Goal: Task Accomplishment & Management: Manage account settings

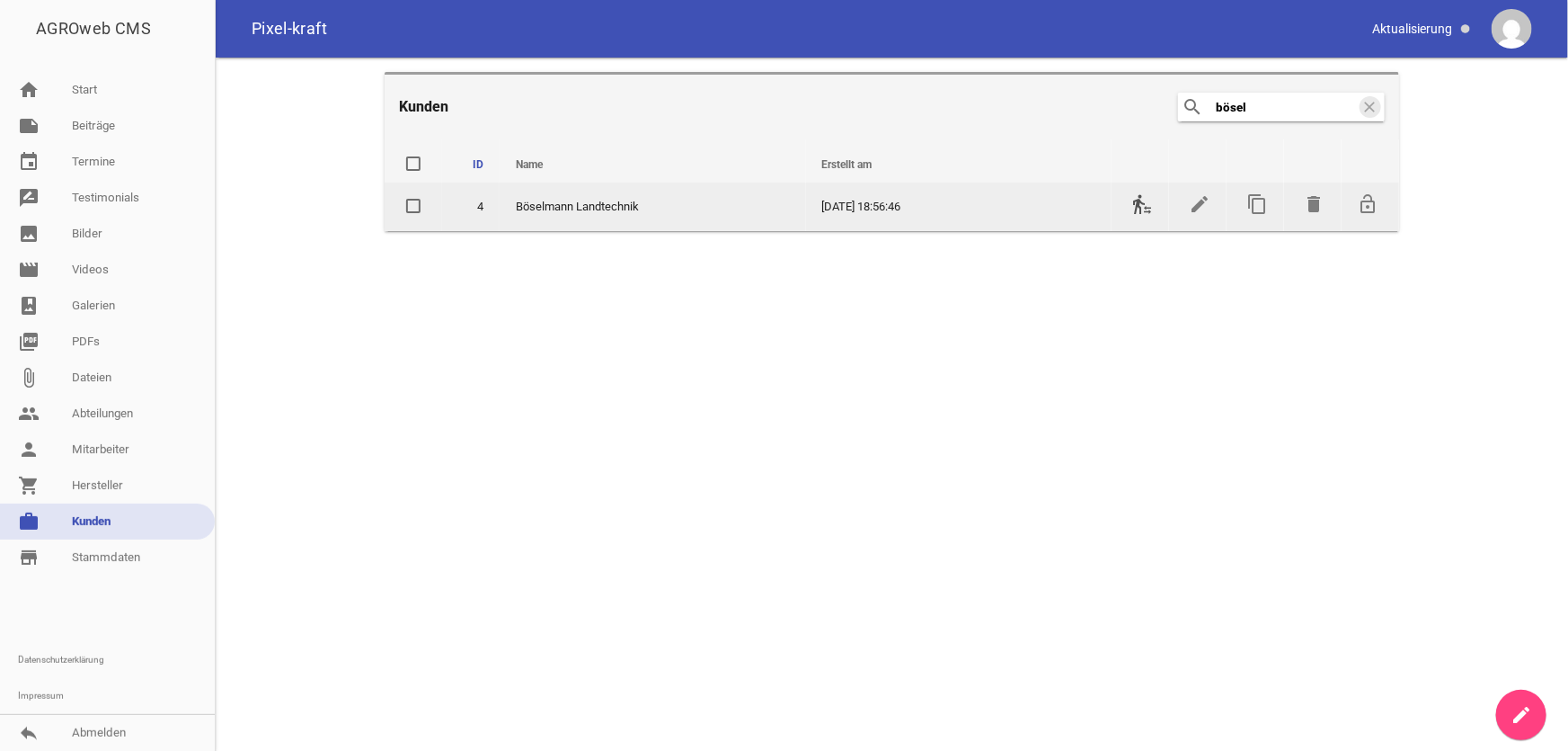
type input "bösel"
click at [1143, 211] on icon "transfer_within_a_station" at bounding box center [1143, 204] width 22 height 22
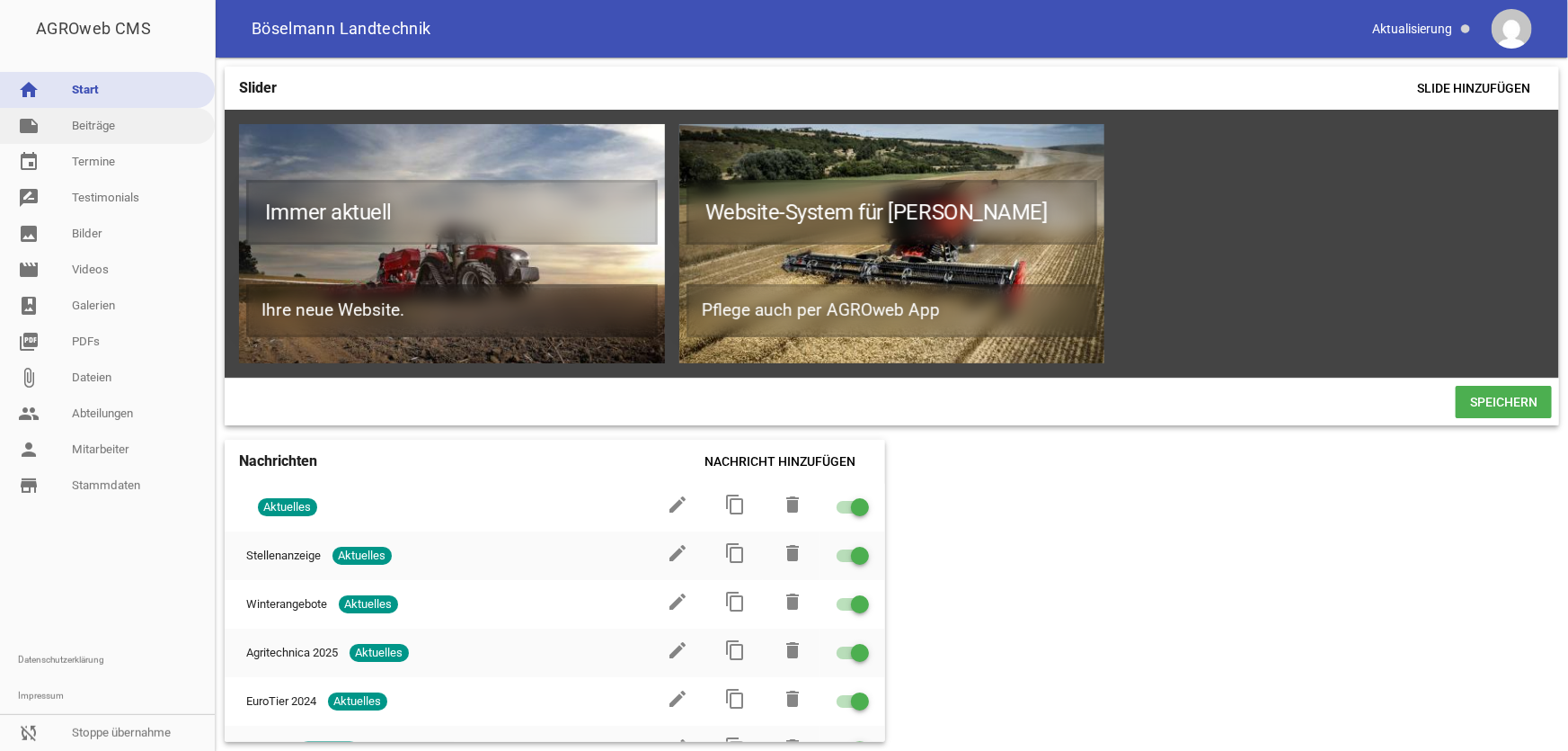
click at [102, 125] on link "note Beiträge" at bounding box center [107, 126] width 215 height 36
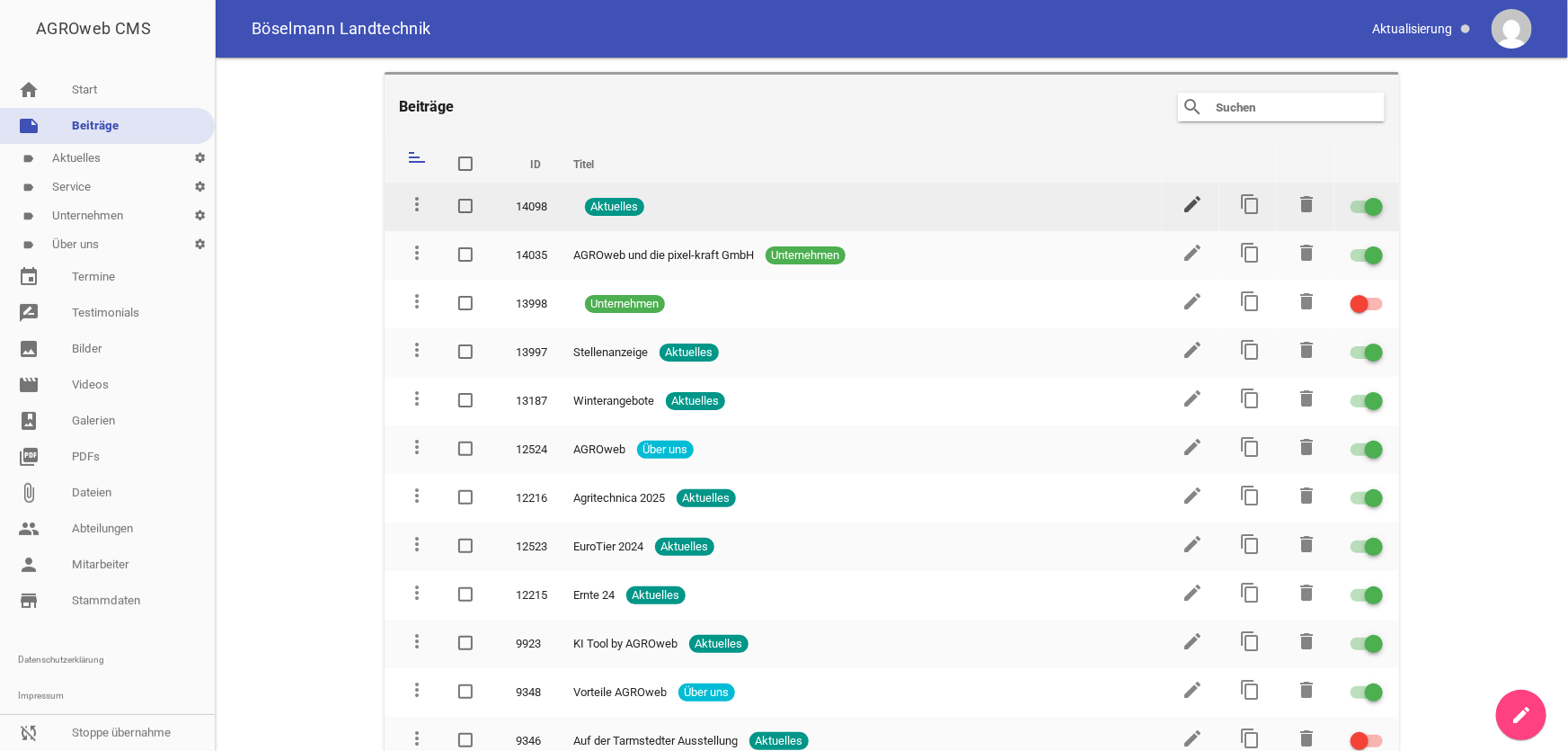
click at [1182, 201] on icon "edit" at bounding box center [1193, 204] width 22 height 22
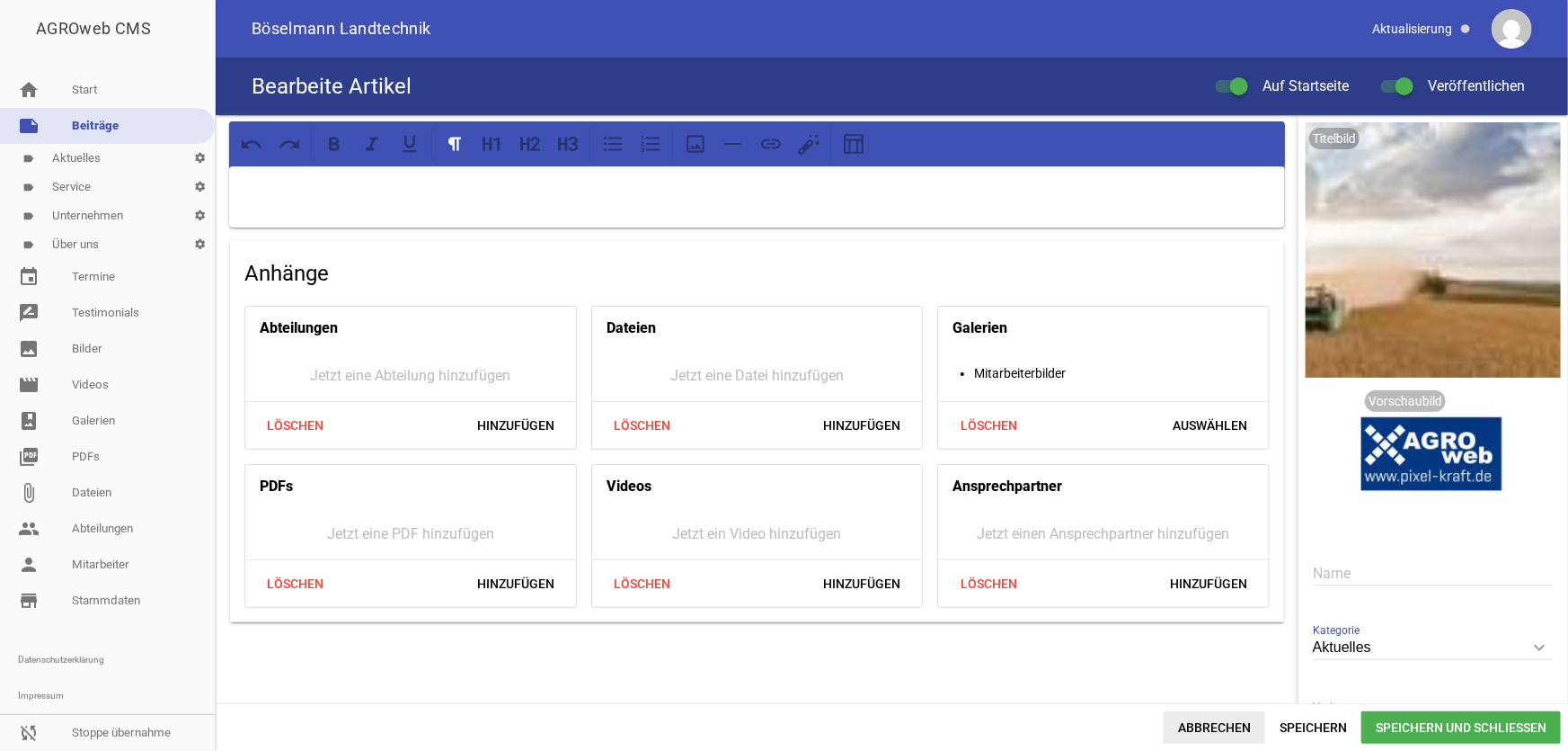
click at [1209, 721] on span "Abbrechen" at bounding box center [1215, 728] width 101 height 33
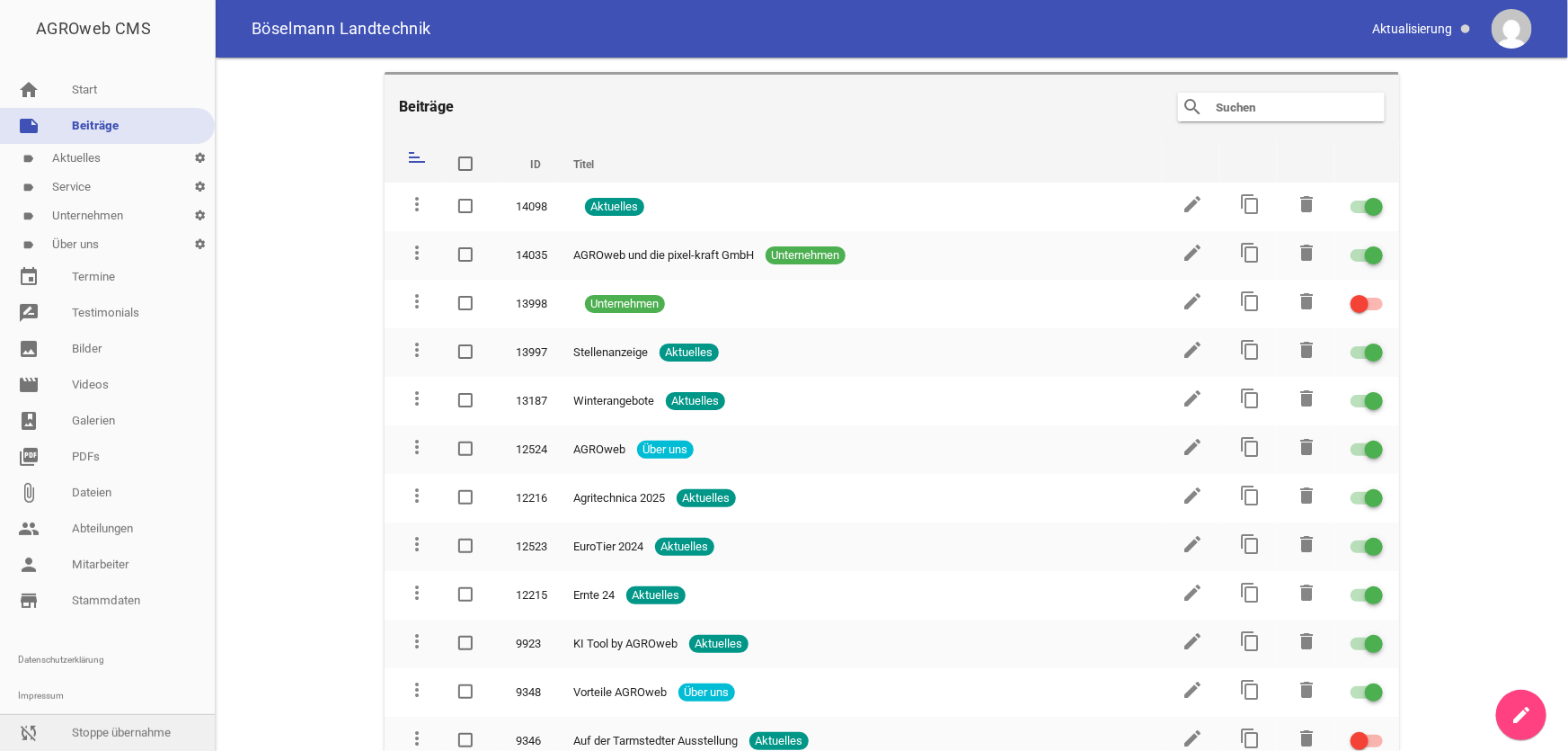
click at [107, 728] on link "sync_disabled Stoppe übernahme" at bounding box center [107, 733] width 215 height 36
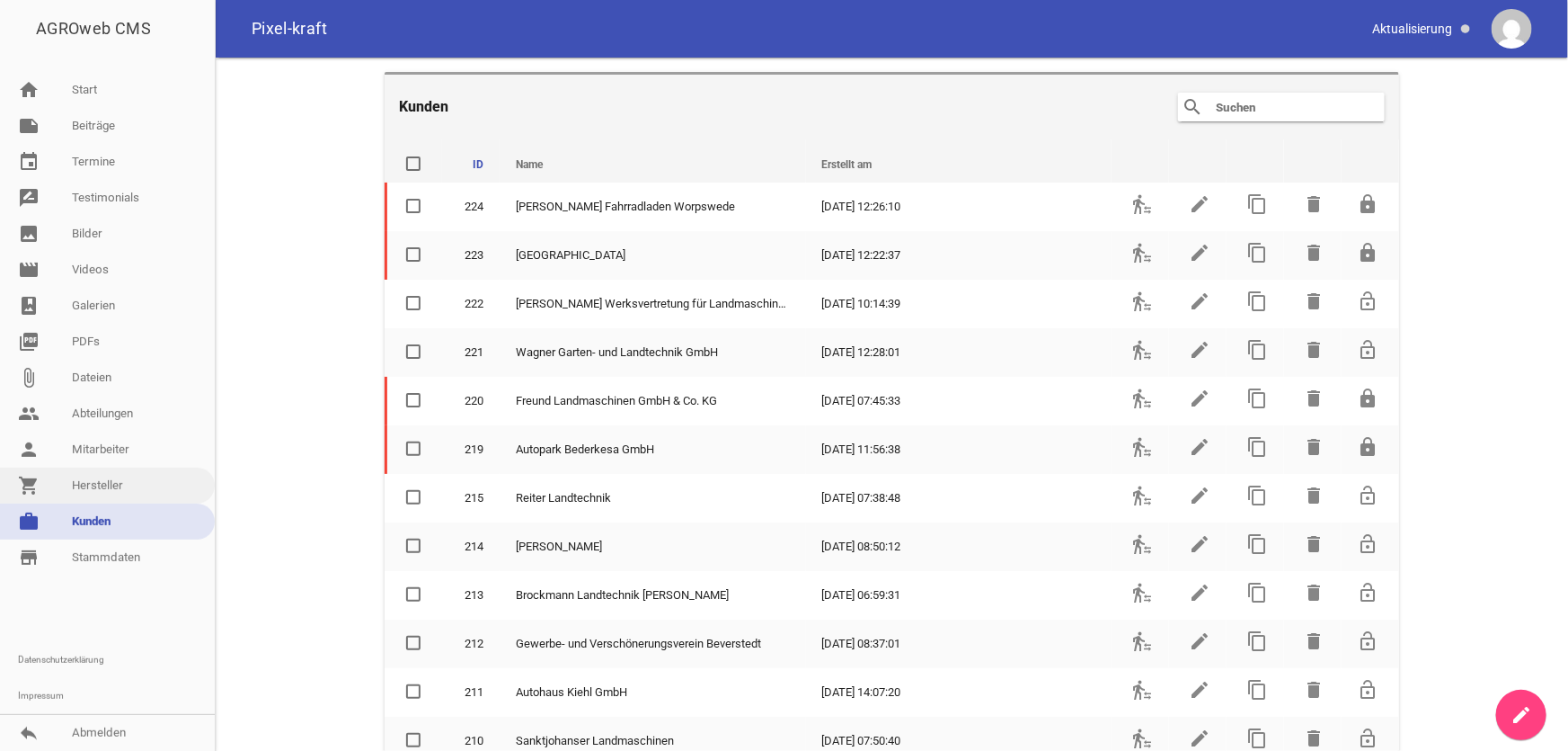
click at [124, 479] on link "shopping_cart Hersteller" at bounding box center [107, 485] width 215 height 36
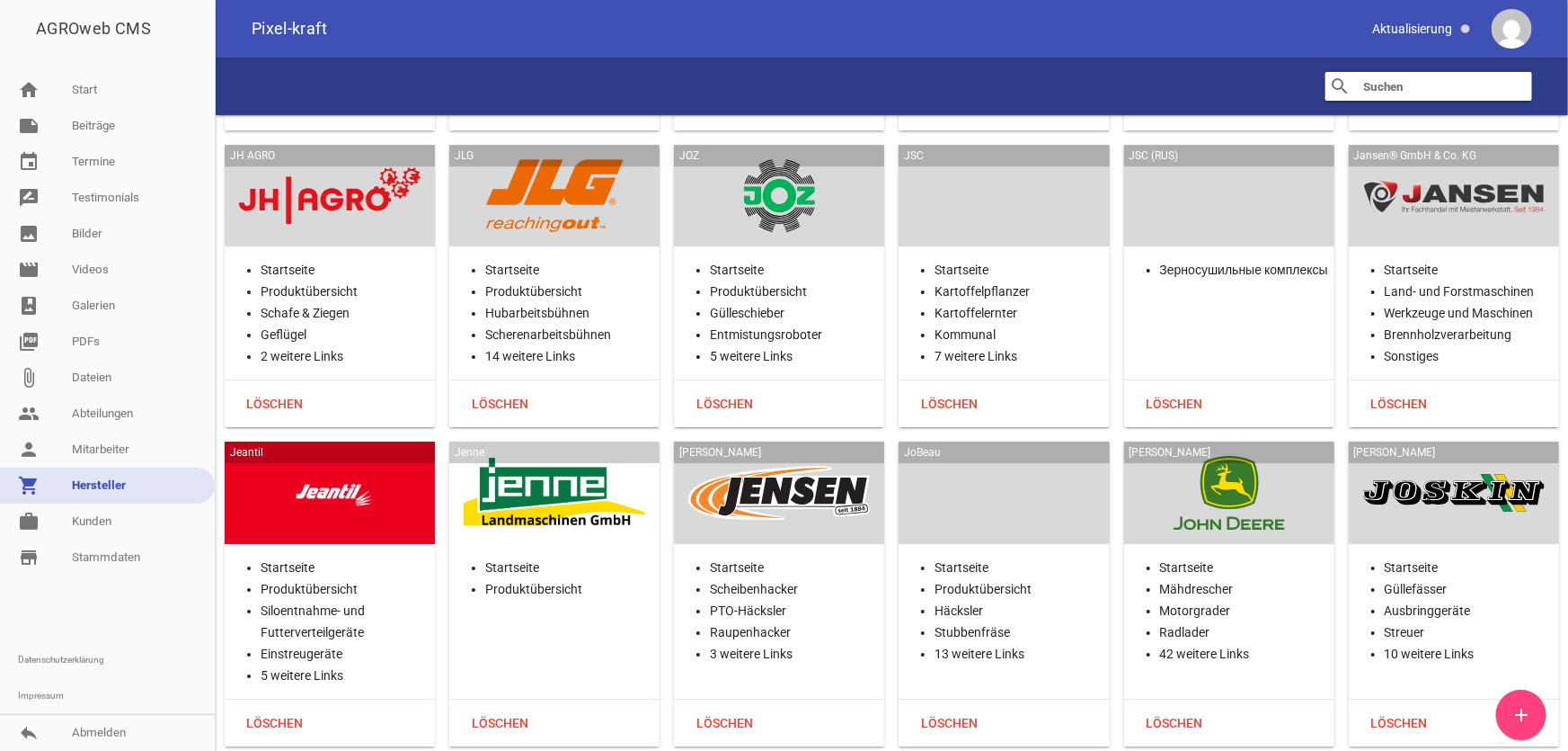
scroll to position [20245, 0]
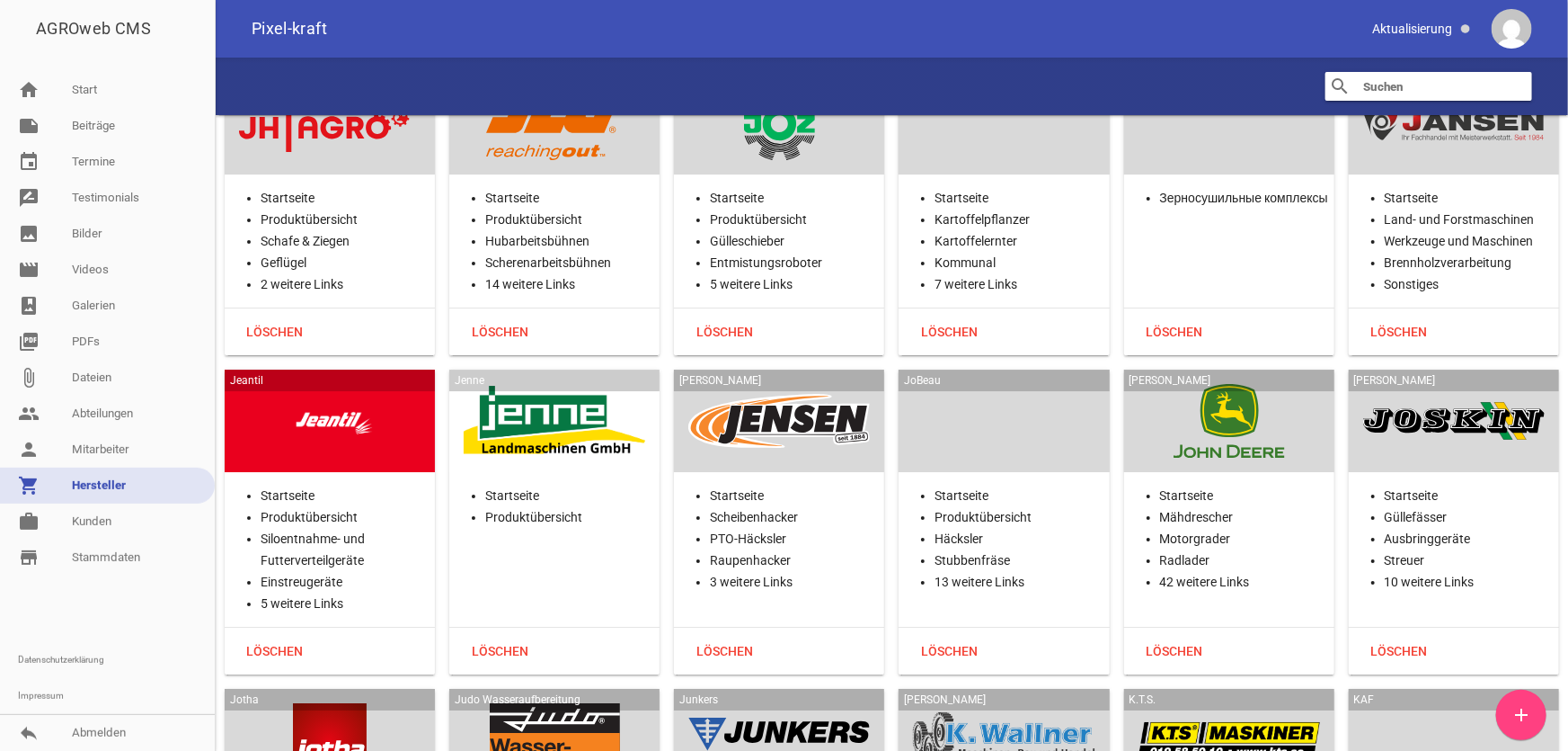
click at [360, 384] on div at bounding box center [330, 421] width 182 height 74
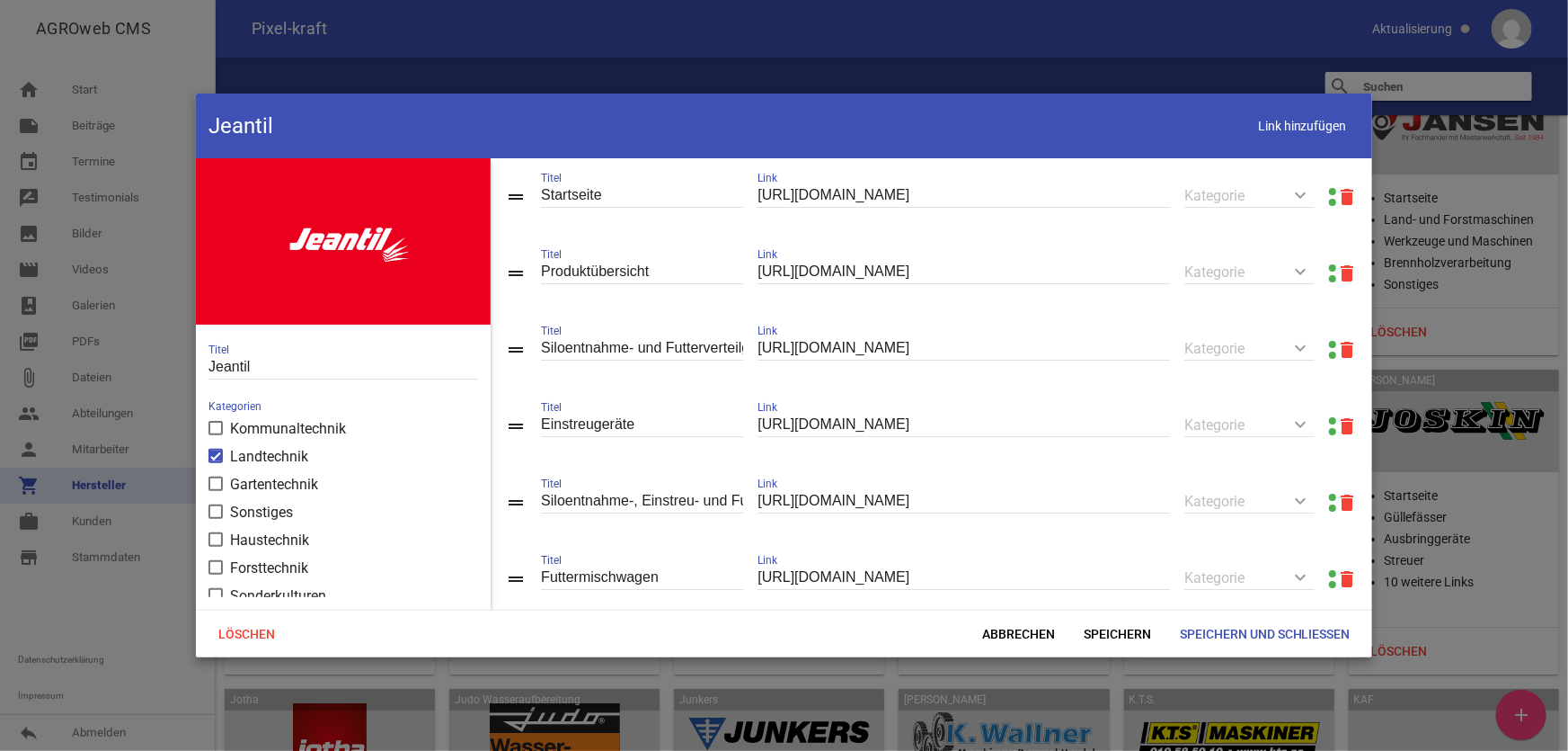
click at [1330, 266] on link at bounding box center [1333, 268] width 7 height 7
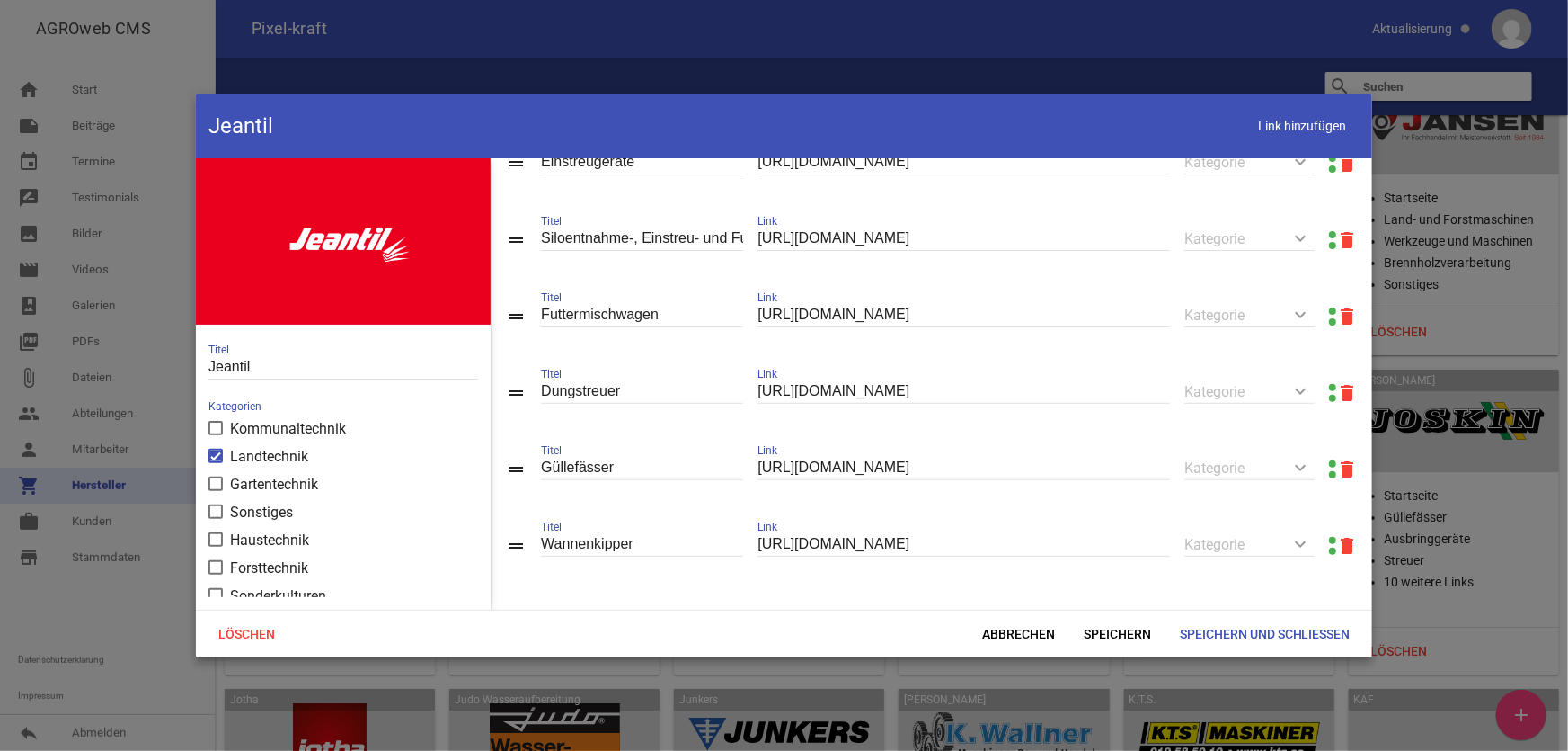
scroll to position [275, 0]
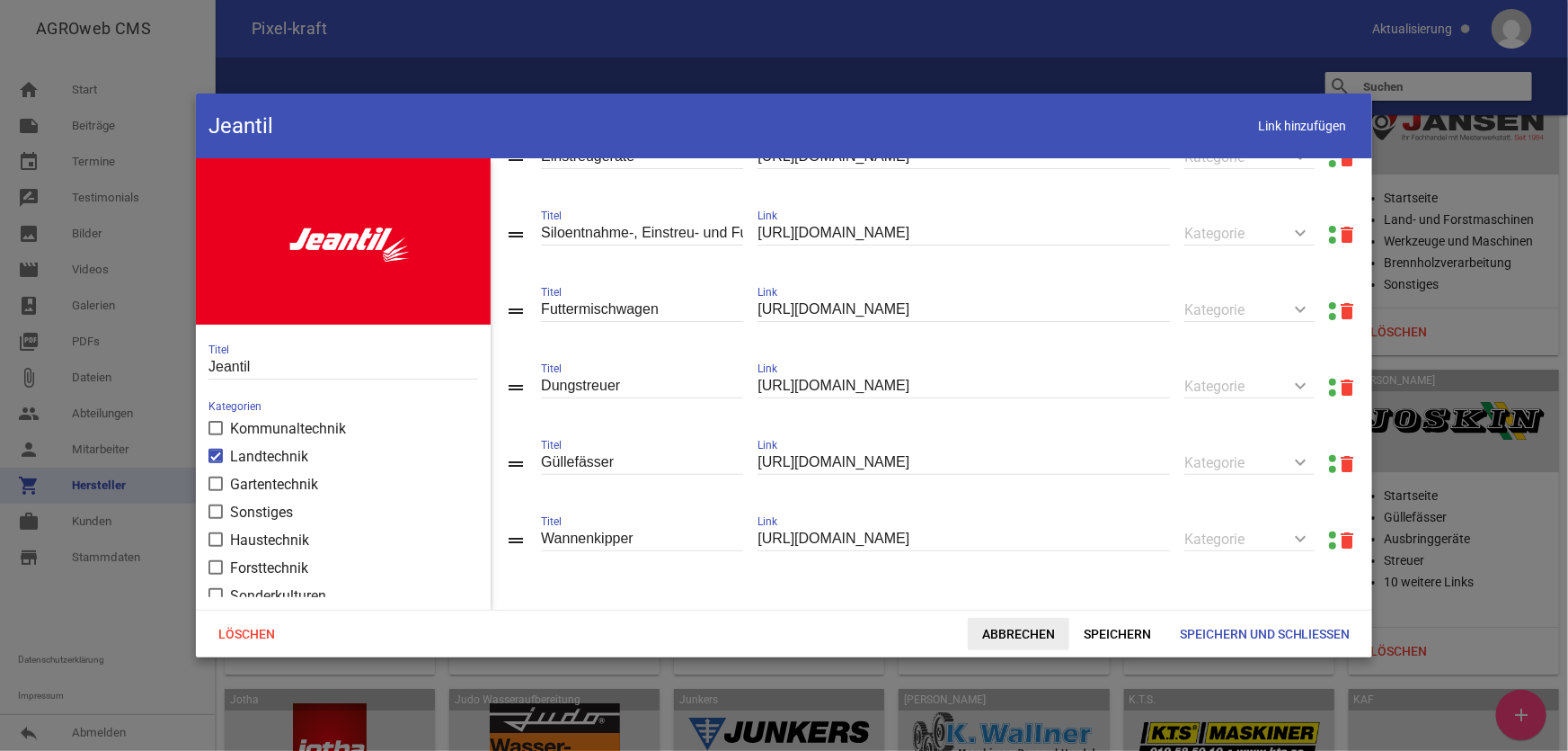
click at [1024, 631] on span "Abbrechen" at bounding box center [1019, 634] width 101 height 33
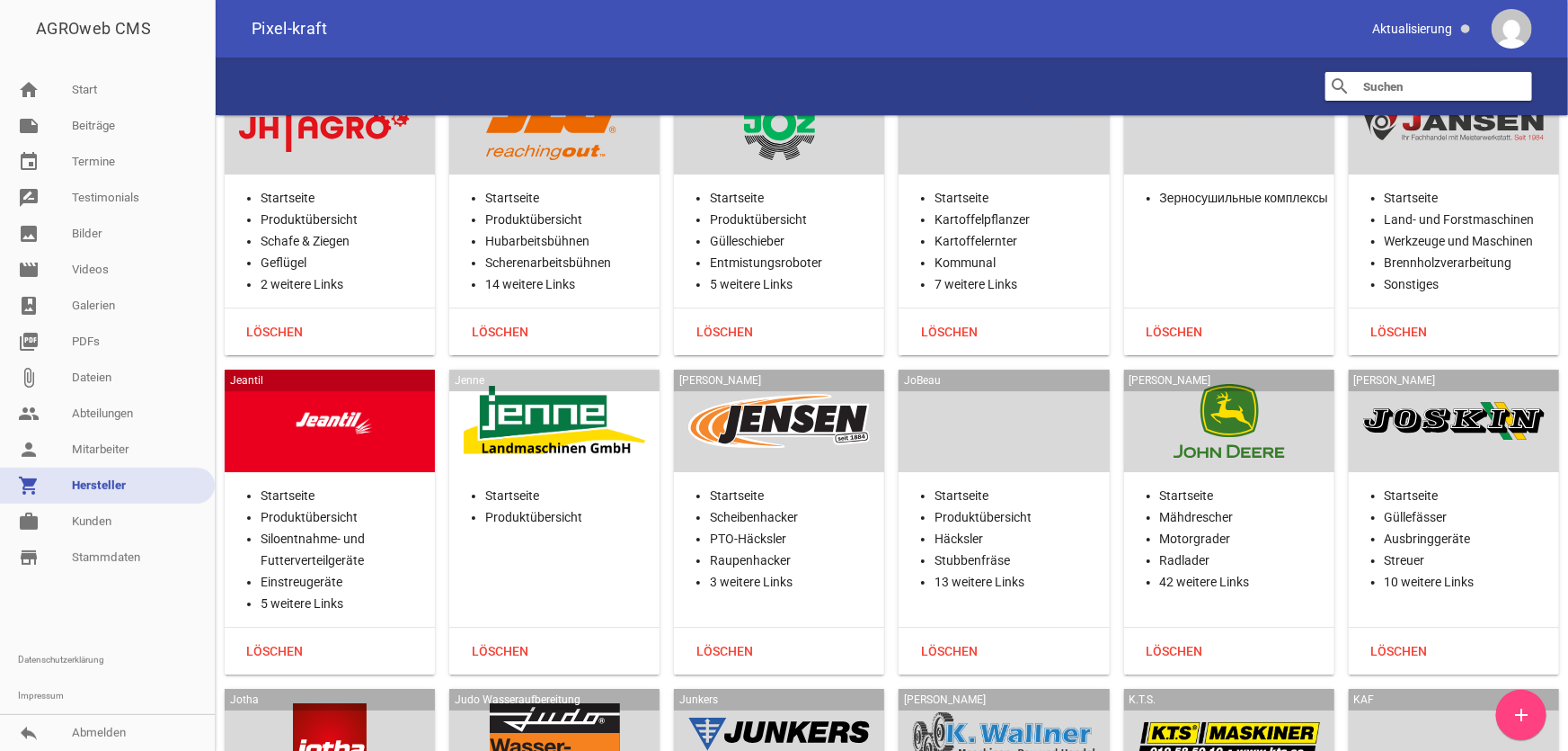
click at [559, 384] on div at bounding box center [554, 421] width 182 height 74
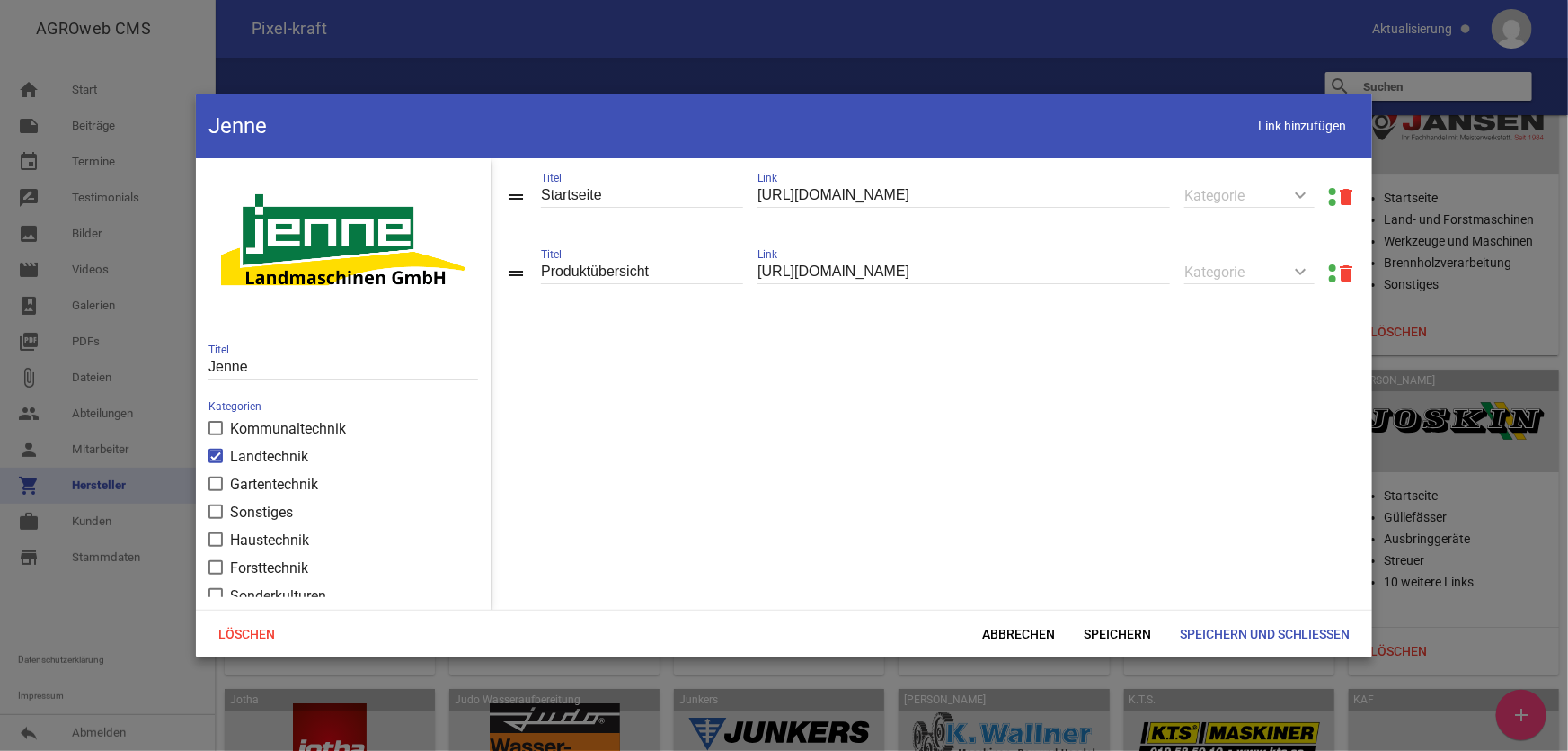
click at [1330, 267] on link at bounding box center [1333, 268] width 7 height 7
click at [1031, 634] on span "Abbrechen" at bounding box center [1019, 634] width 101 height 33
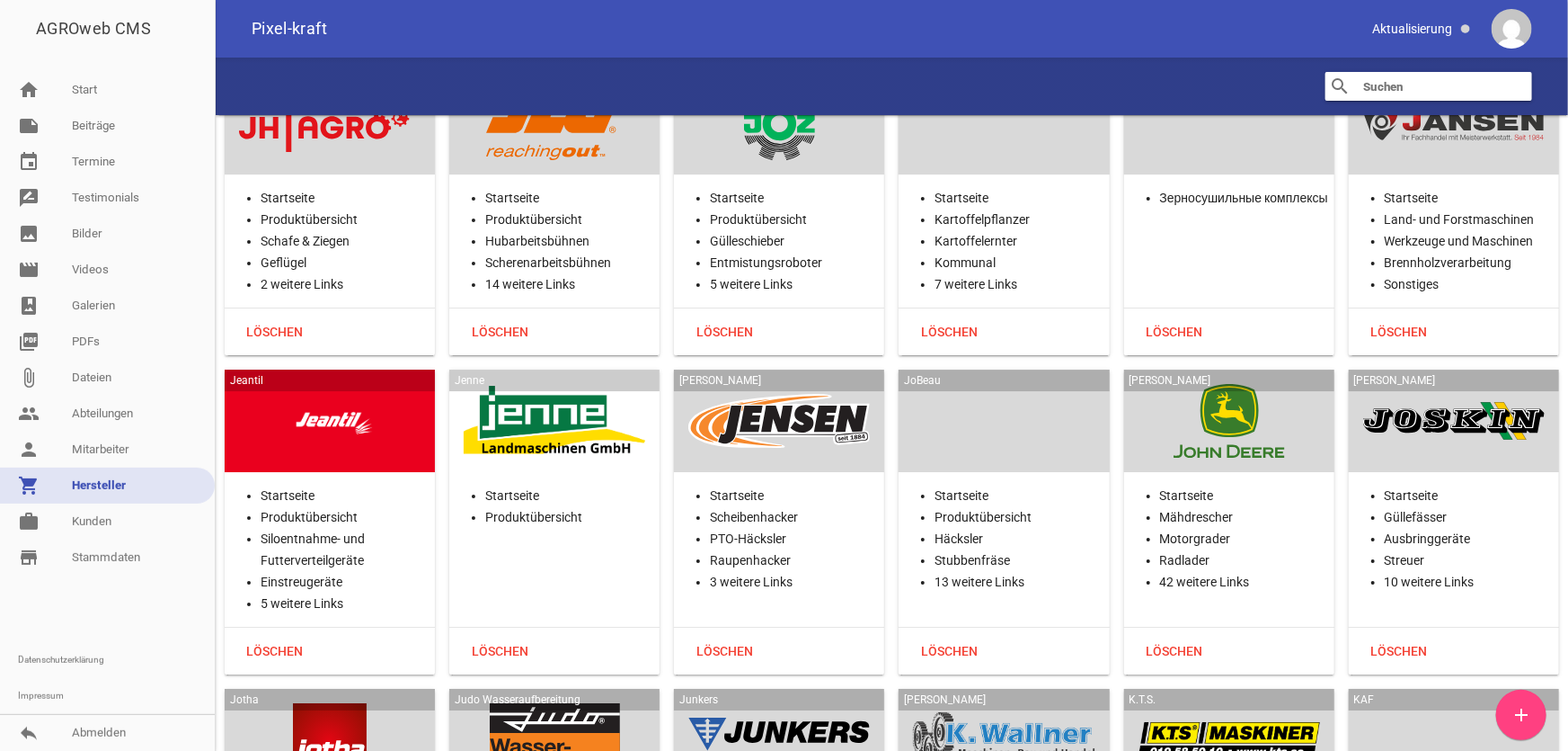
click at [830, 384] on div at bounding box center [779, 421] width 182 height 74
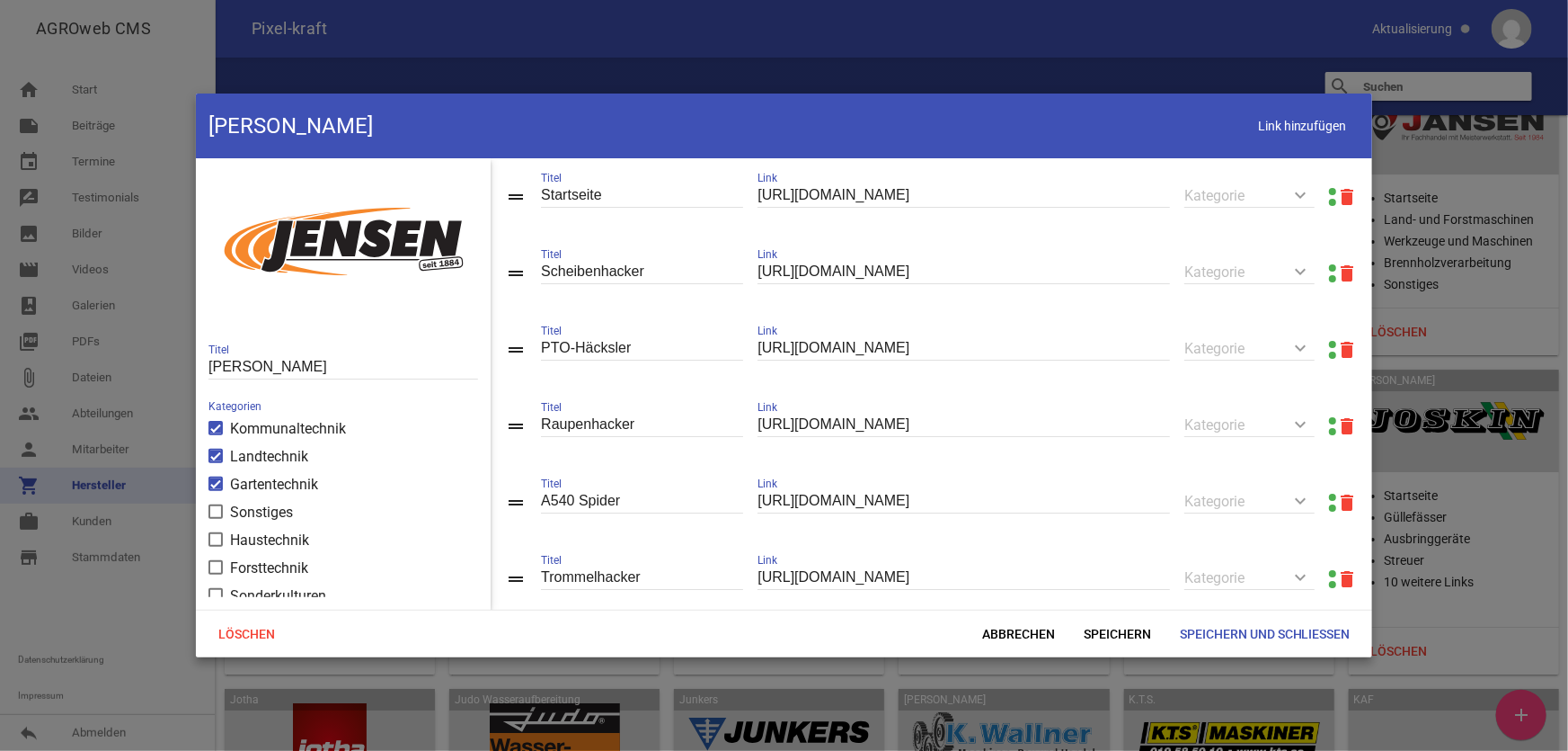
click at [1330, 191] on link at bounding box center [1333, 192] width 7 height 7
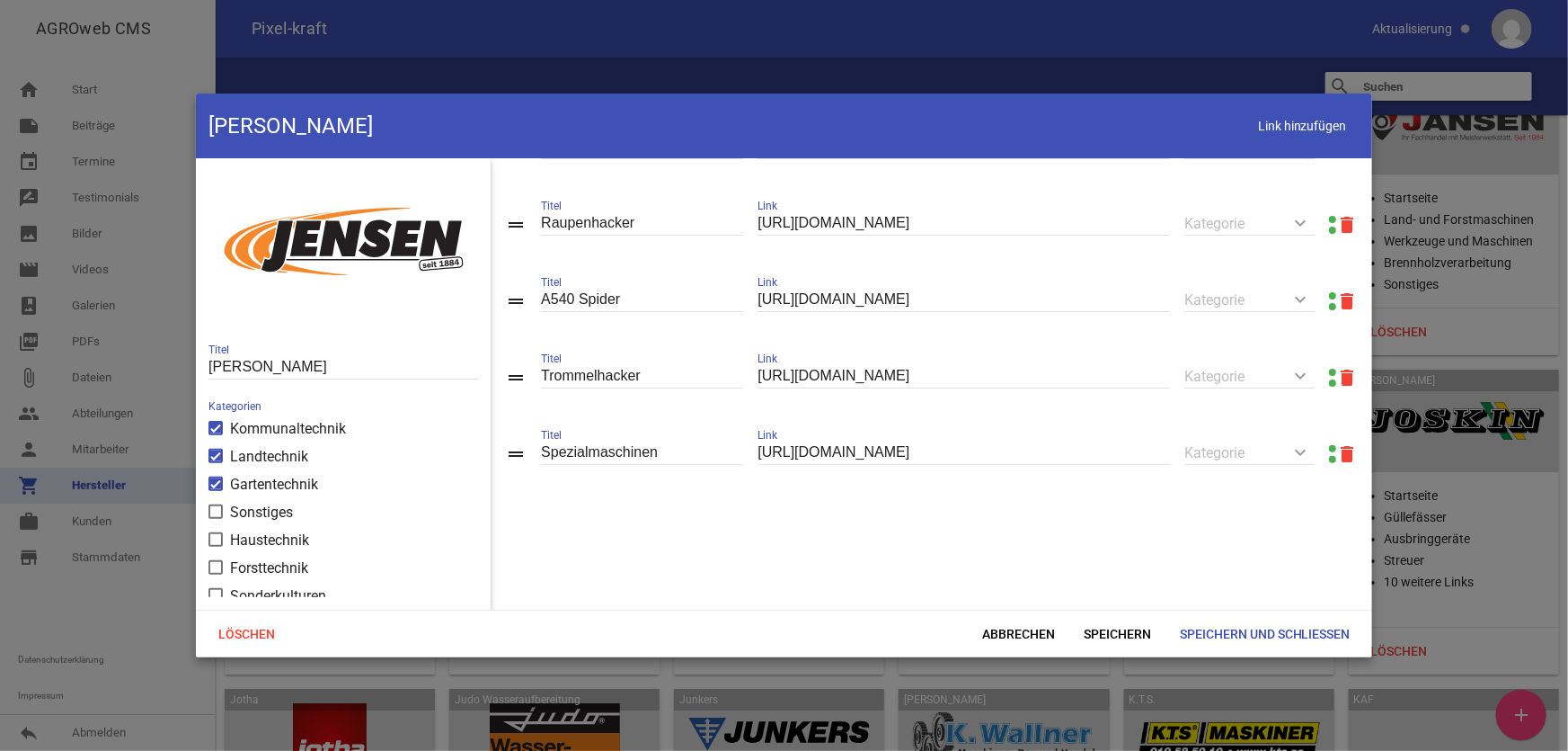
scroll to position [207, 0]
click at [1033, 635] on span "Abbrechen" at bounding box center [1019, 634] width 101 height 33
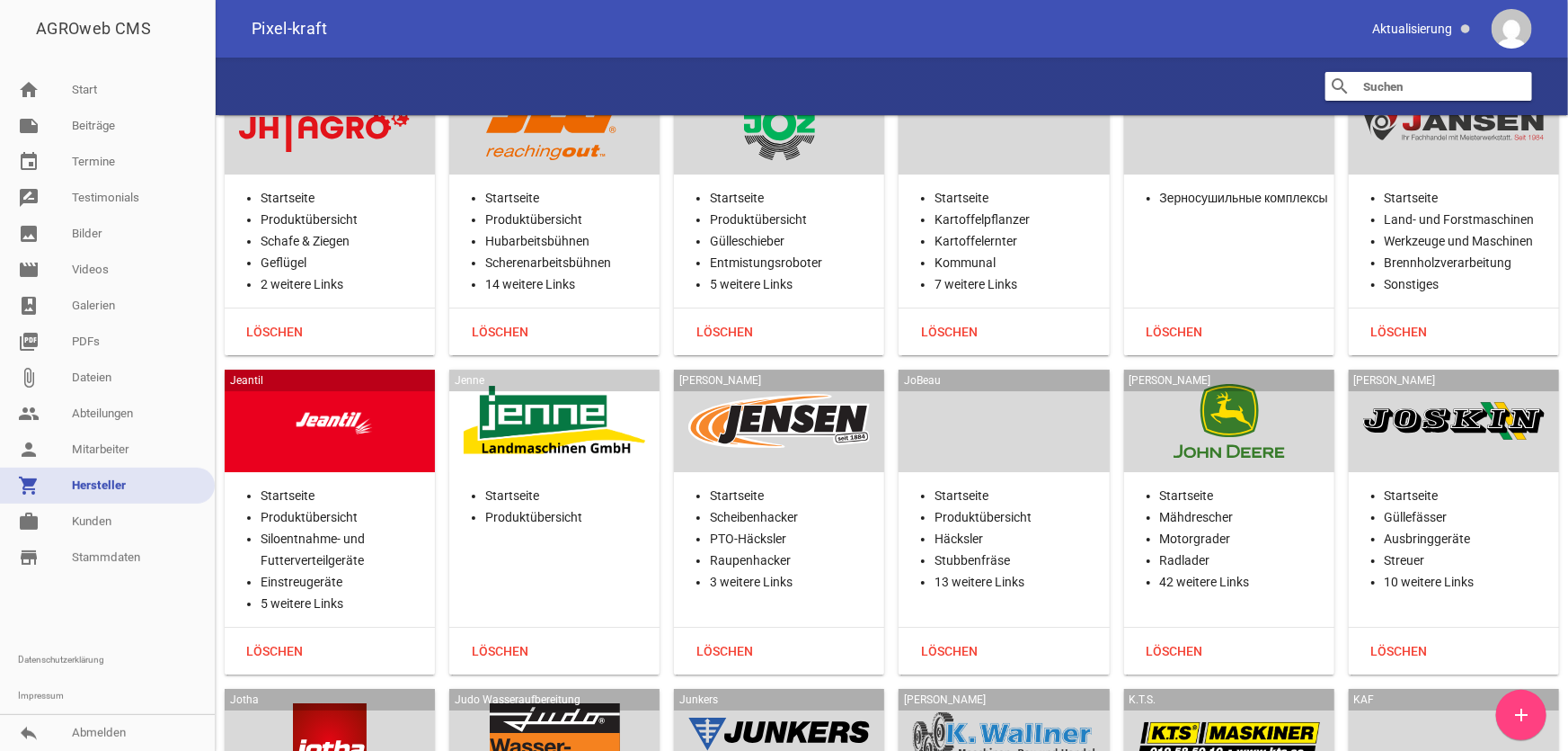
click at [1236, 384] on div at bounding box center [1229, 421] width 182 height 74
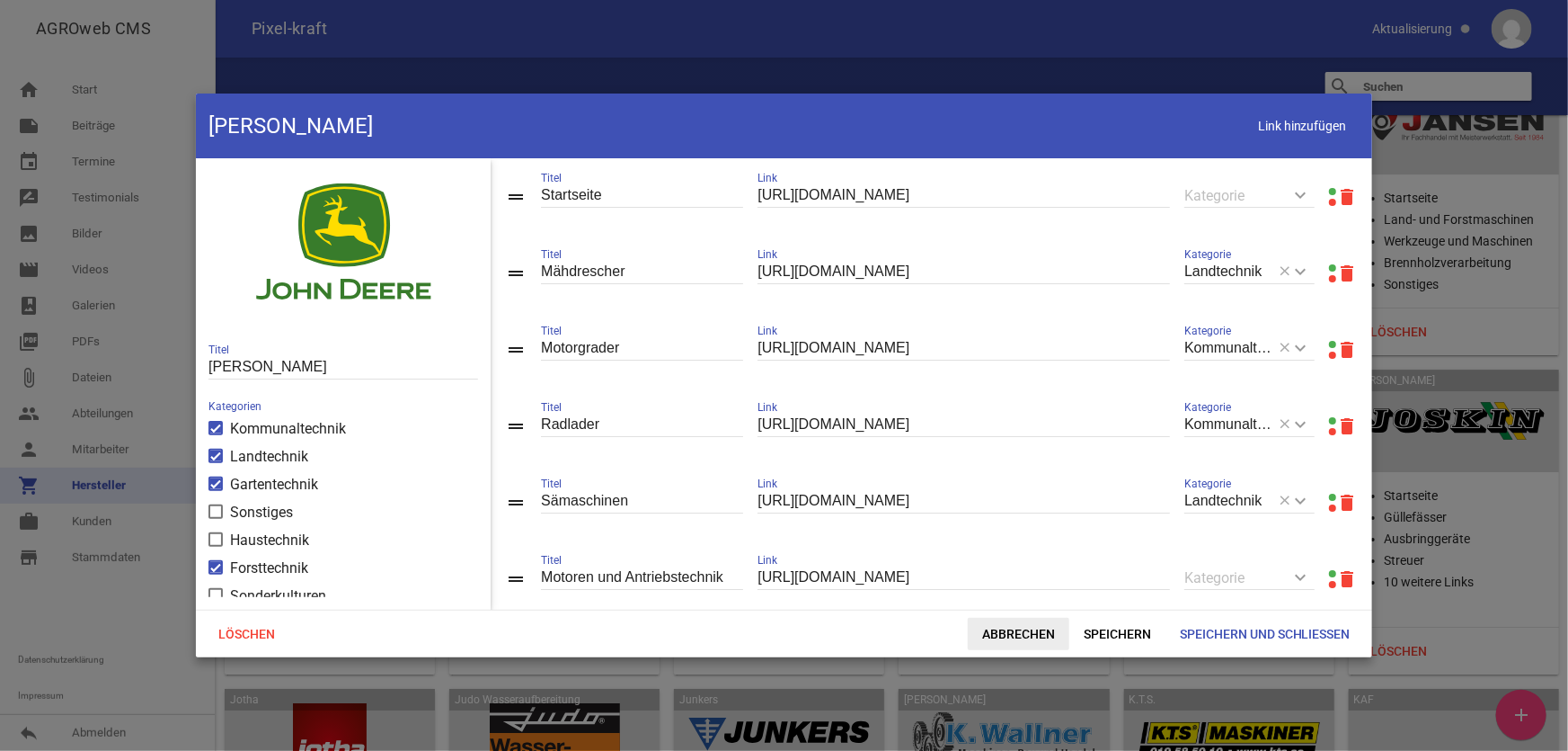
click at [992, 632] on span "Abbrechen" at bounding box center [1019, 634] width 101 height 33
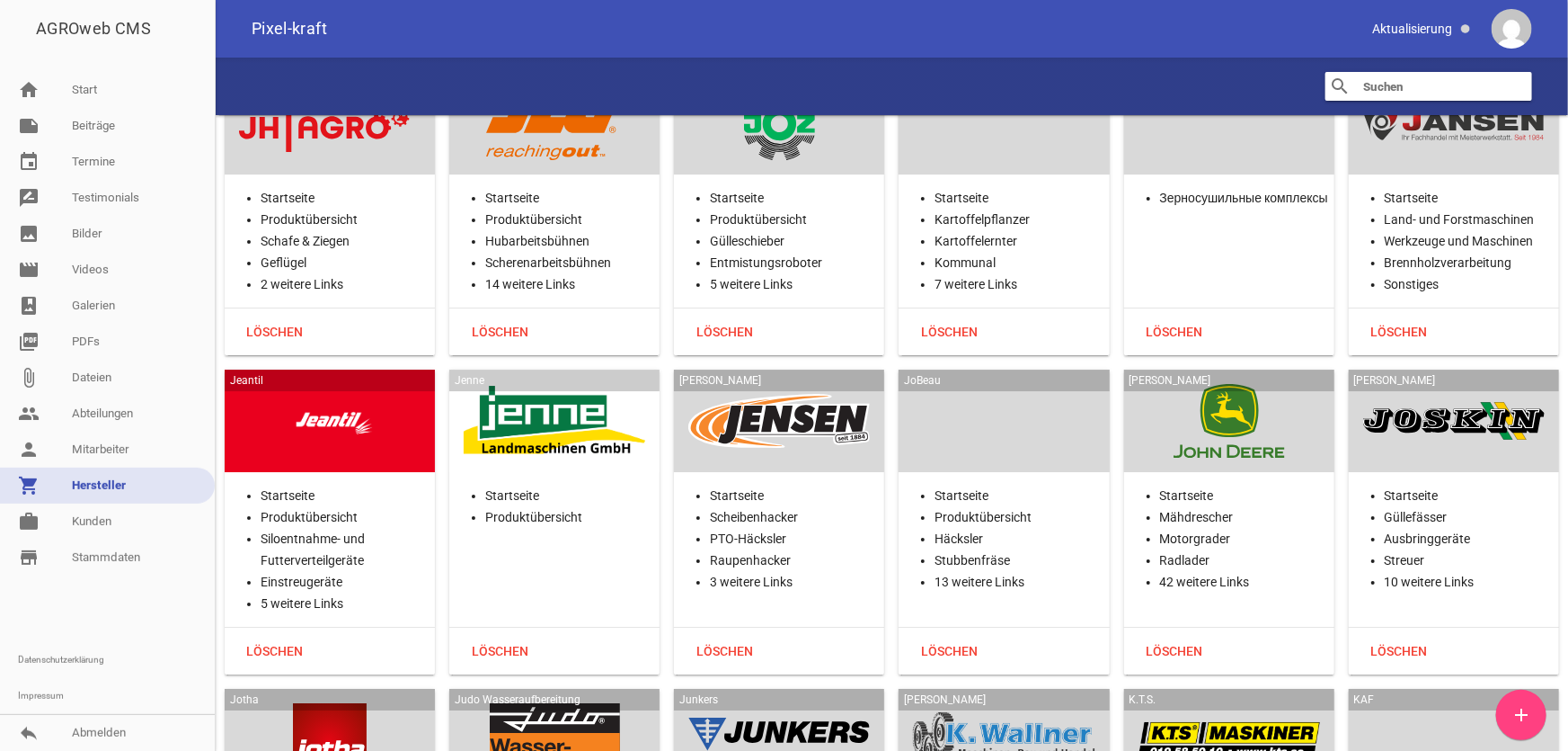
click at [1456, 384] on div at bounding box center [1454, 421] width 182 height 74
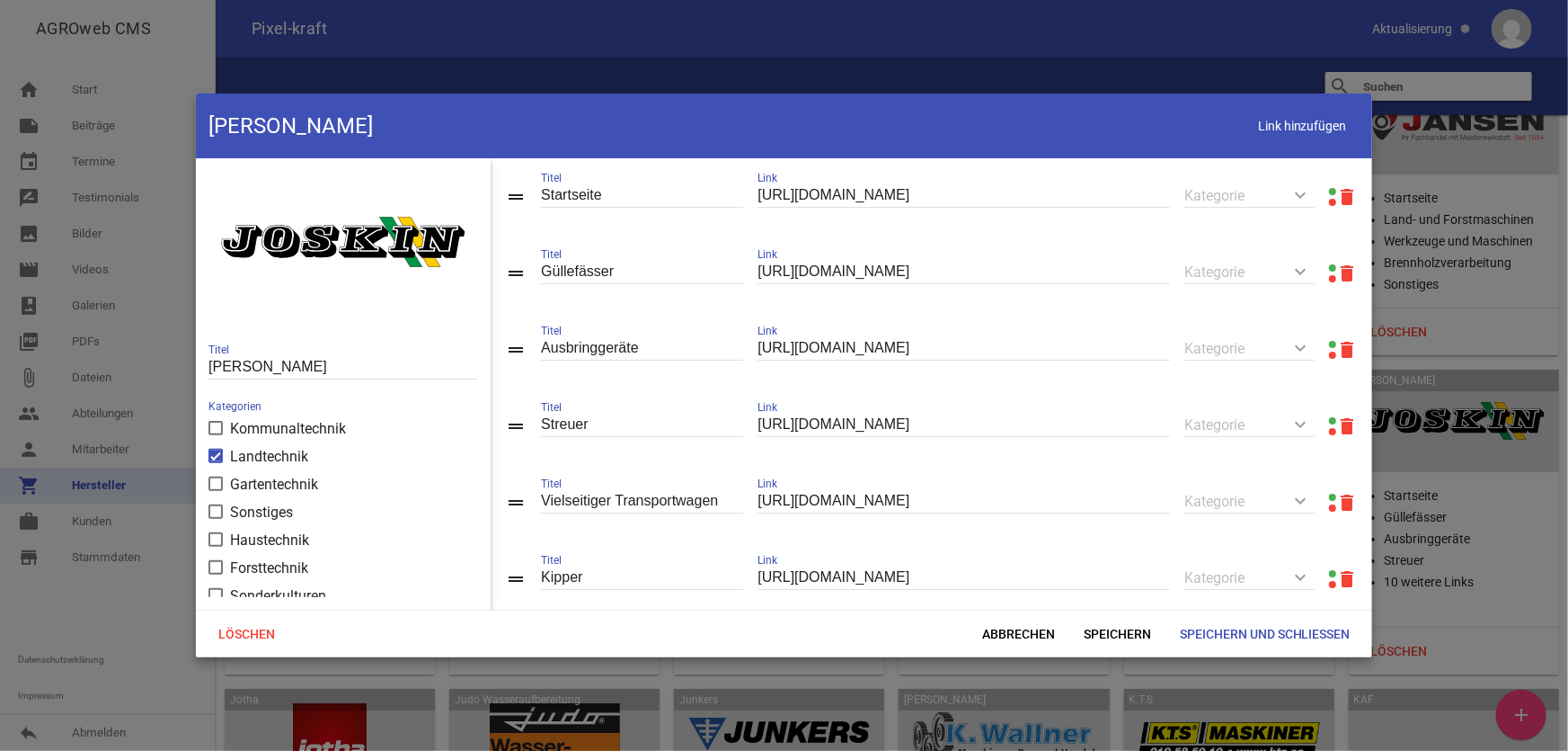
click at [1330, 192] on link at bounding box center [1333, 192] width 7 height 7
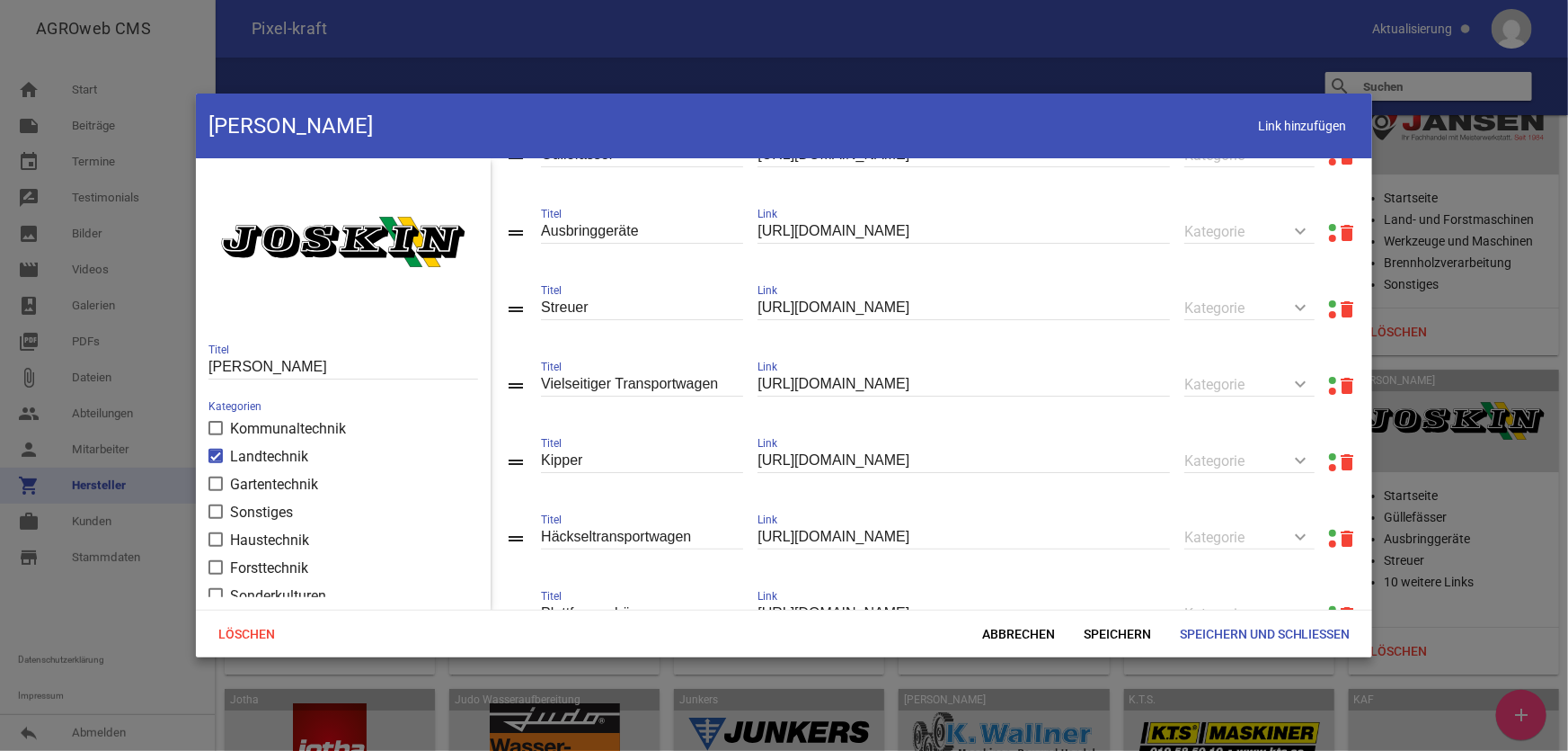
scroll to position [81, 0]
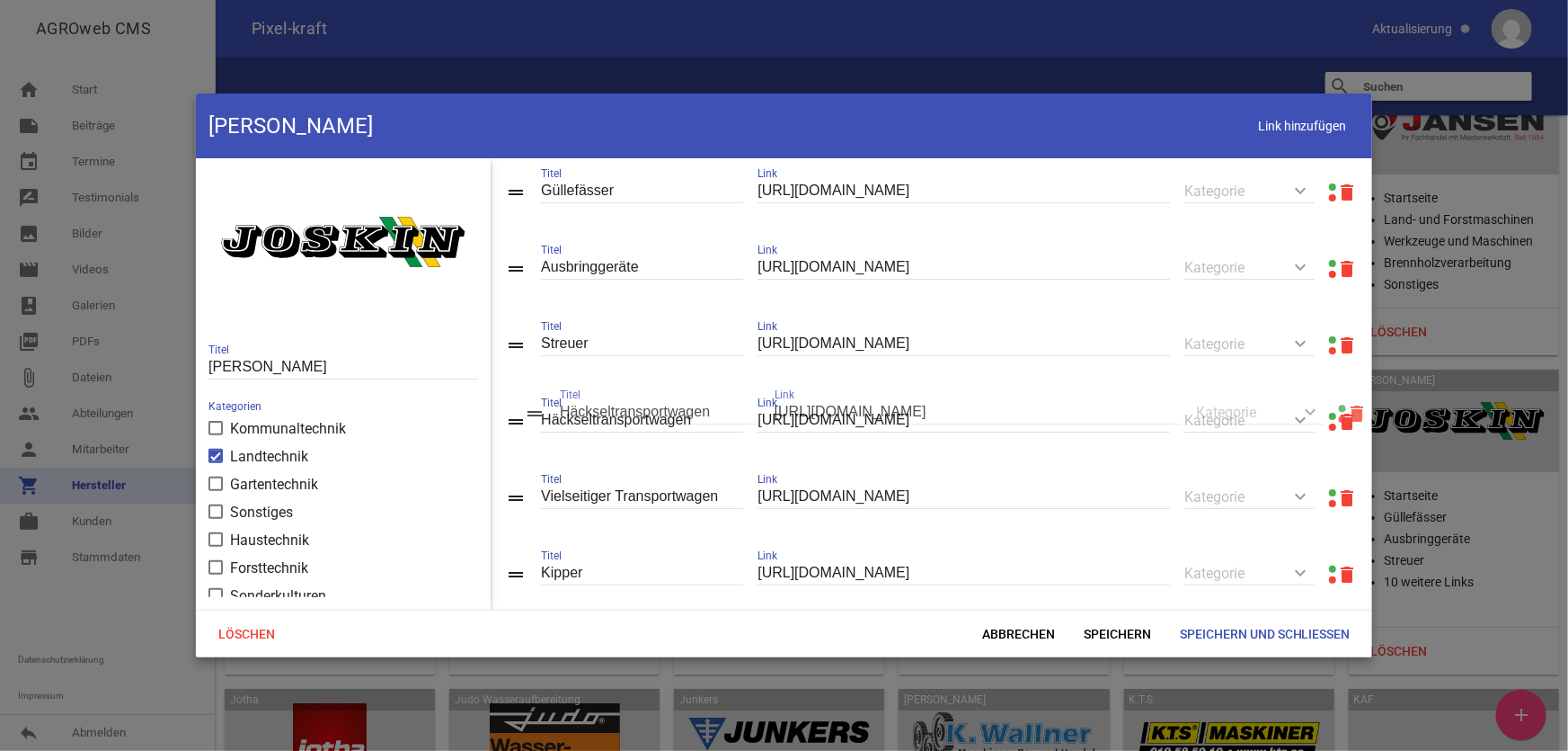
drag, startPoint x: 522, startPoint y: 576, endPoint x: 541, endPoint y: 411, distance: 166.1
click at [1136, 626] on span "Speichern" at bounding box center [1117, 634] width 96 height 33
drag, startPoint x: 518, startPoint y: 577, endPoint x: 539, endPoint y: 418, distance: 160.4
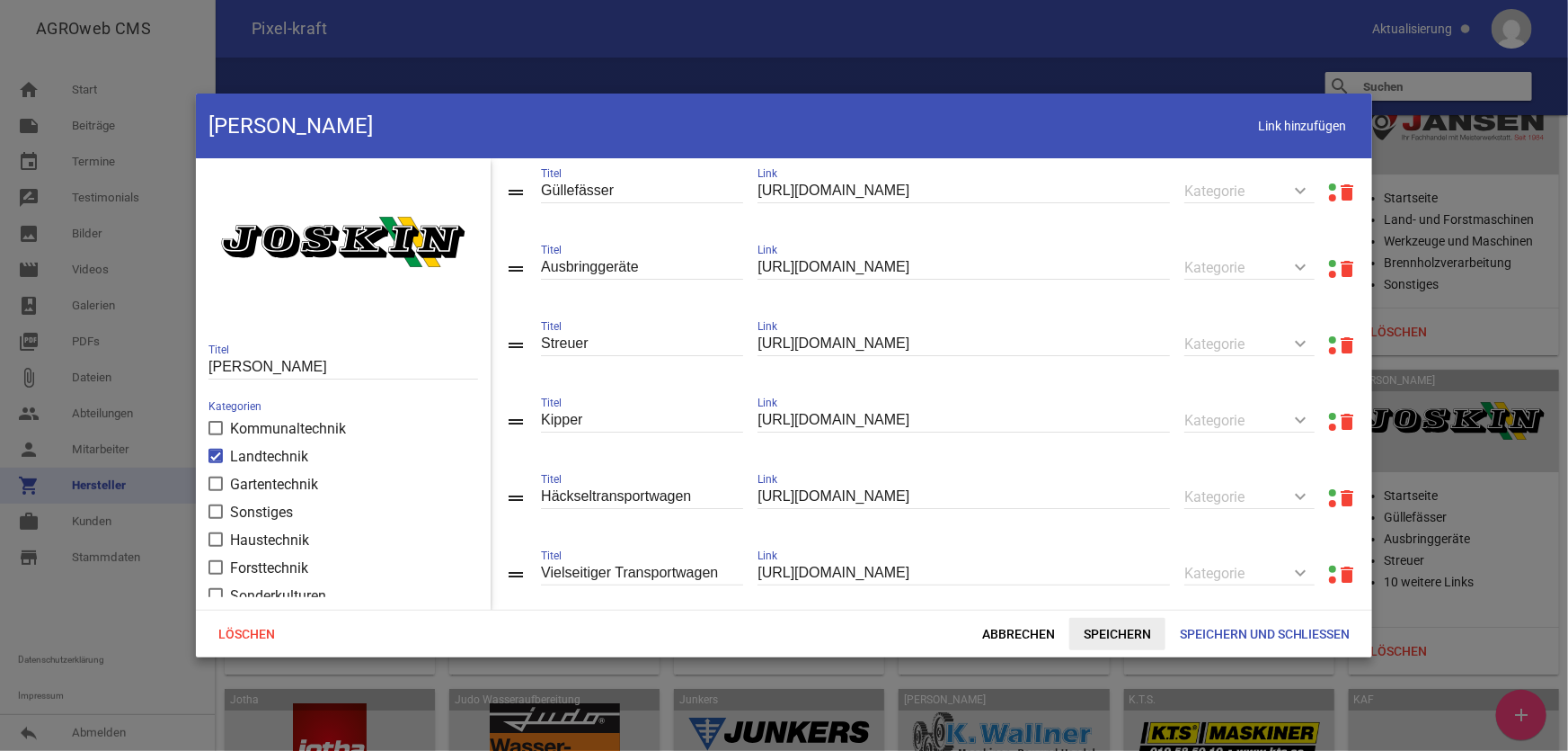
click at [1122, 640] on span "Speichern" at bounding box center [1117, 634] width 96 height 33
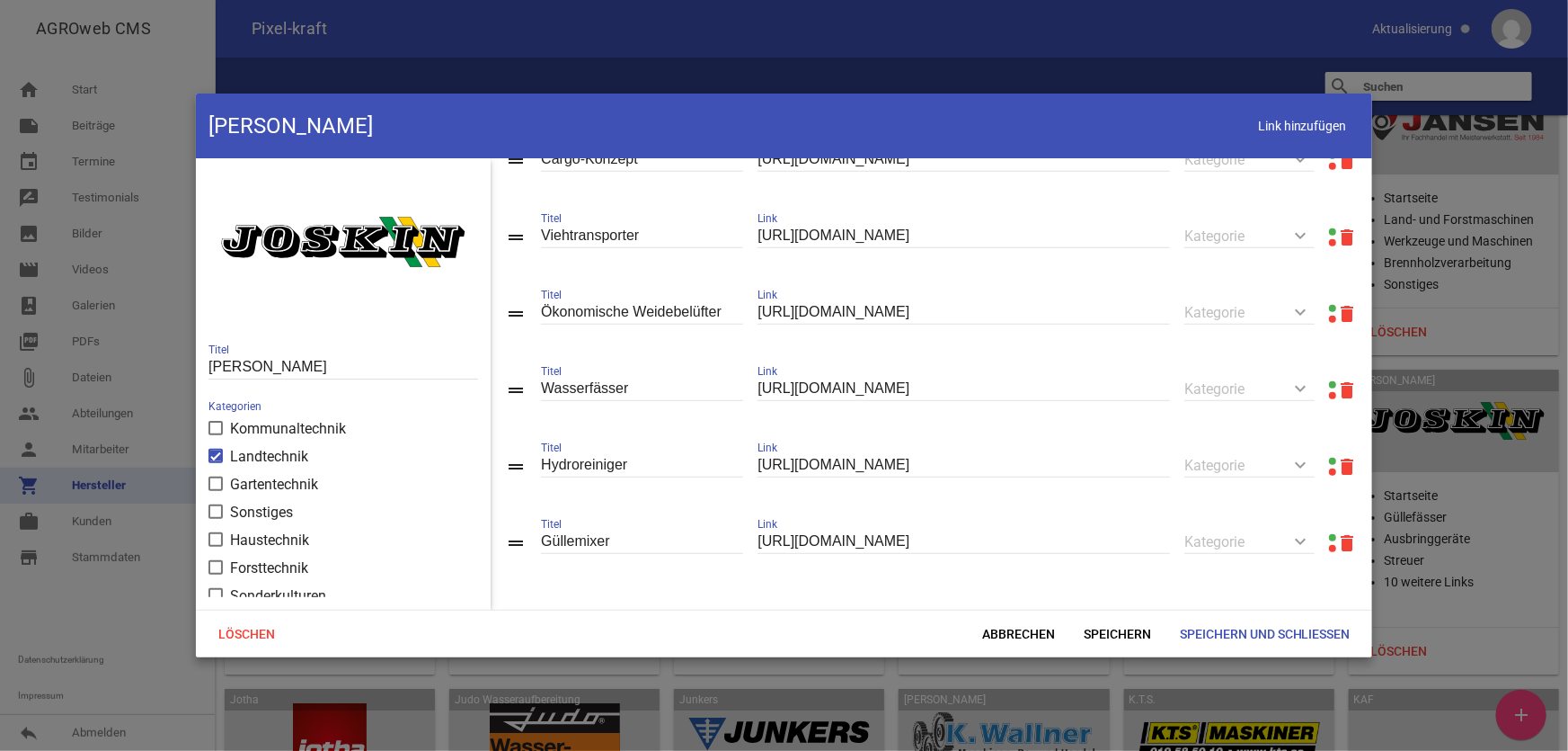
scroll to position [661, 0]
drag, startPoint x: 729, startPoint y: 302, endPoint x: 471, endPoint y: 304, distance: 258.0
click at [471, 304] on div "color_lens image Joskin Titel Kategorien Kommunaltechnik Landtechnik Gartentech…" at bounding box center [784, 383] width 1177 height 451
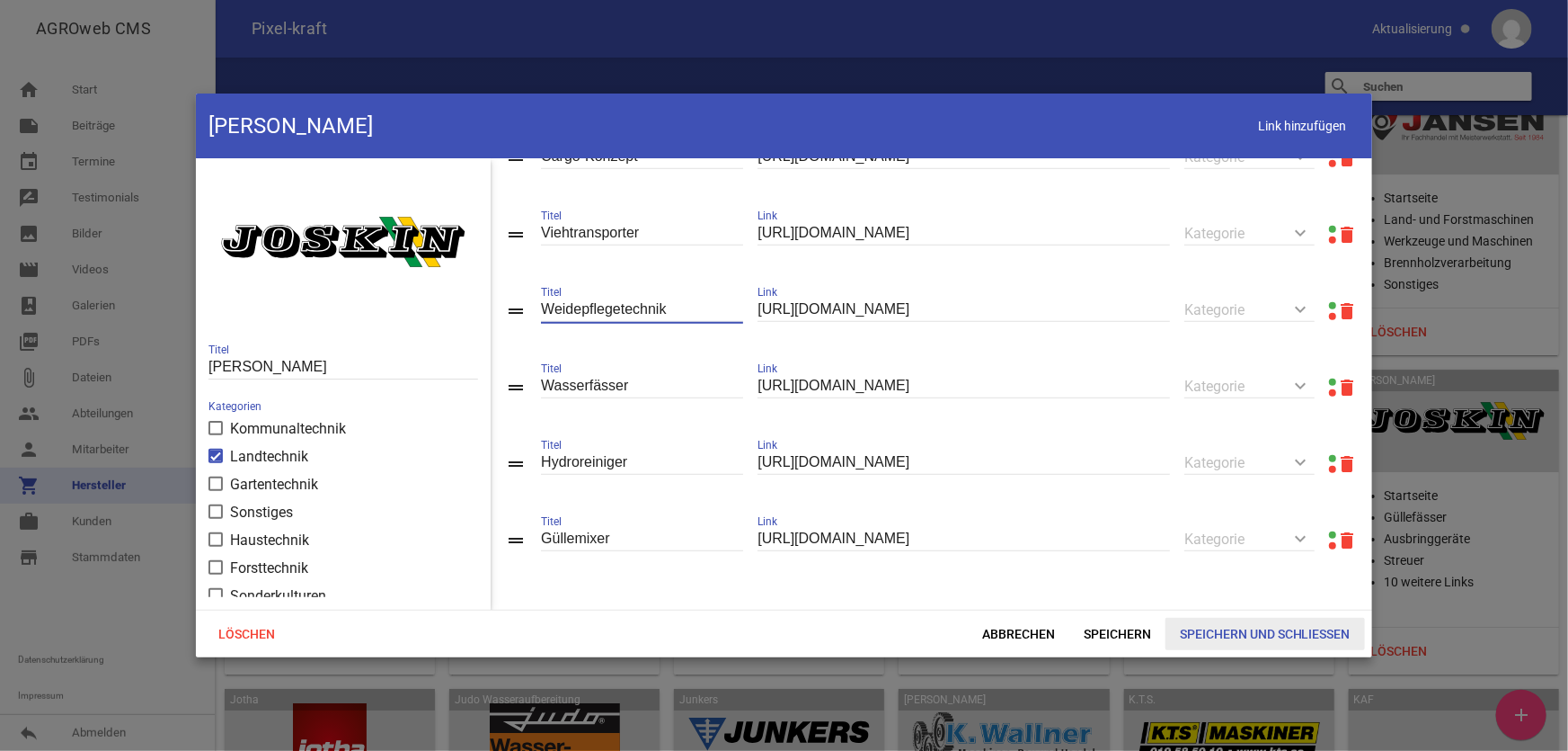
type input "Weidepflegetechnik"
click at [1203, 640] on span "Speichern und Schließen" at bounding box center [1265, 634] width 200 height 33
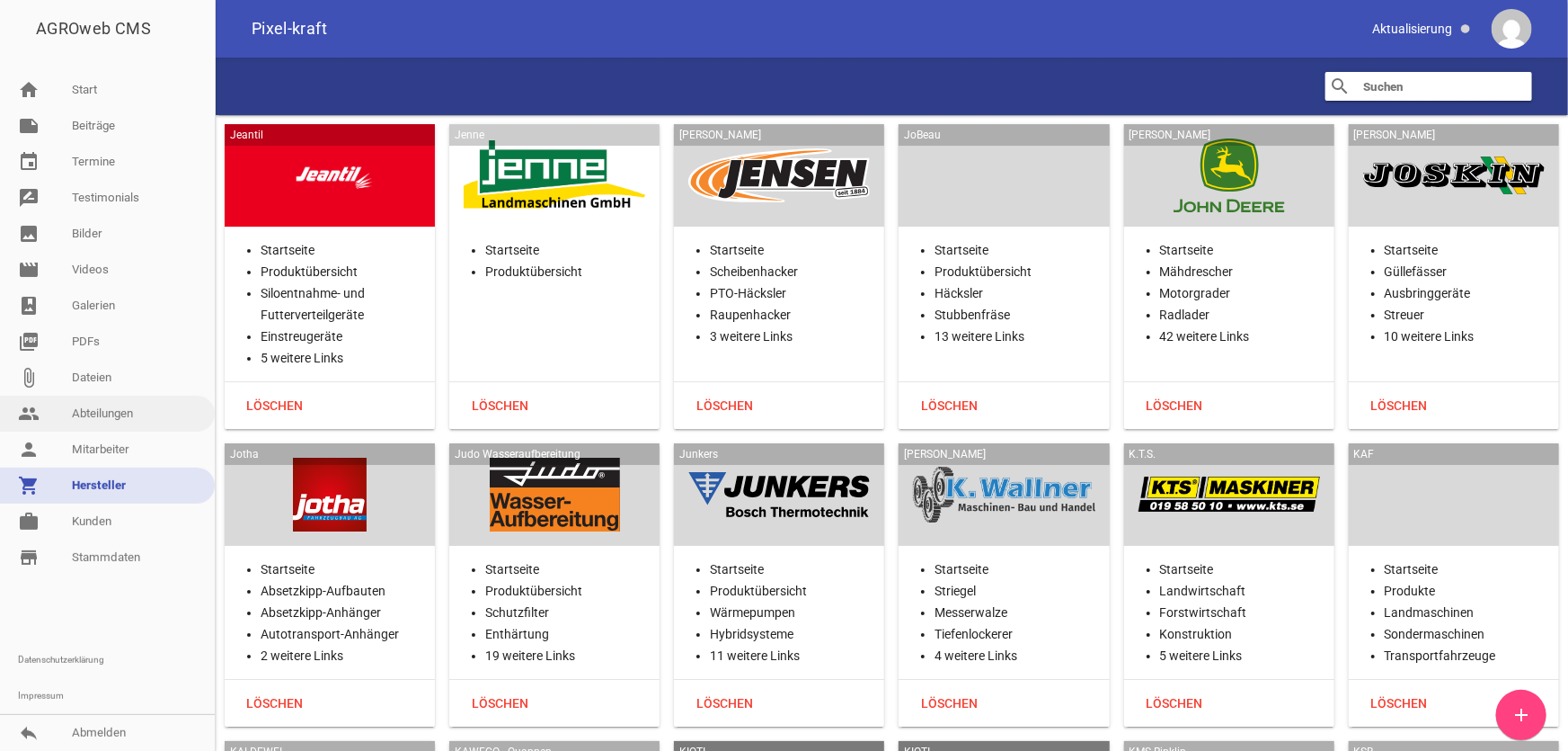
scroll to position [20655, 0]
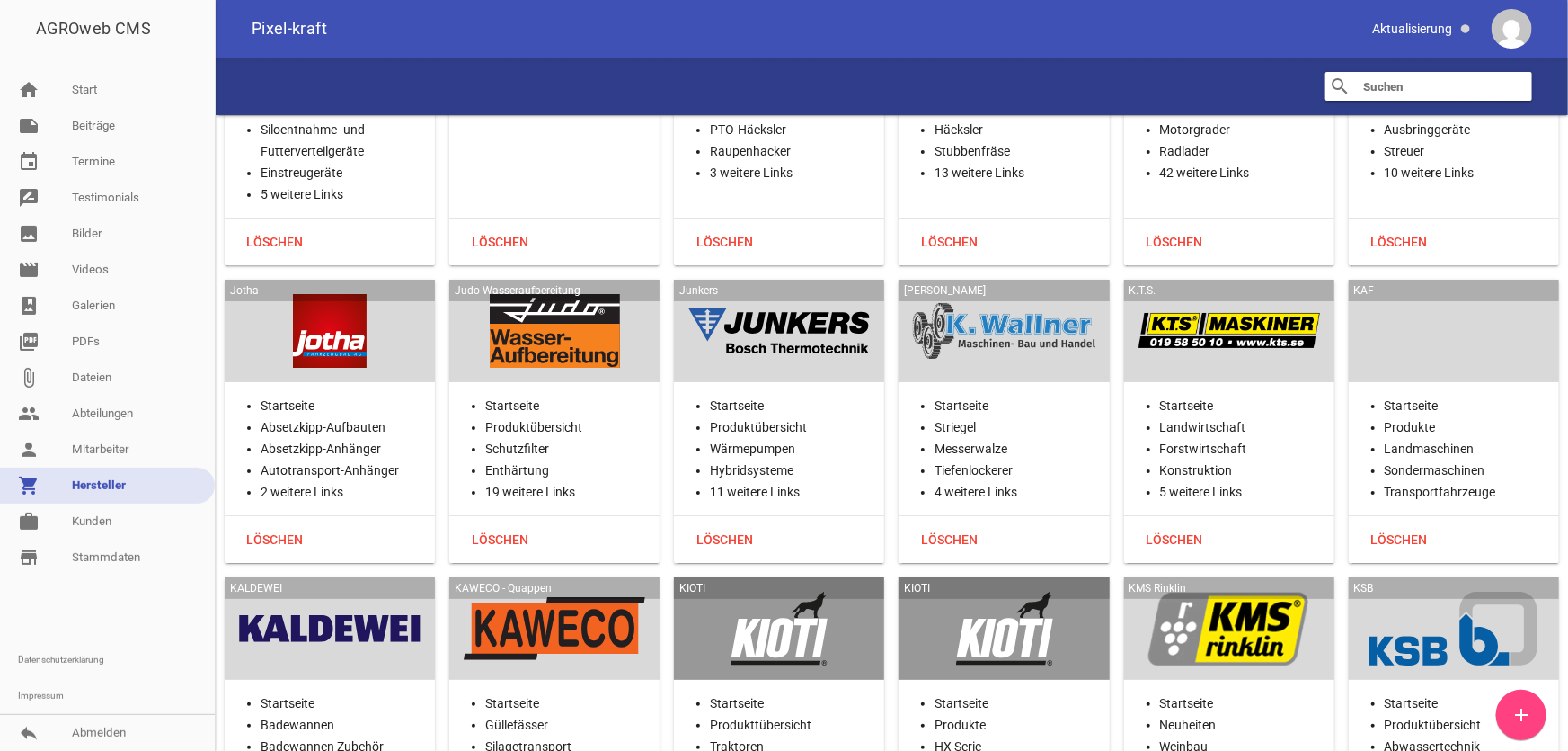
click at [314, 293] on div "Jotha" at bounding box center [330, 330] width 210 height 102
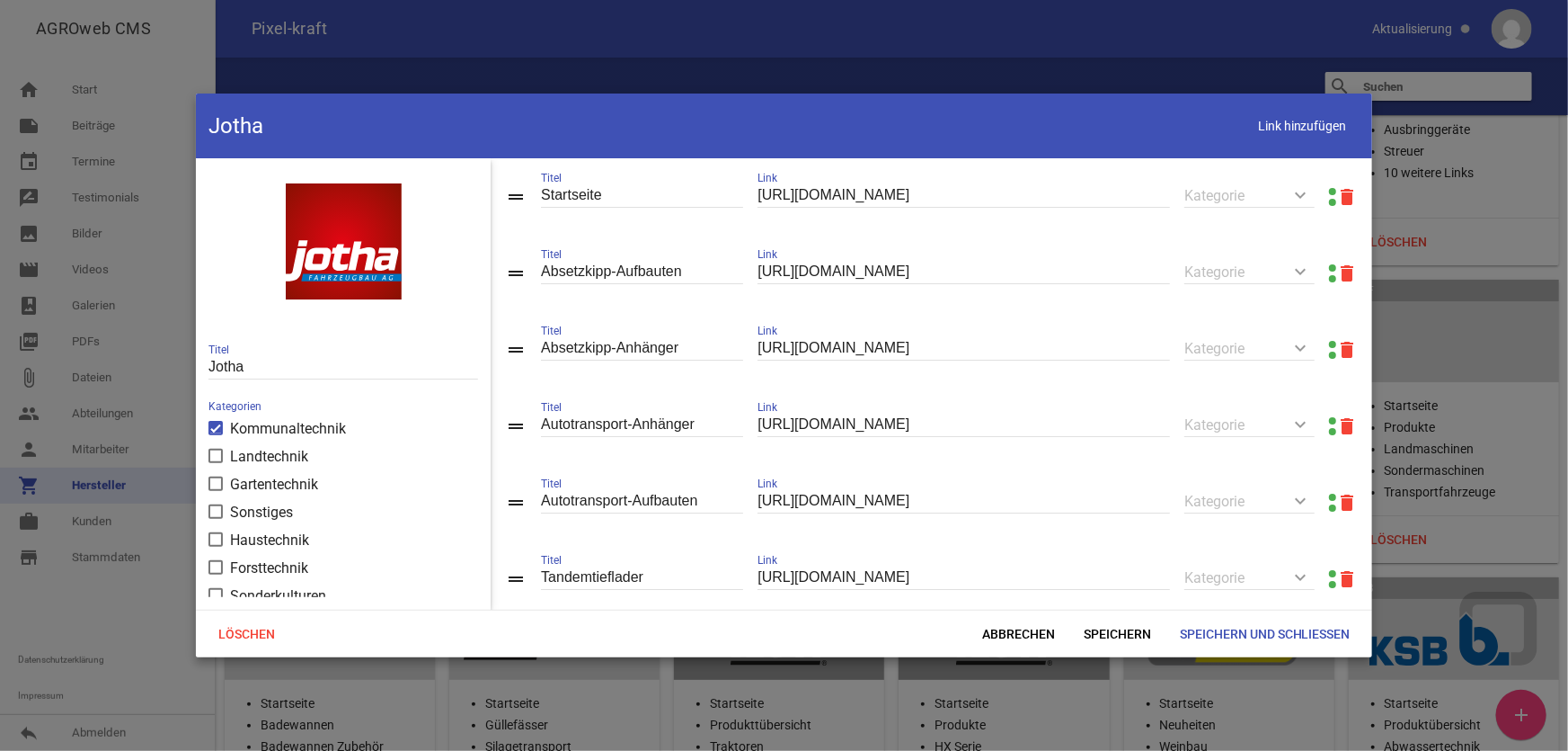
click at [1330, 189] on link at bounding box center [1333, 192] width 7 height 7
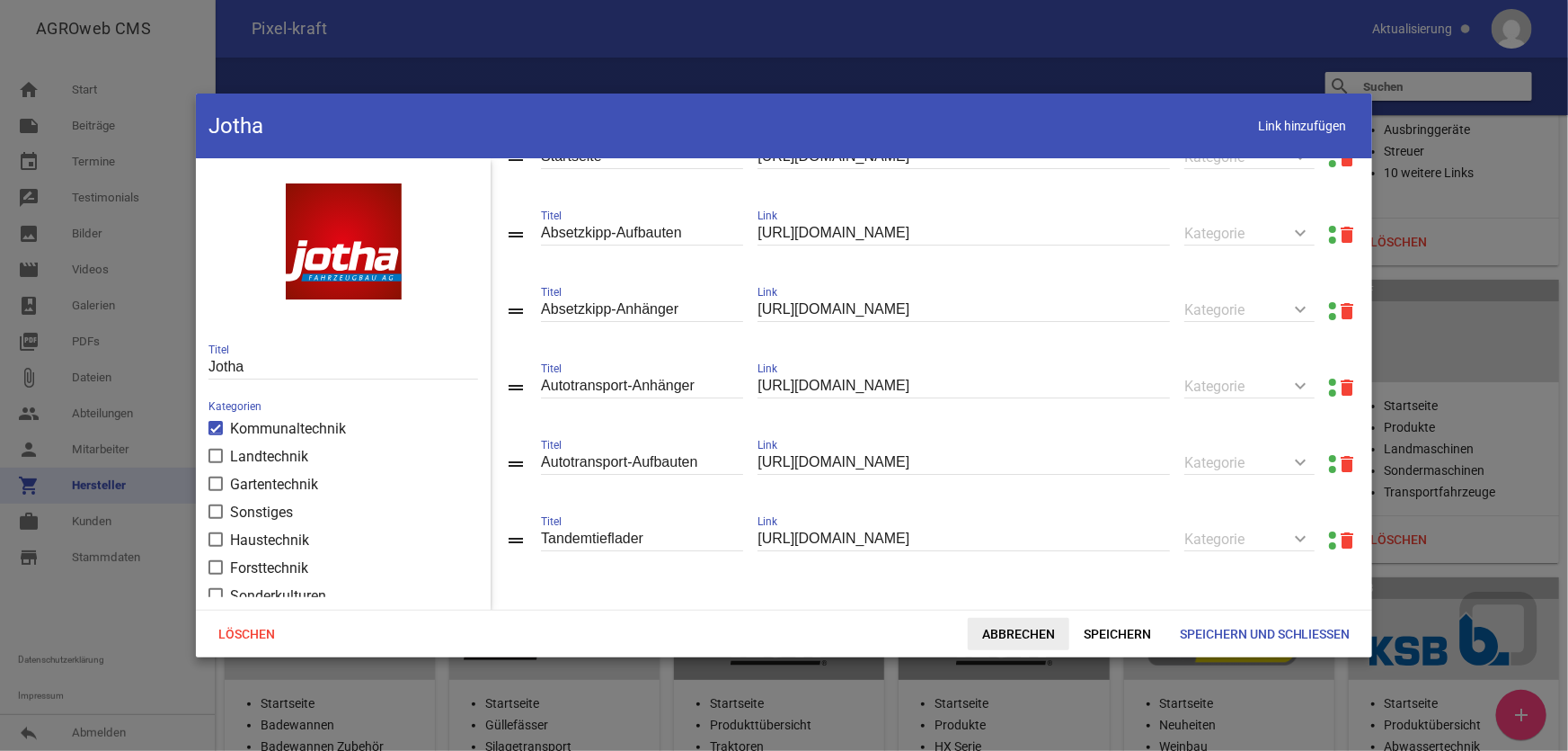
click at [1031, 635] on span "Abbrechen" at bounding box center [1019, 634] width 101 height 33
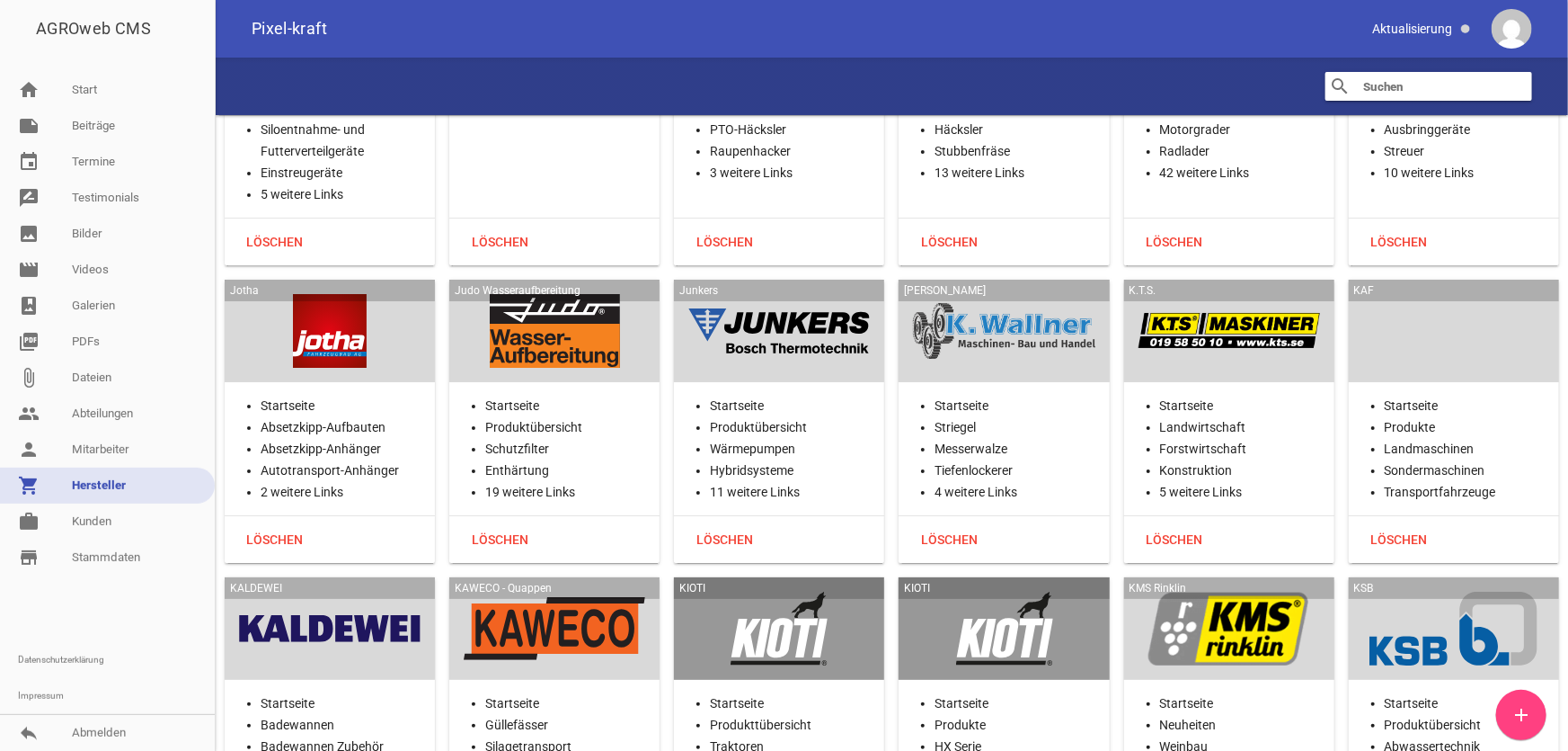
click at [568, 294] on div at bounding box center [554, 331] width 182 height 74
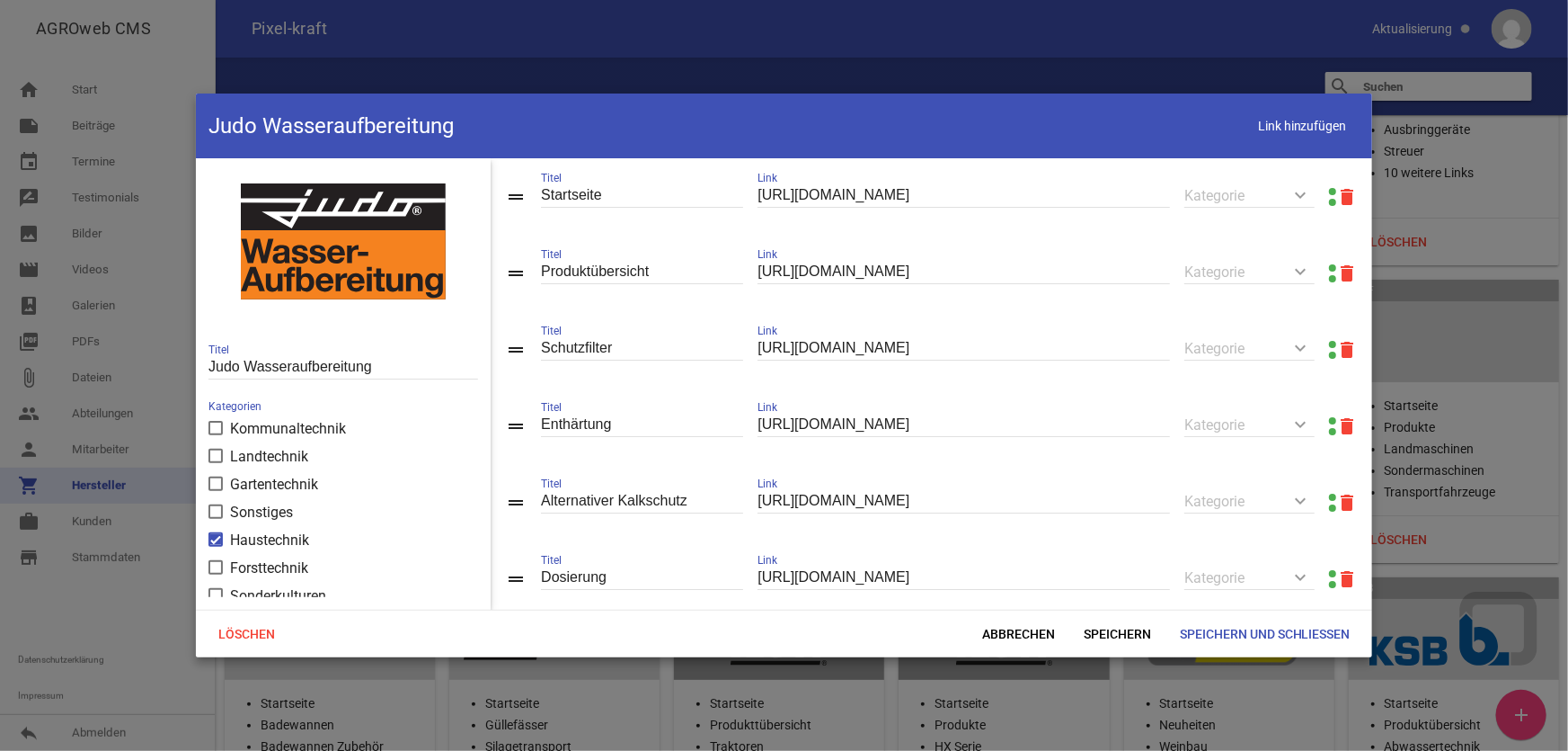
click at [1330, 267] on link at bounding box center [1333, 268] width 7 height 7
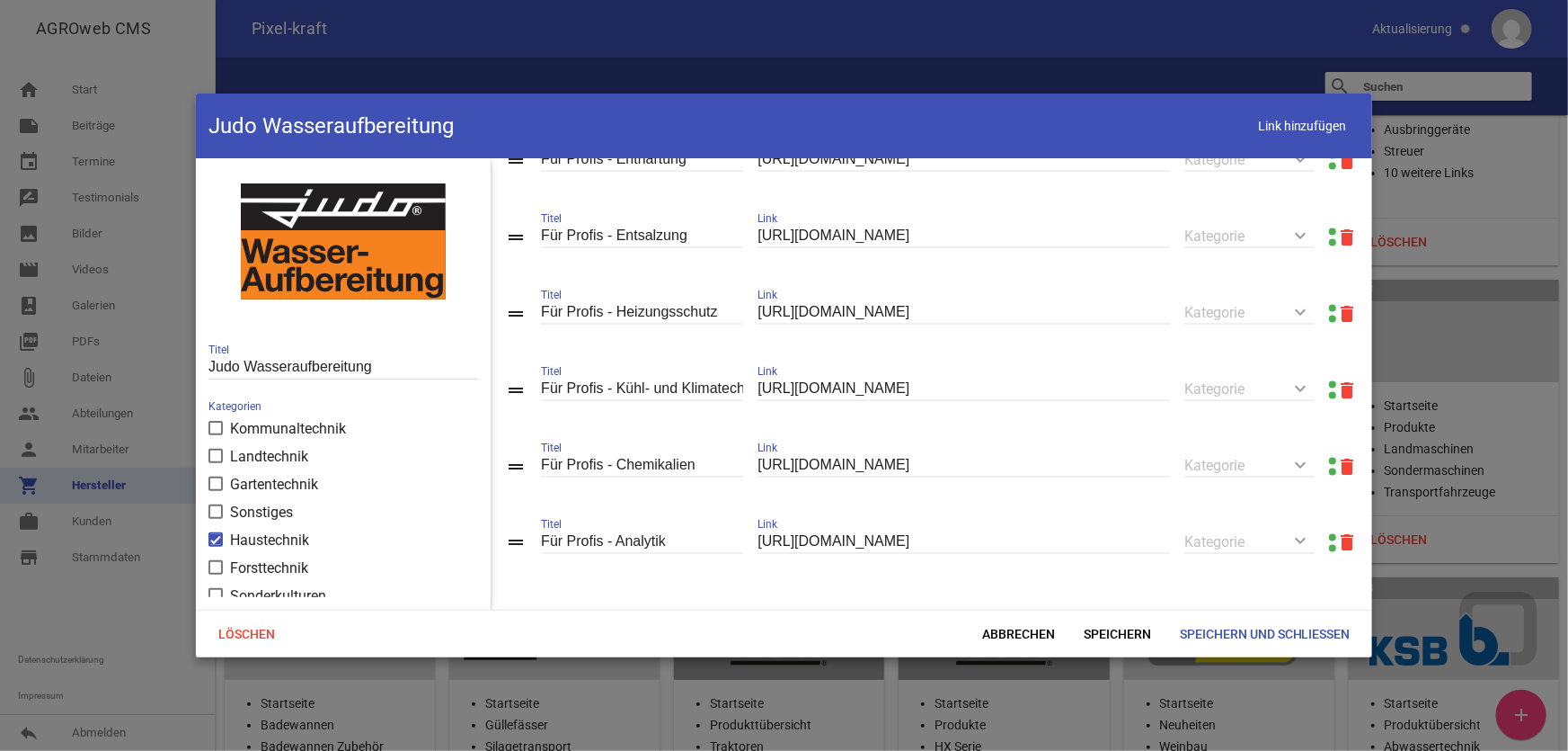
scroll to position [1357, 0]
drag, startPoint x: 989, startPoint y: 636, endPoint x: 963, endPoint y: 633, distance: 26.2
click at [989, 636] on span "Abbrechen" at bounding box center [1019, 634] width 101 height 33
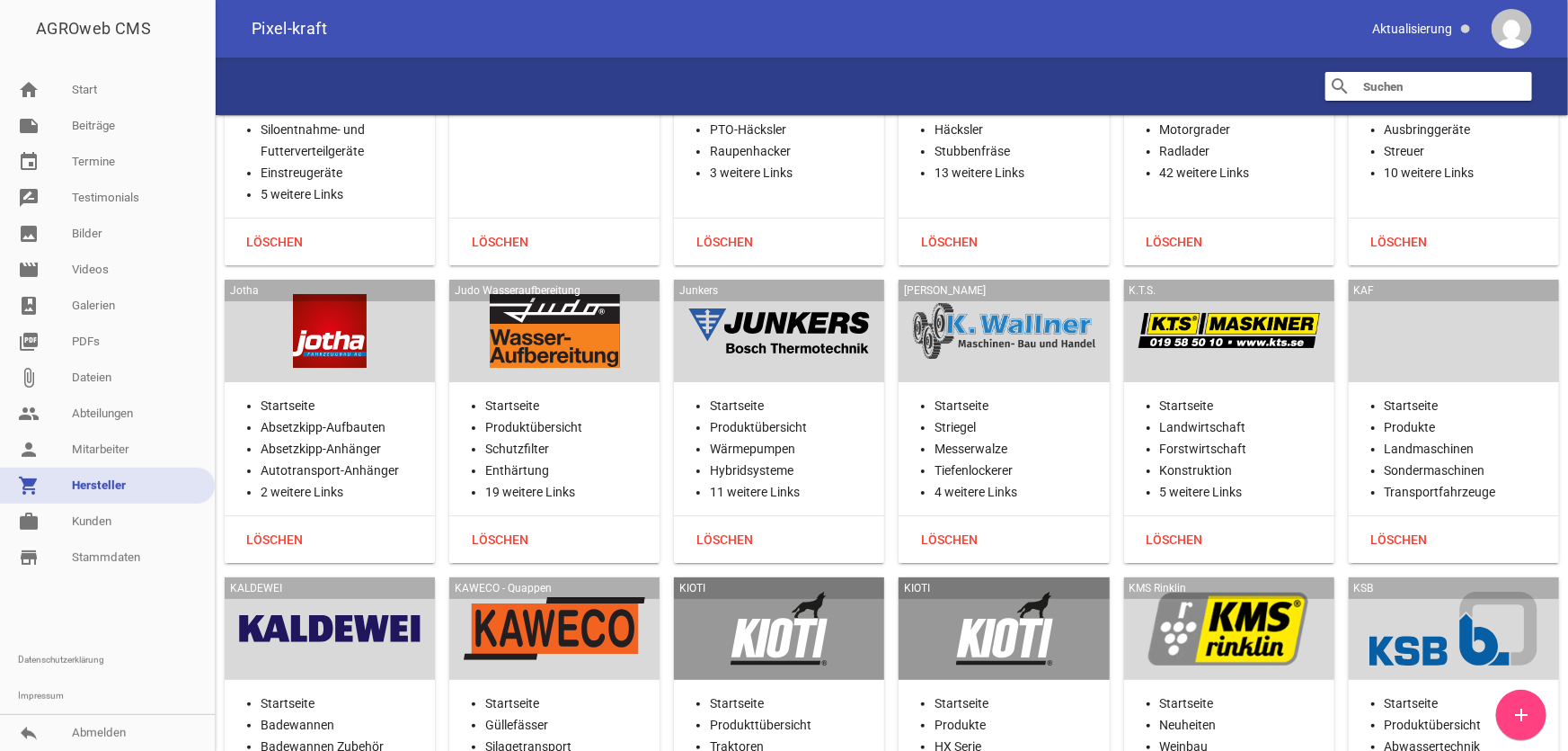
click at [842, 279] on h3 "Junkers" at bounding box center [779, 290] width 210 height 22
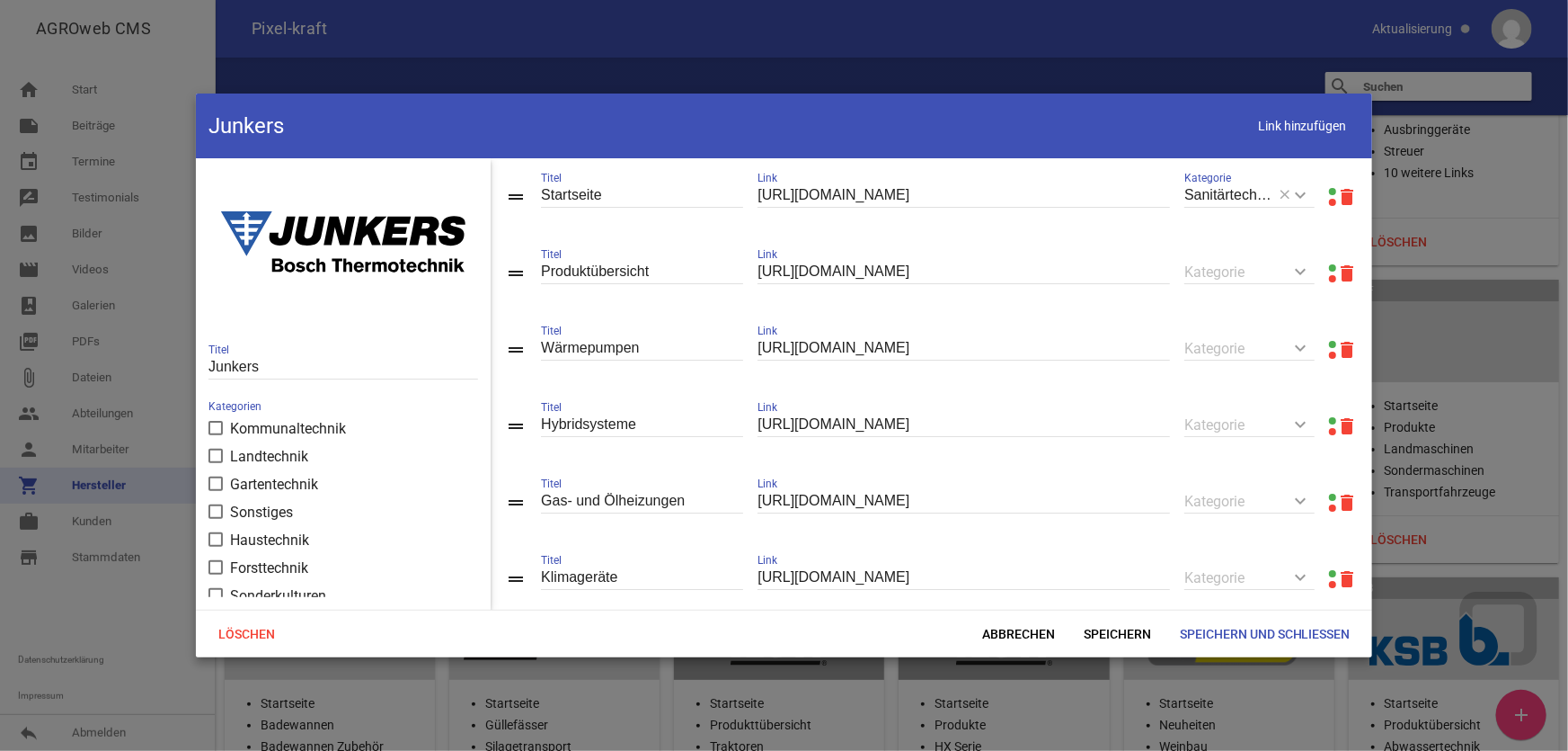
click at [1330, 268] on link at bounding box center [1333, 268] width 7 height 7
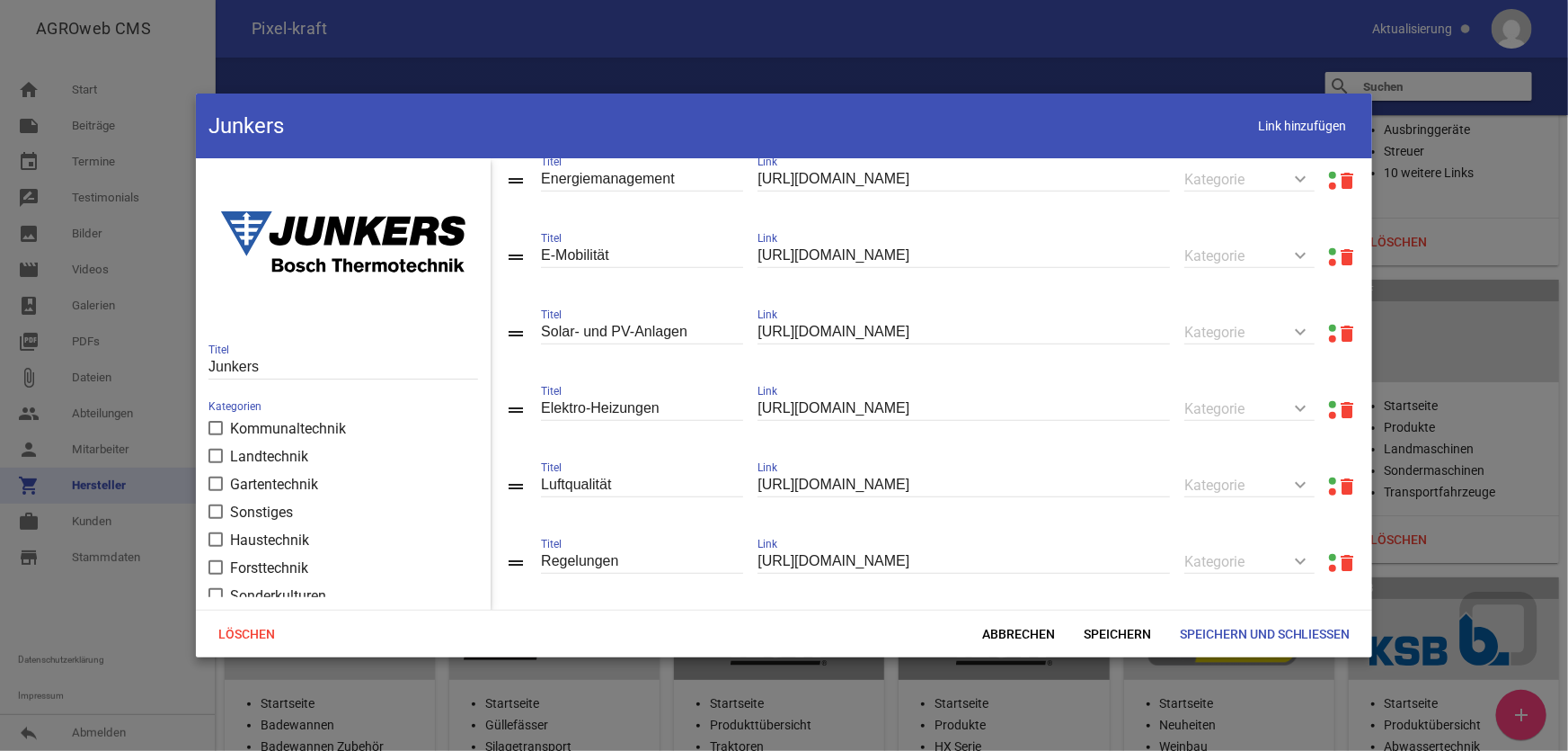
scroll to position [738, 0]
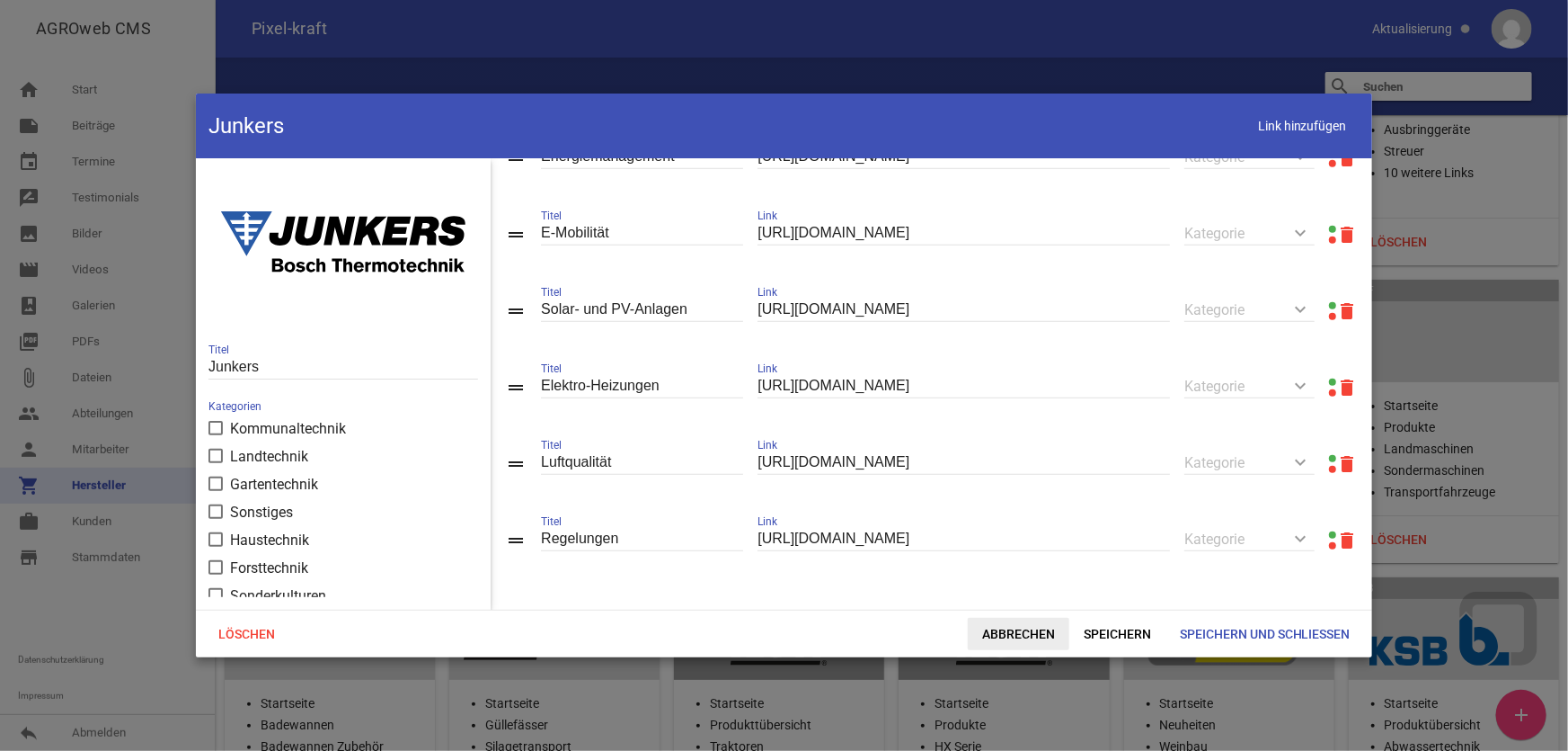
click at [1009, 647] on span "Abbrechen" at bounding box center [1019, 634] width 101 height 33
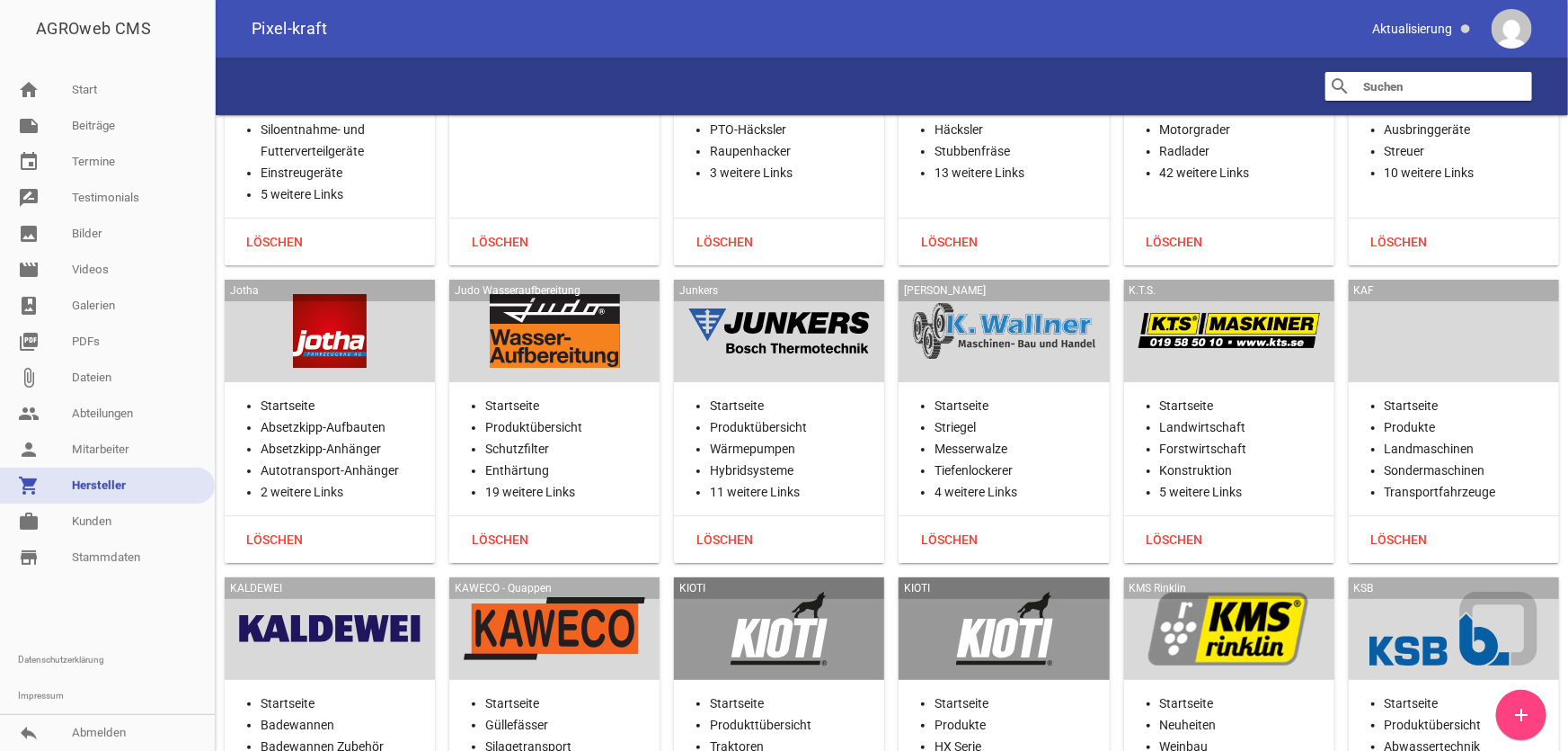
click at [1031, 288] on div "[PERSON_NAME]" at bounding box center [1003, 330] width 210 height 102
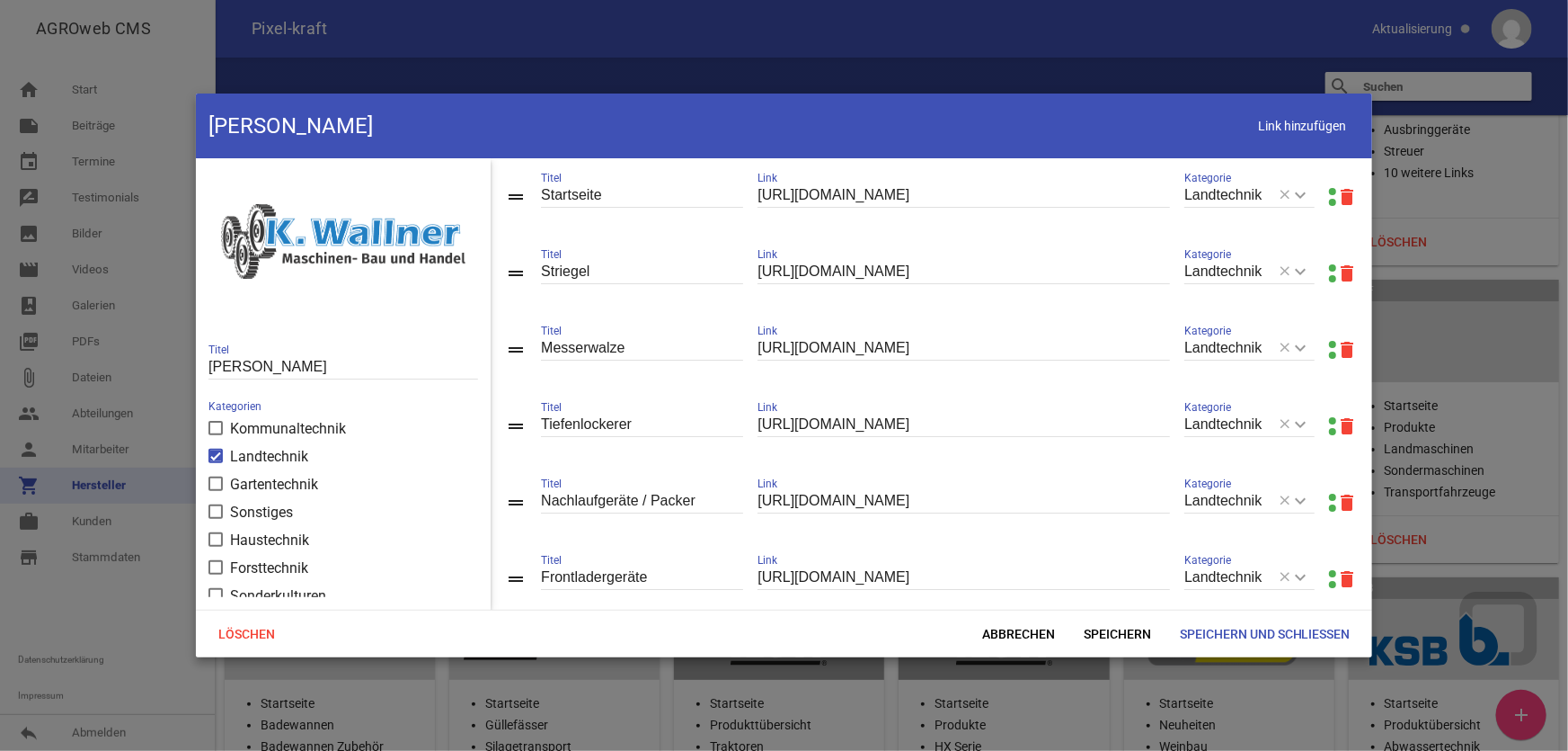
click at [1330, 189] on link at bounding box center [1333, 192] width 7 height 7
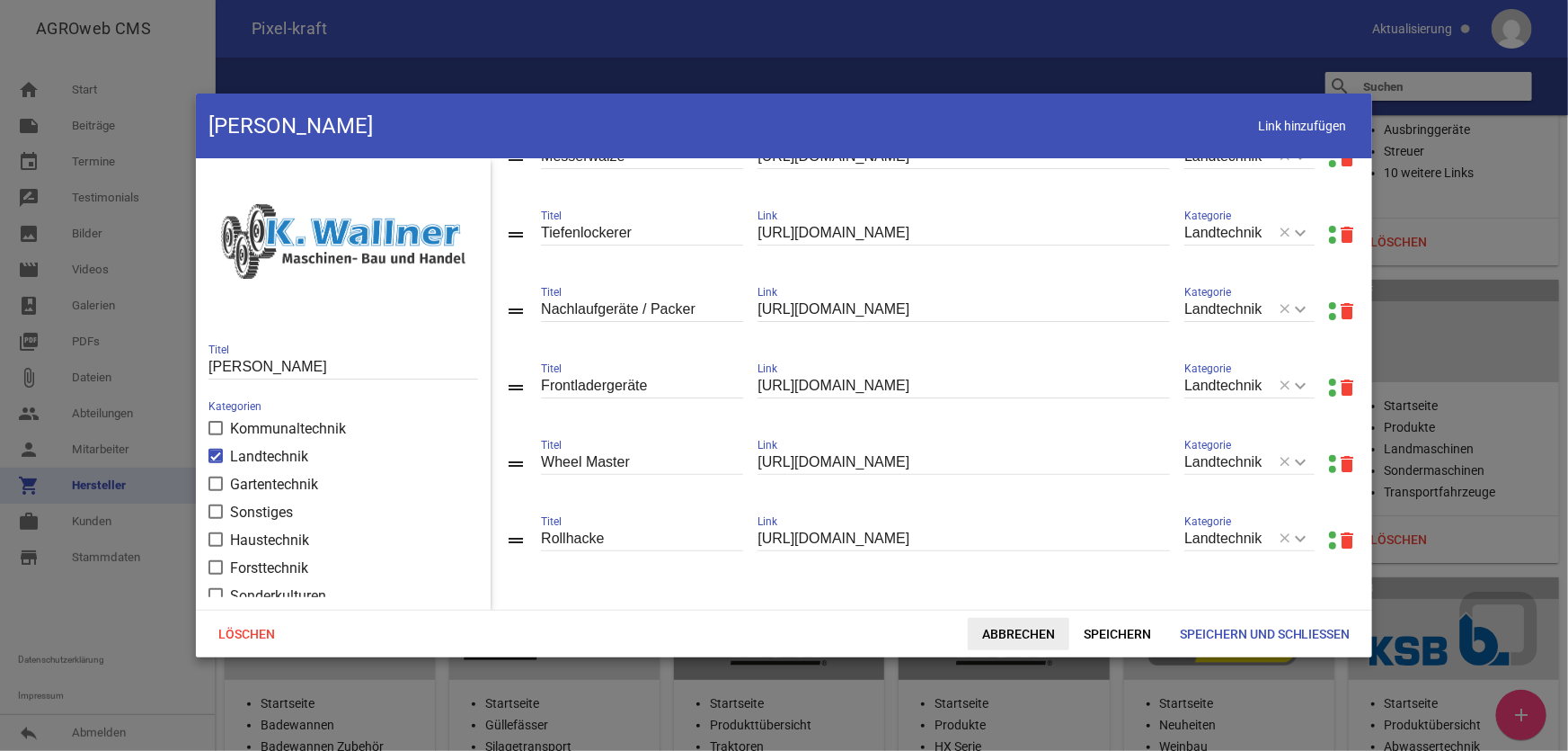
click at [995, 641] on span "Abbrechen" at bounding box center [1019, 634] width 101 height 33
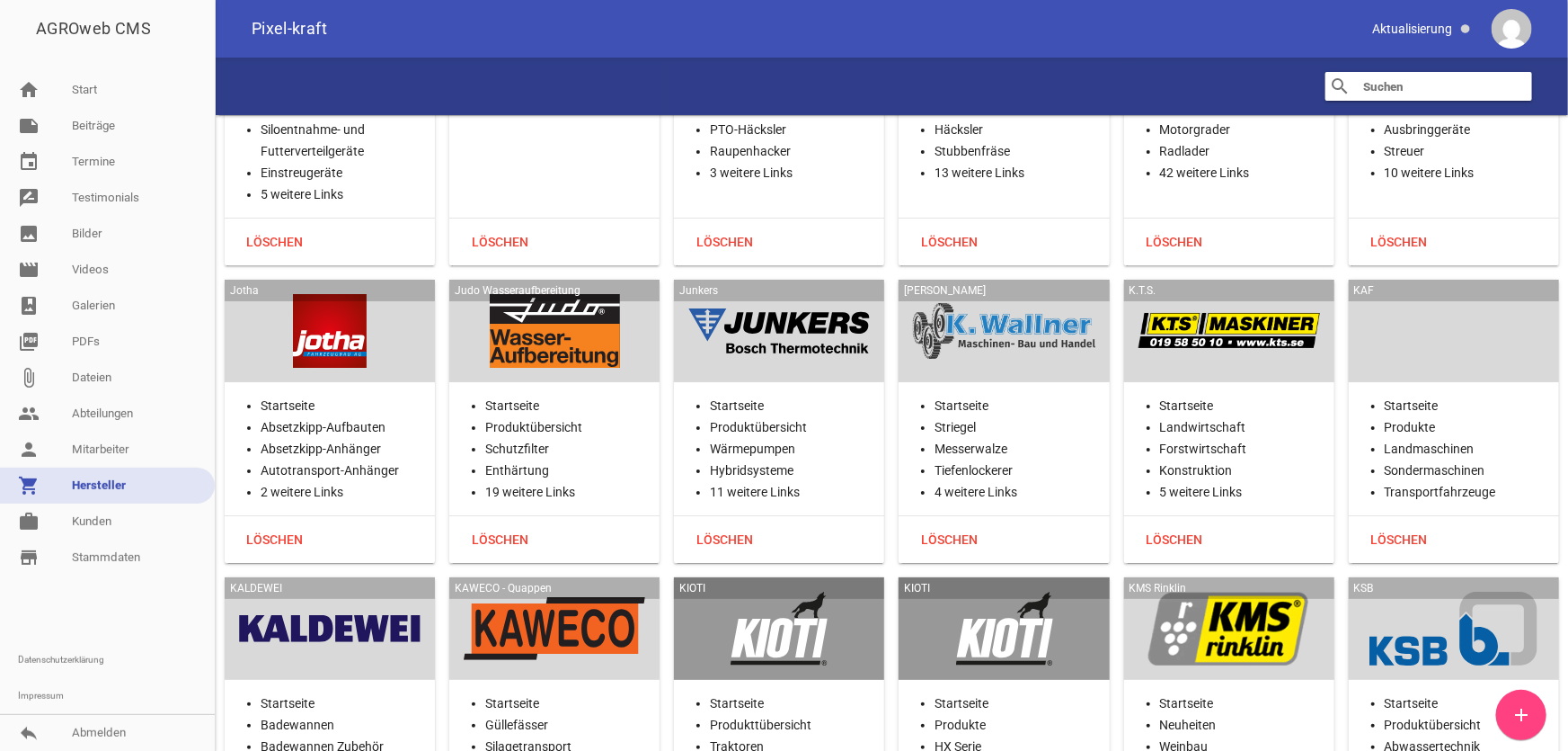
click at [1242, 294] on div at bounding box center [1229, 331] width 182 height 74
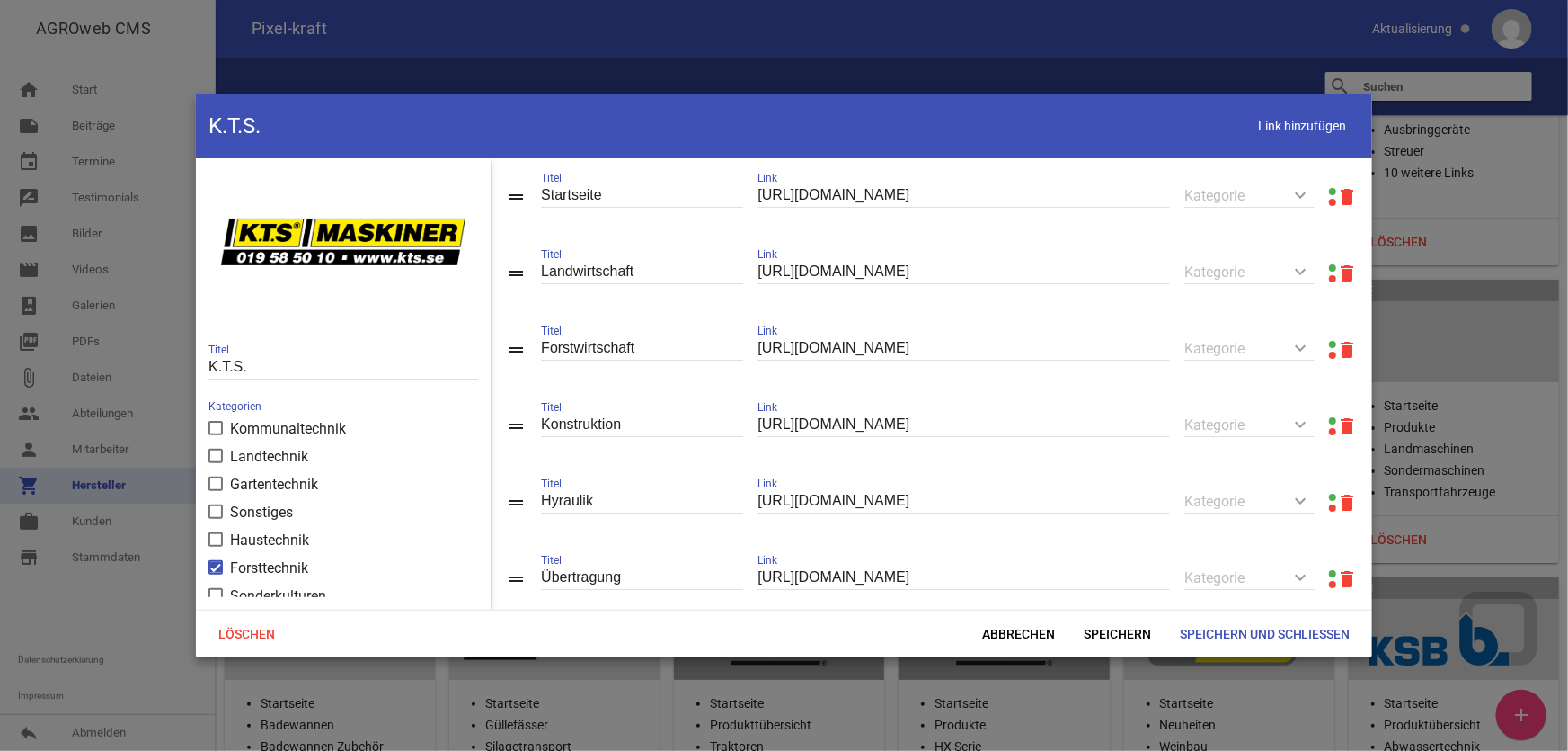
click at [1330, 192] on link at bounding box center [1333, 192] width 7 height 7
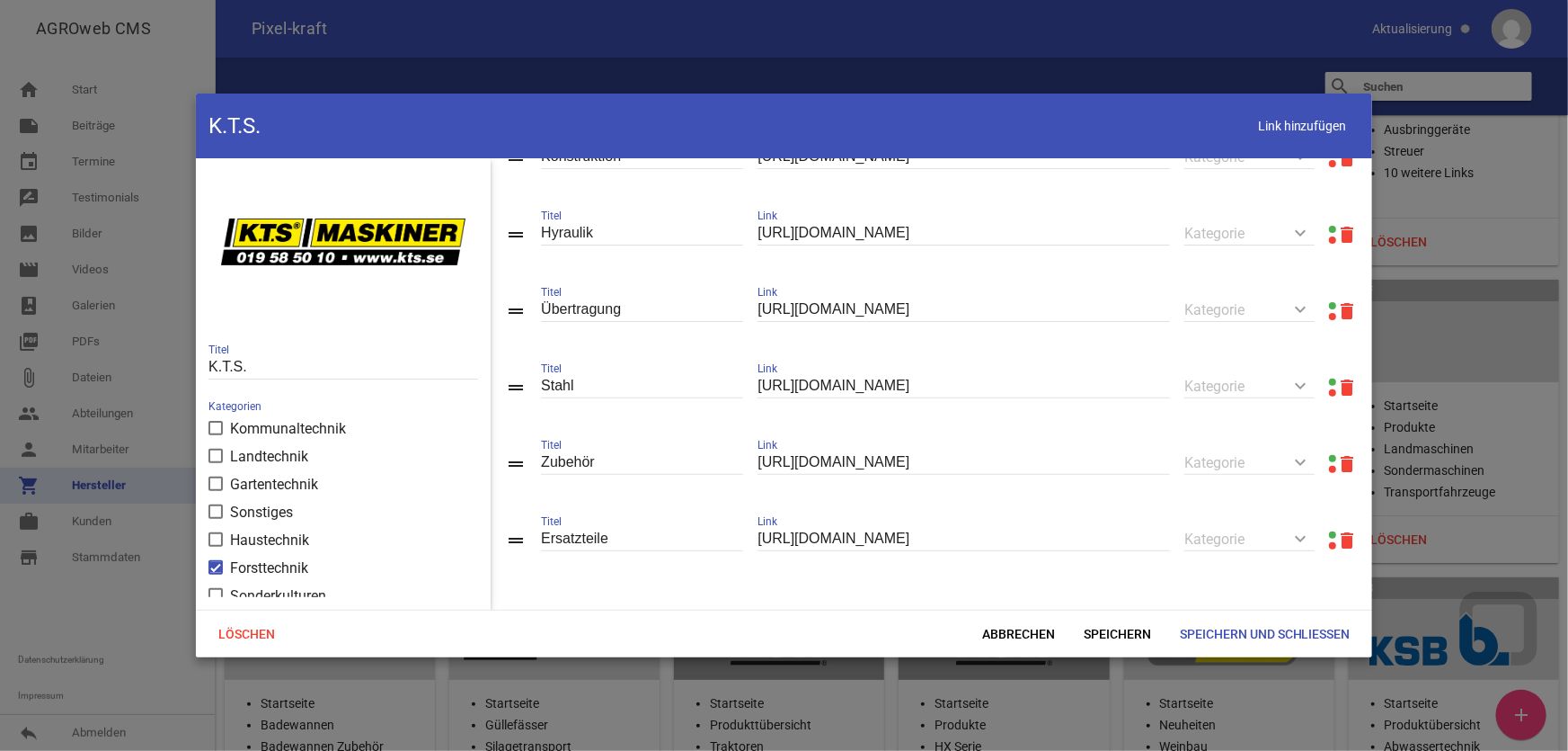
scroll to position [275, 0]
click at [1015, 630] on span "Abbrechen" at bounding box center [1019, 634] width 101 height 33
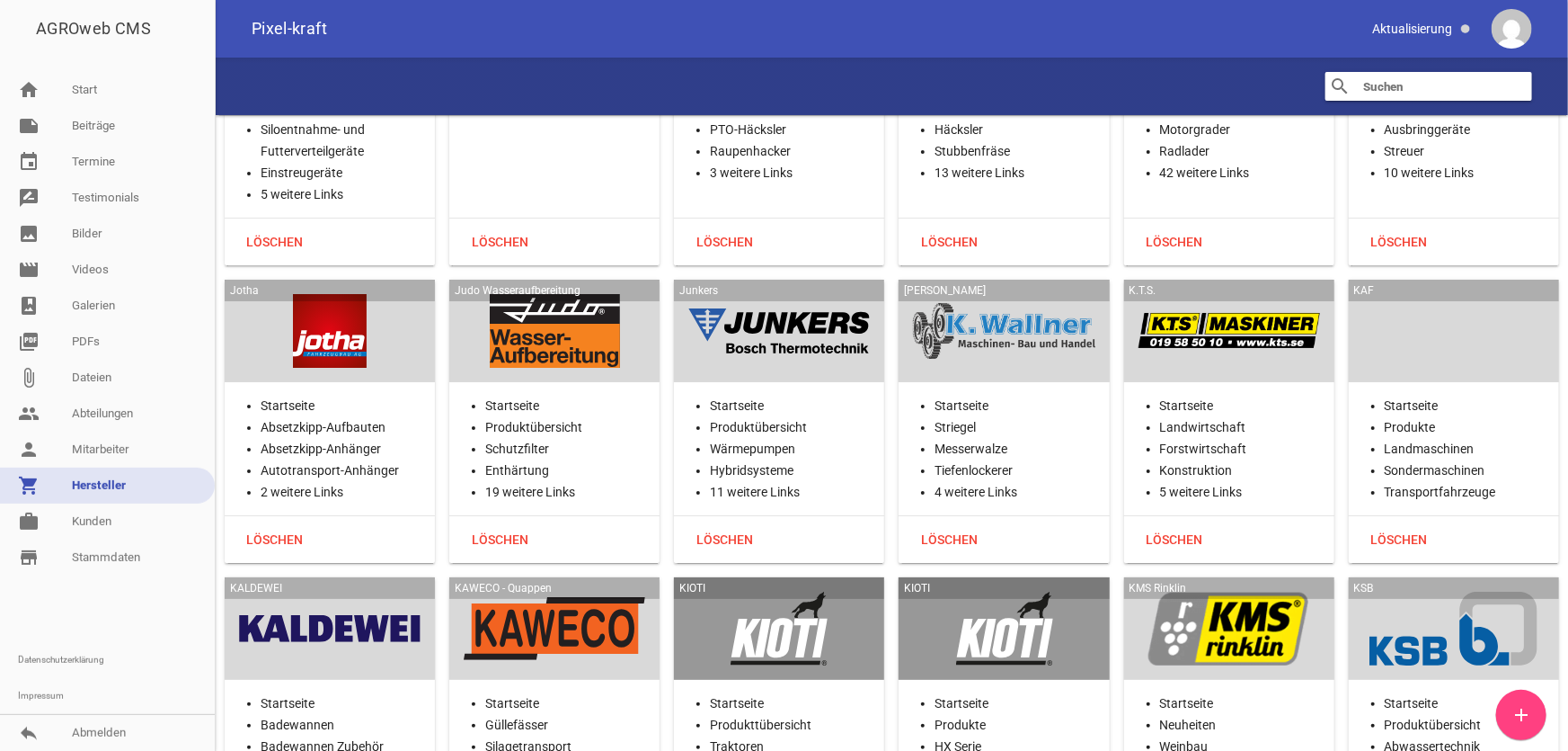
click at [1433, 294] on div at bounding box center [1454, 331] width 182 height 74
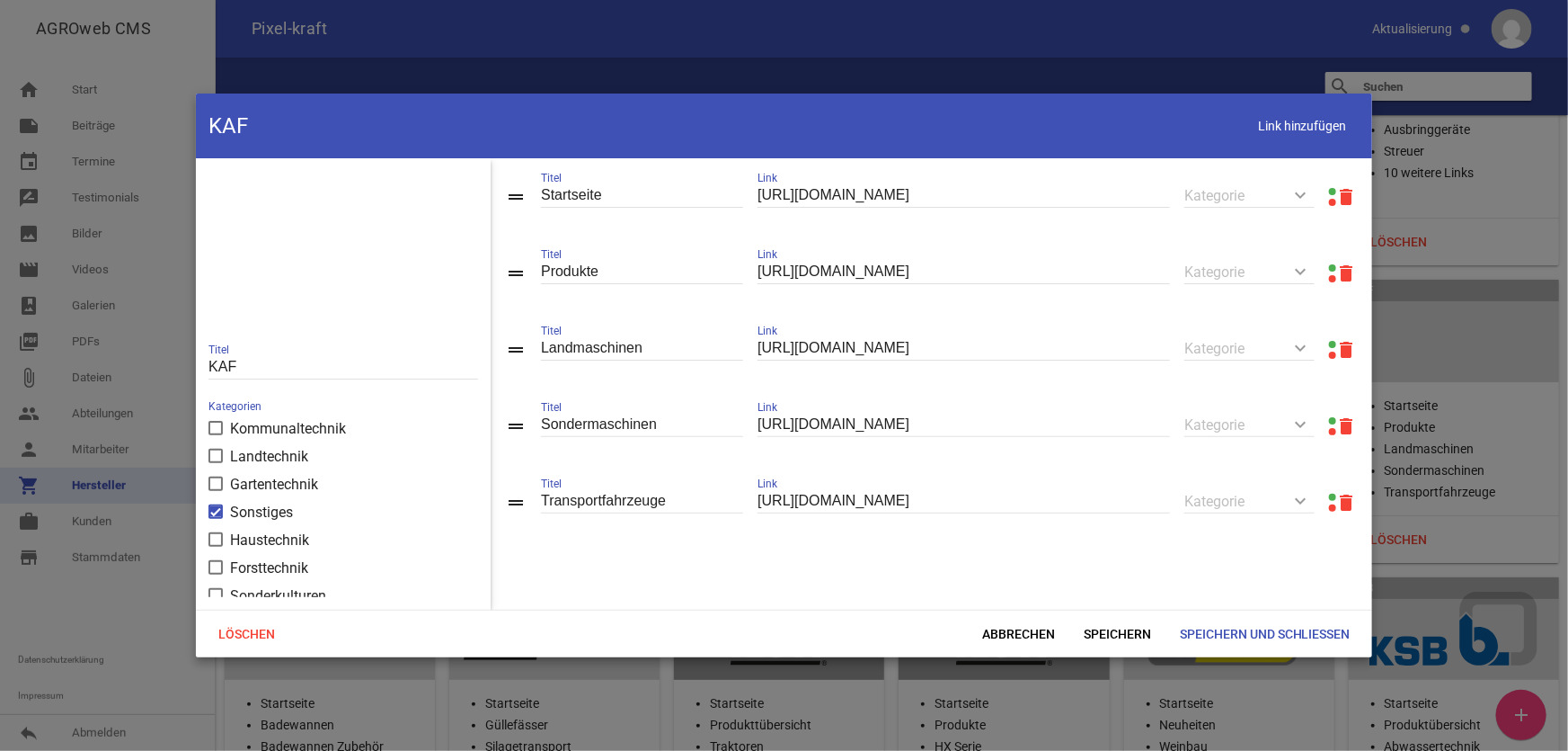
click at [1330, 270] on link at bounding box center [1333, 268] width 7 height 7
click at [1019, 630] on span "Abbrechen" at bounding box center [1019, 634] width 101 height 33
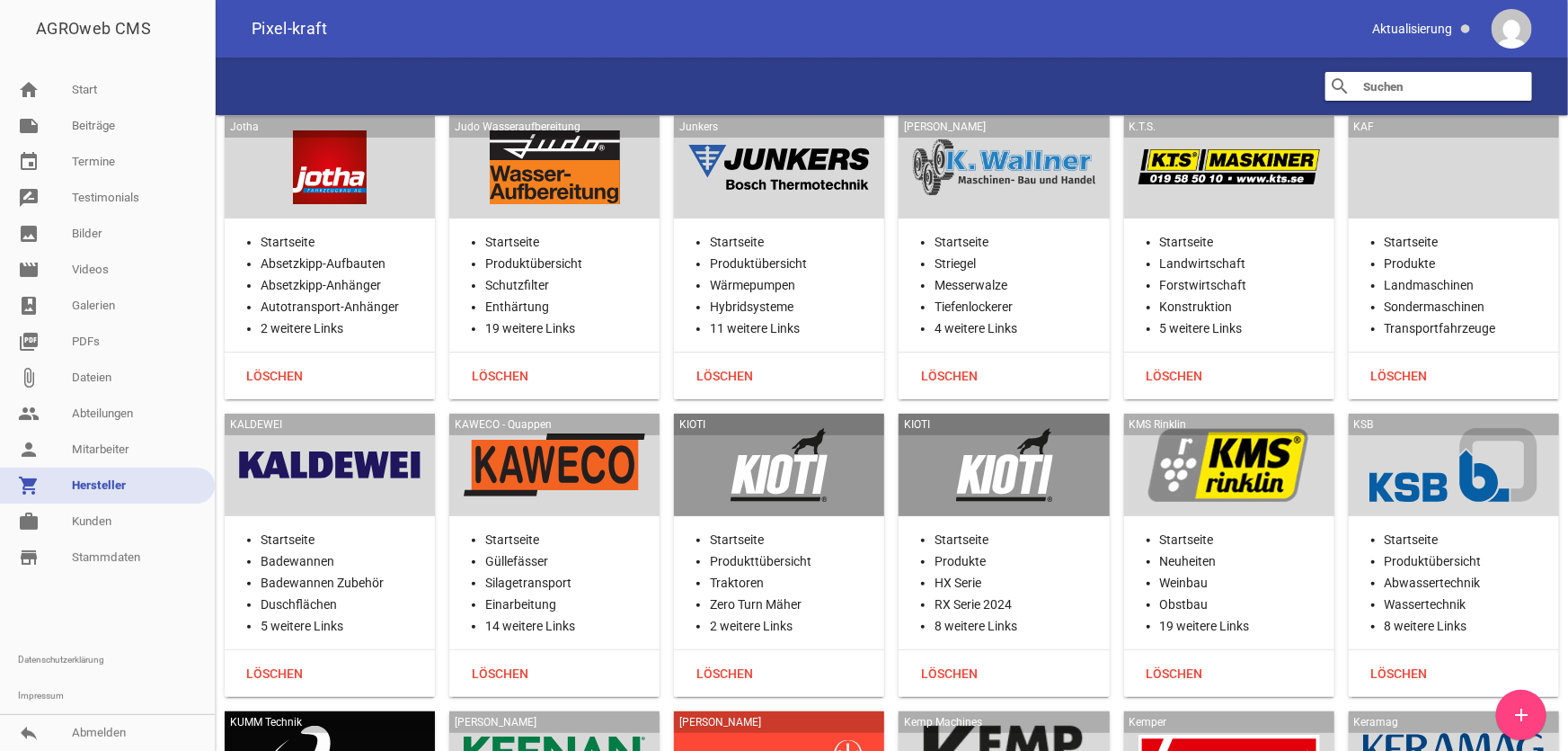
scroll to position [20900, 0]
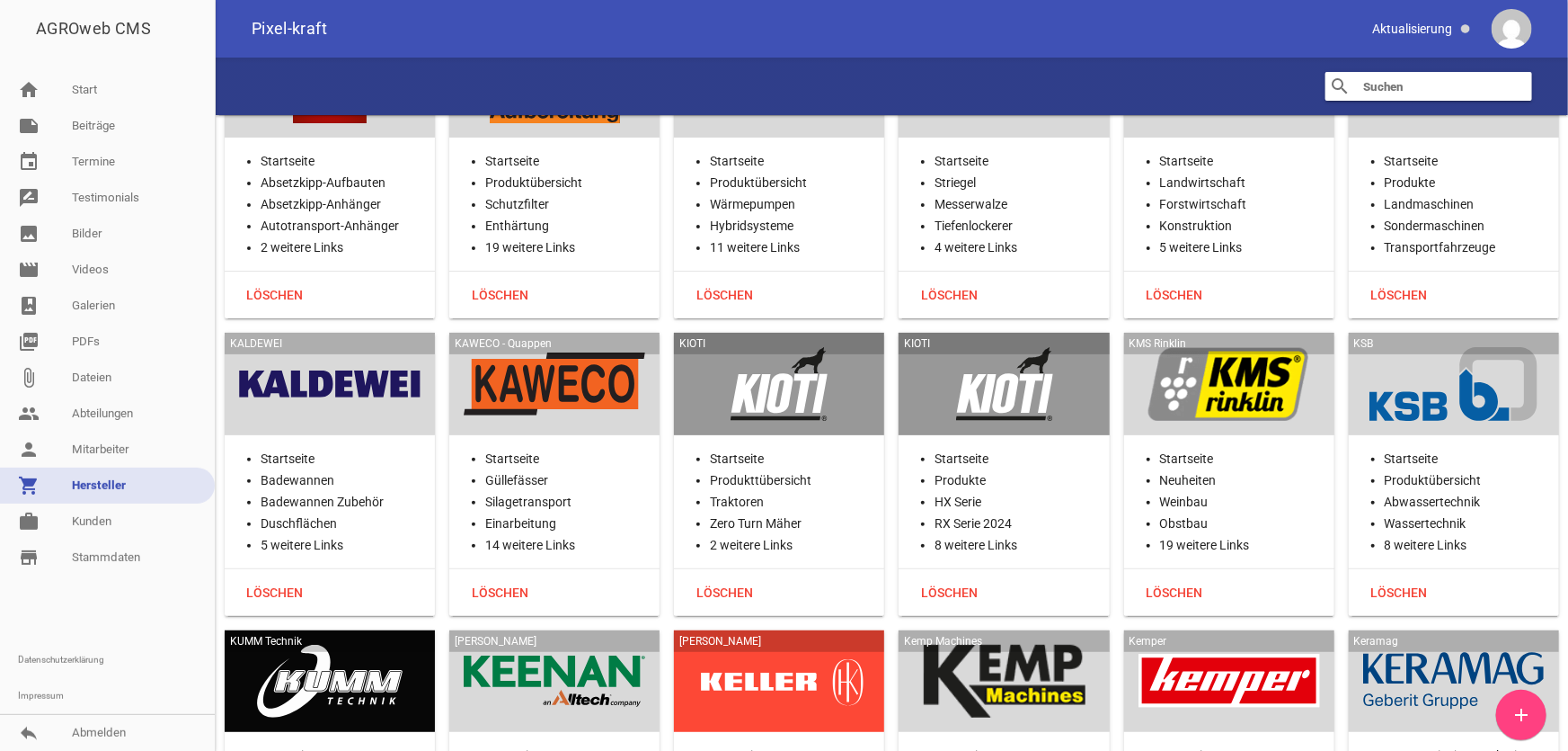
click at [369, 347] on div at bounding box center [330, 384] width 182 height 74
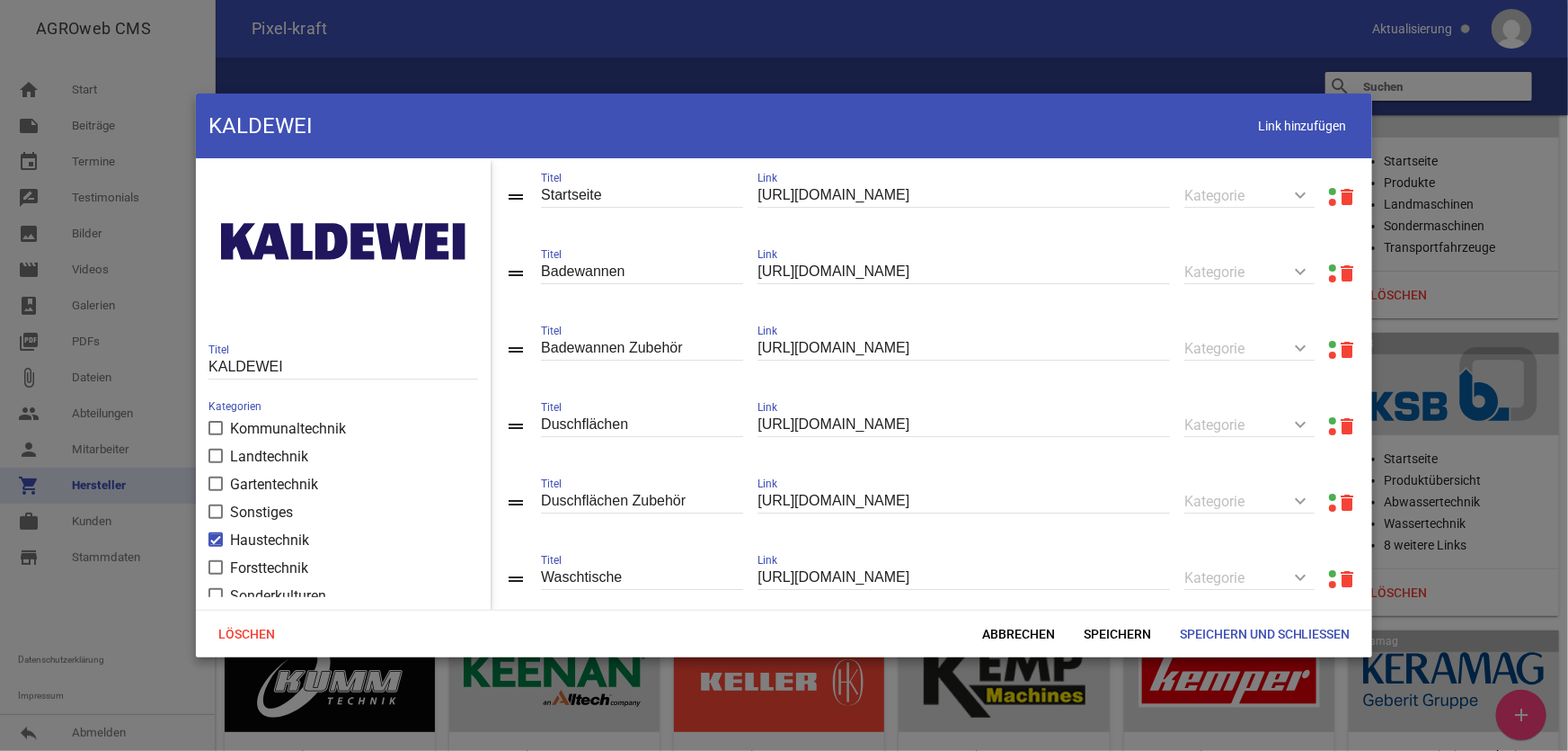
click at [1330, 189] on link at bounding box center [1333, 192] width 7 height 7
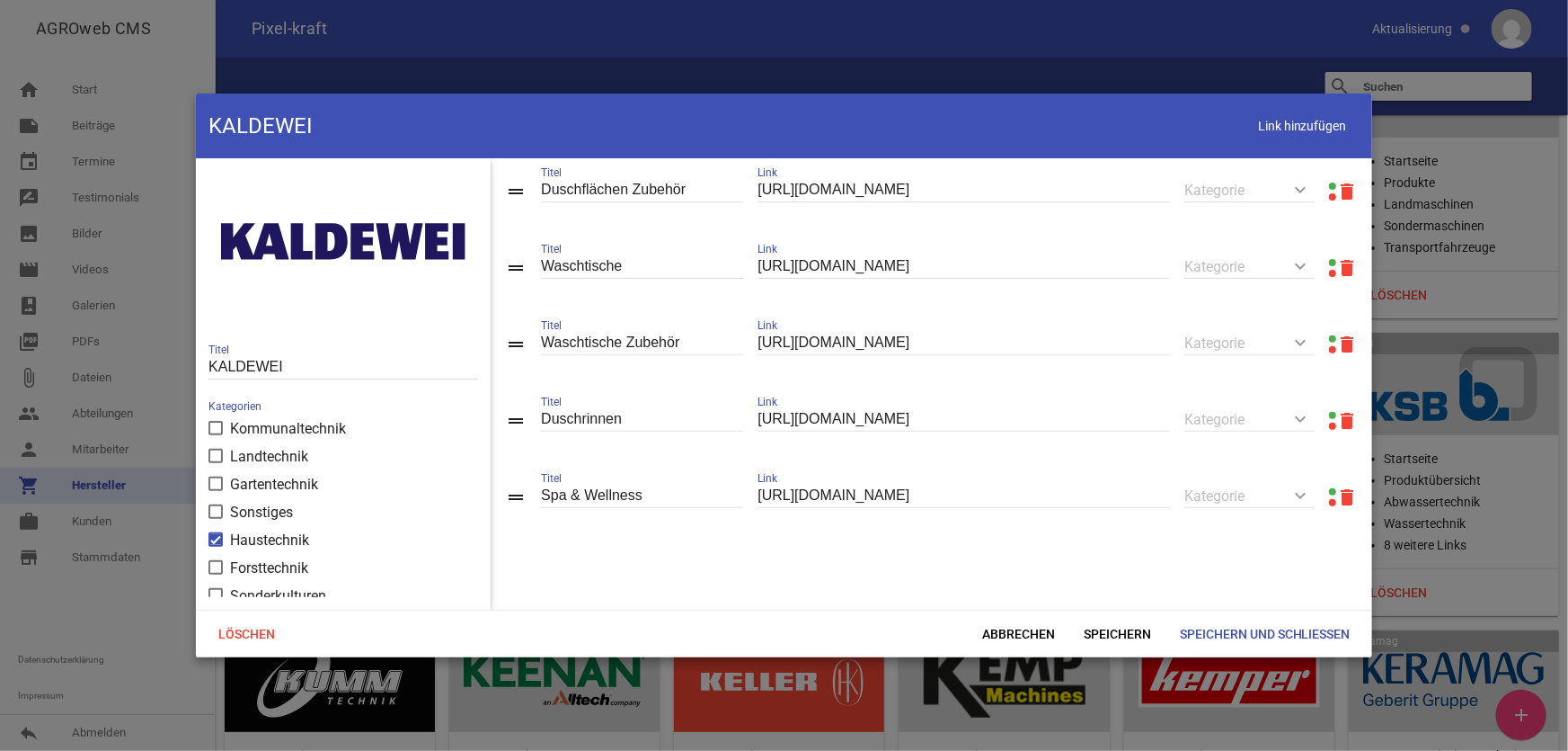
scroll to position [317, 0]
click at [1005, 631] on span "Abbrechen" at bounding box center [1019, 634] width 101 height 33
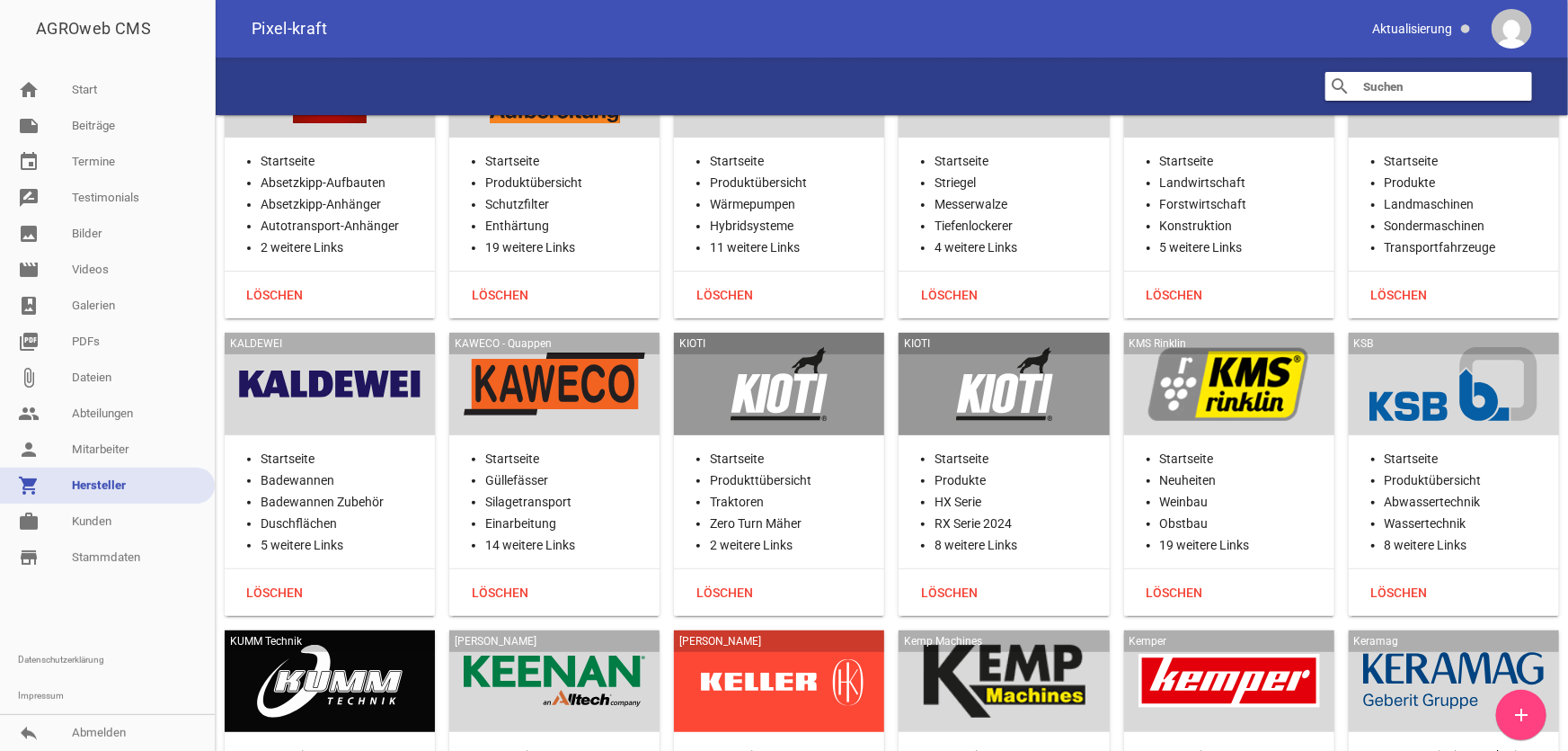
click at [600, 347] on div at bounding box center [554, 384] width 182 height 74
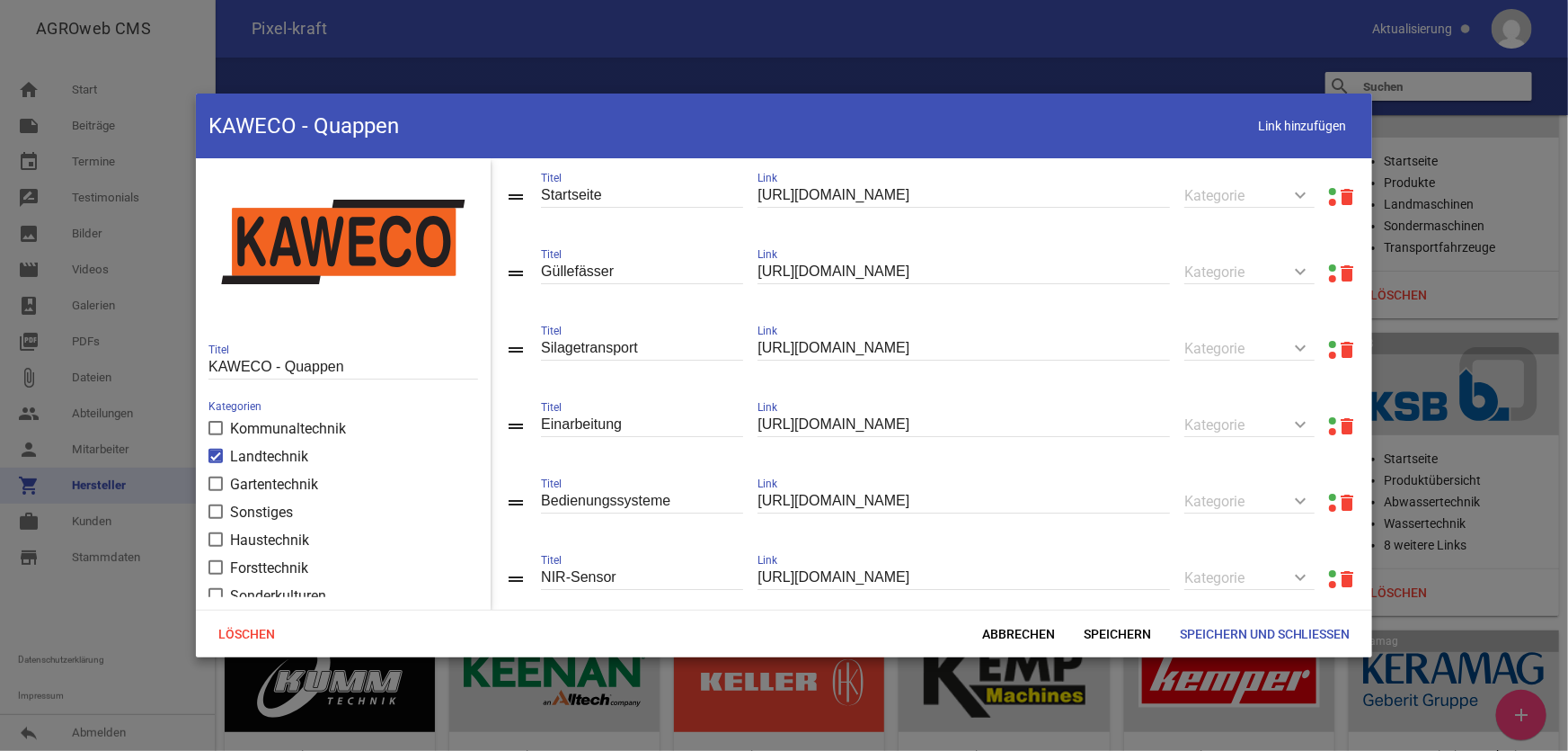
click at [1330, 189] on link at bounding box center [1333, 192] width 7 height 7
click at [1330, 344] on link at bounding box center [1333, 344] width 7 height 7
click at [1330, 424] on link at bounding box center [1333, 421] width 7 height 7
click at [1337, 352] on icon "delete" at bounding box center [1348, 350] width 22 height 22
click at [1097, 632] on span "Speichern" at bounding box center [1117, 634] width 96 height 33
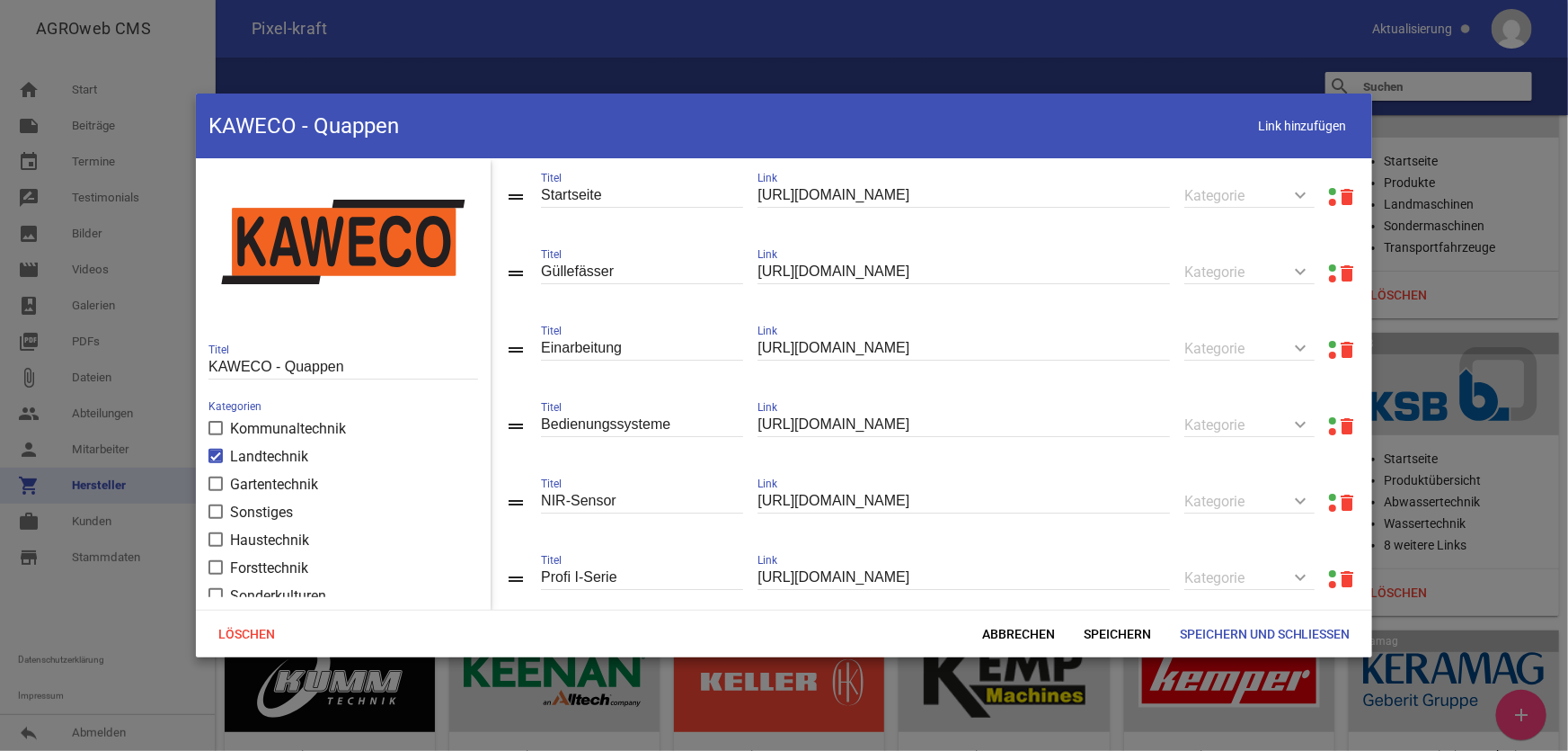
click at [1330, 424] on link at bounding box center [1333, 421] width 7 height 7
click at [1320, 494] on div "drag_handle NIR-Sensor Titel [URL][DOMAIN_NAME] Link keyboard_arrow_down Katego…" at bounding box center [931, 502] width 882 height 77
click at [1330, 501] on link at bounding box center [1333, 497] width 7 height 7
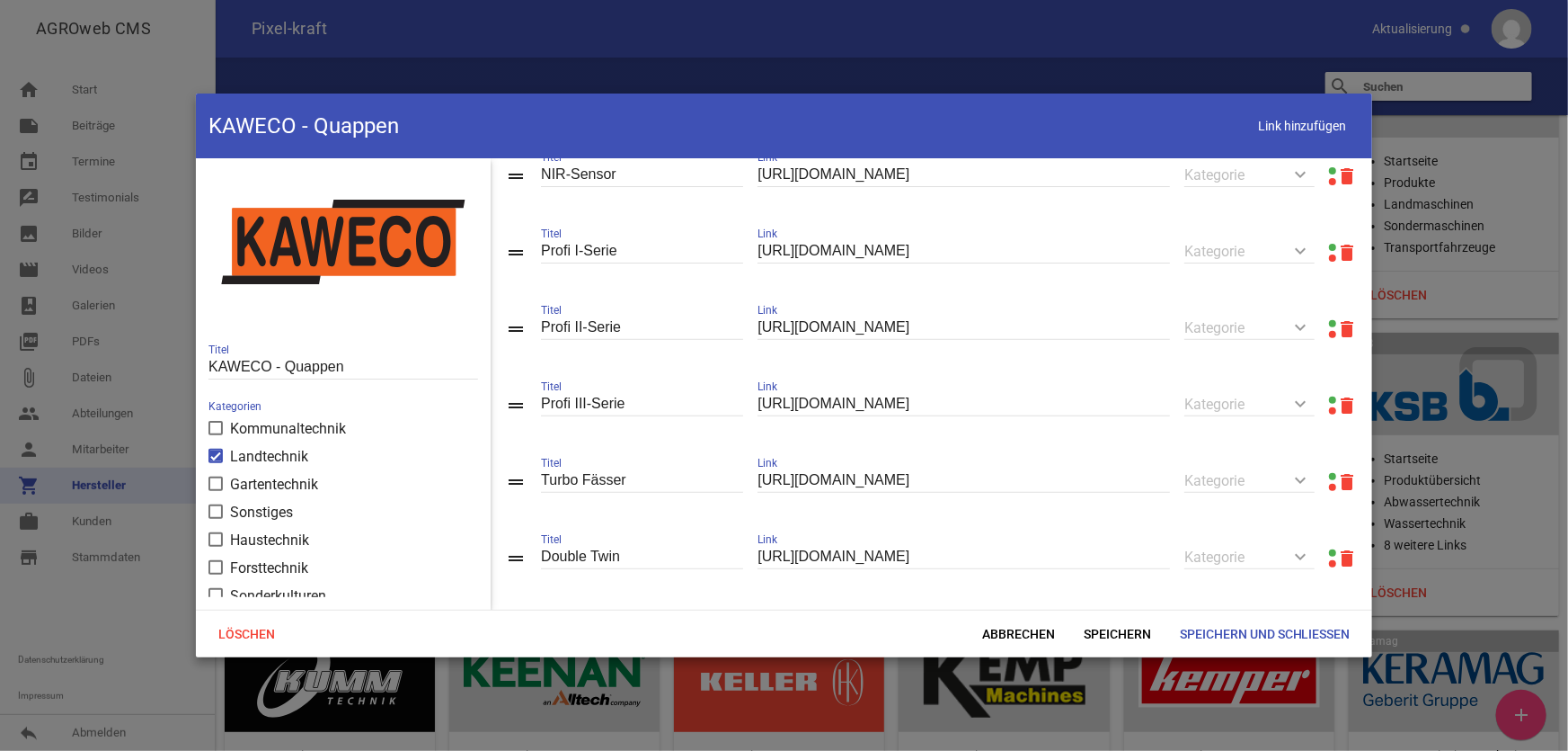
click at [1330, 251] on link at bounding box center [1333, 248] width 7 height 7
click at [1330, 325] on link at bounding box center [1333, 324] width 7 height 7
click at [1330, 403] on link at bounding box center [1333, 400] width 7 height 7
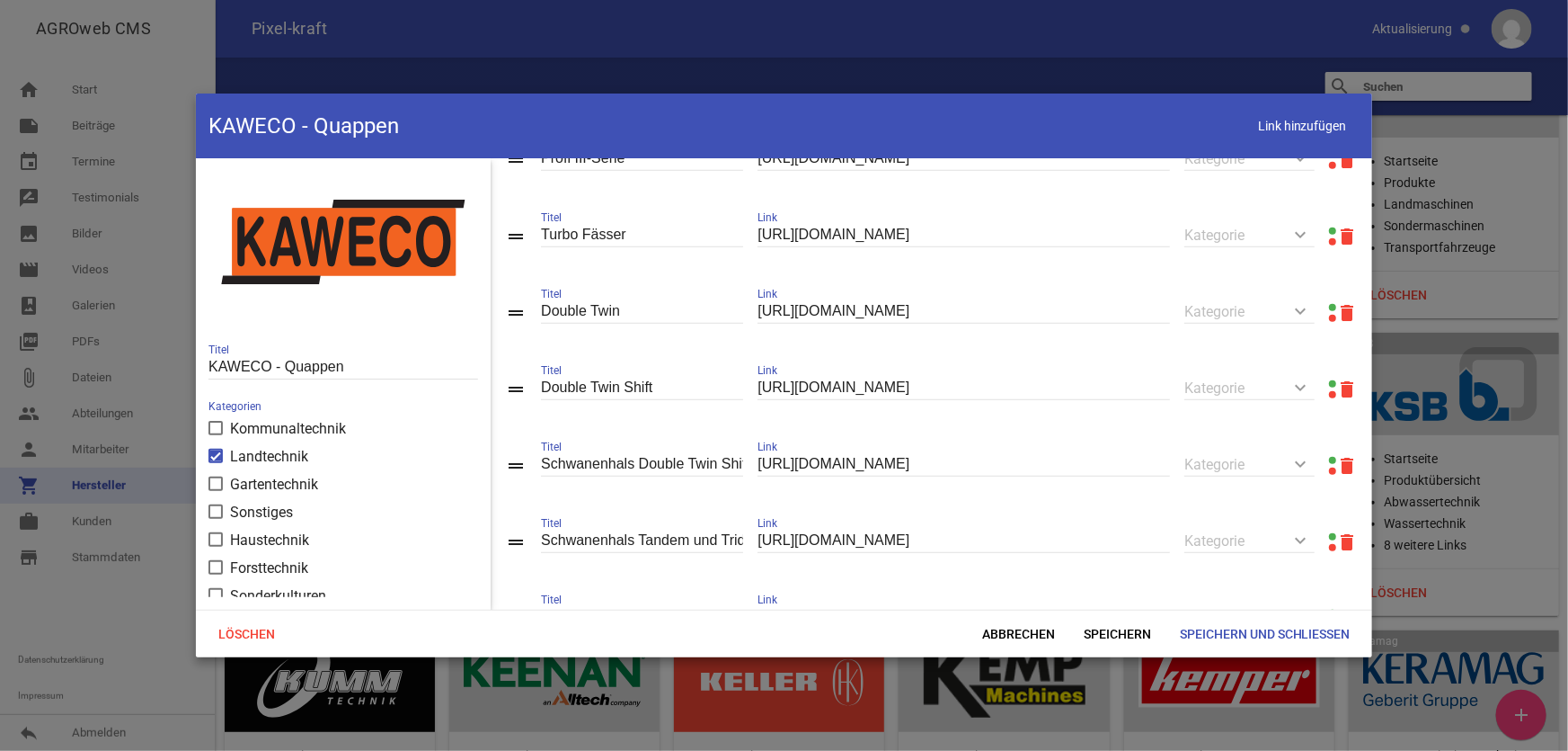
click at [1330, 235] on link at bounding box center [1333, 231] width 7 height 7
click at [1330, 388] on link at bounding box center [1333, 384] width 7 height 7
click at [1330, 464] on link at bounding box center [1333, 461] width 7 height 7
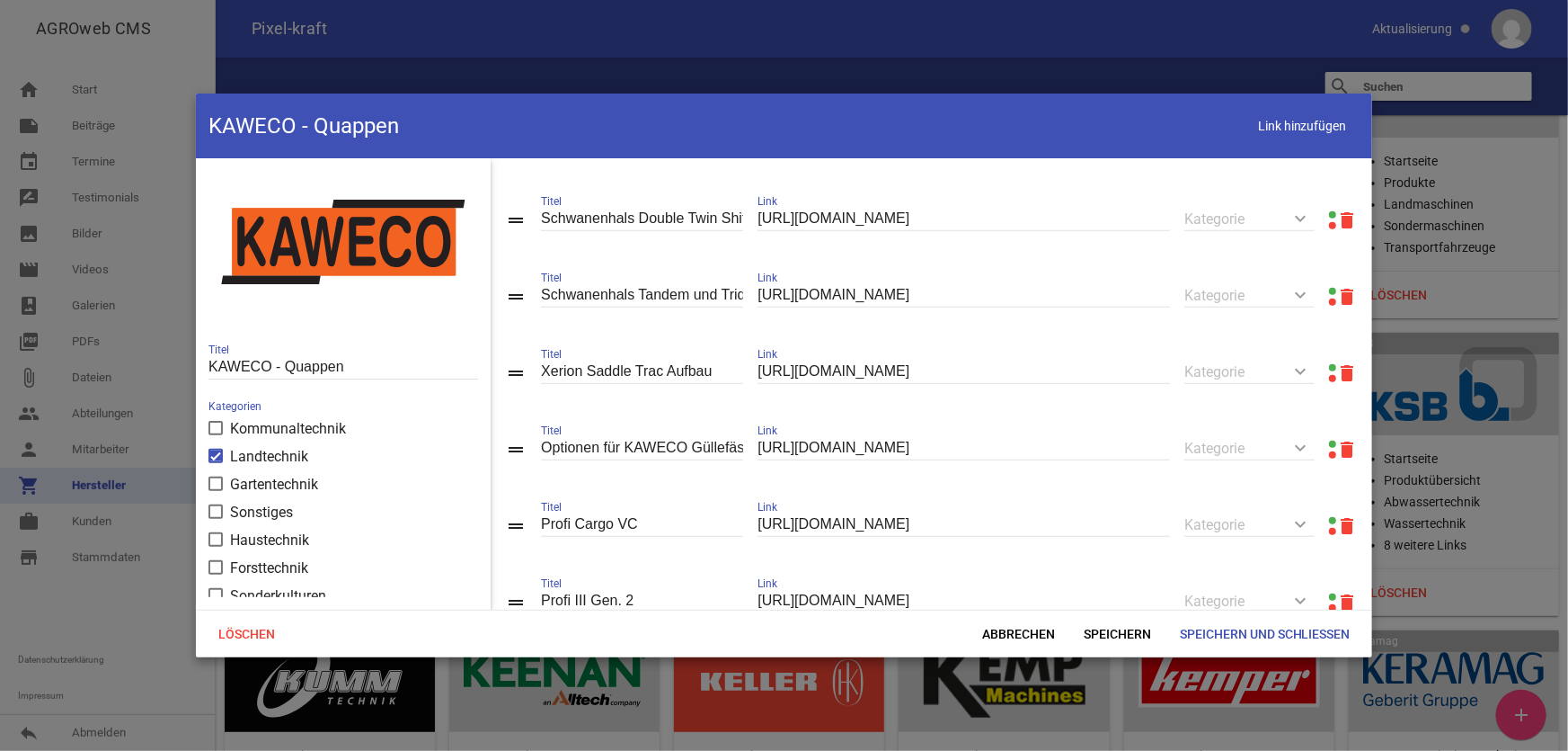
scroll to position [893, 0]
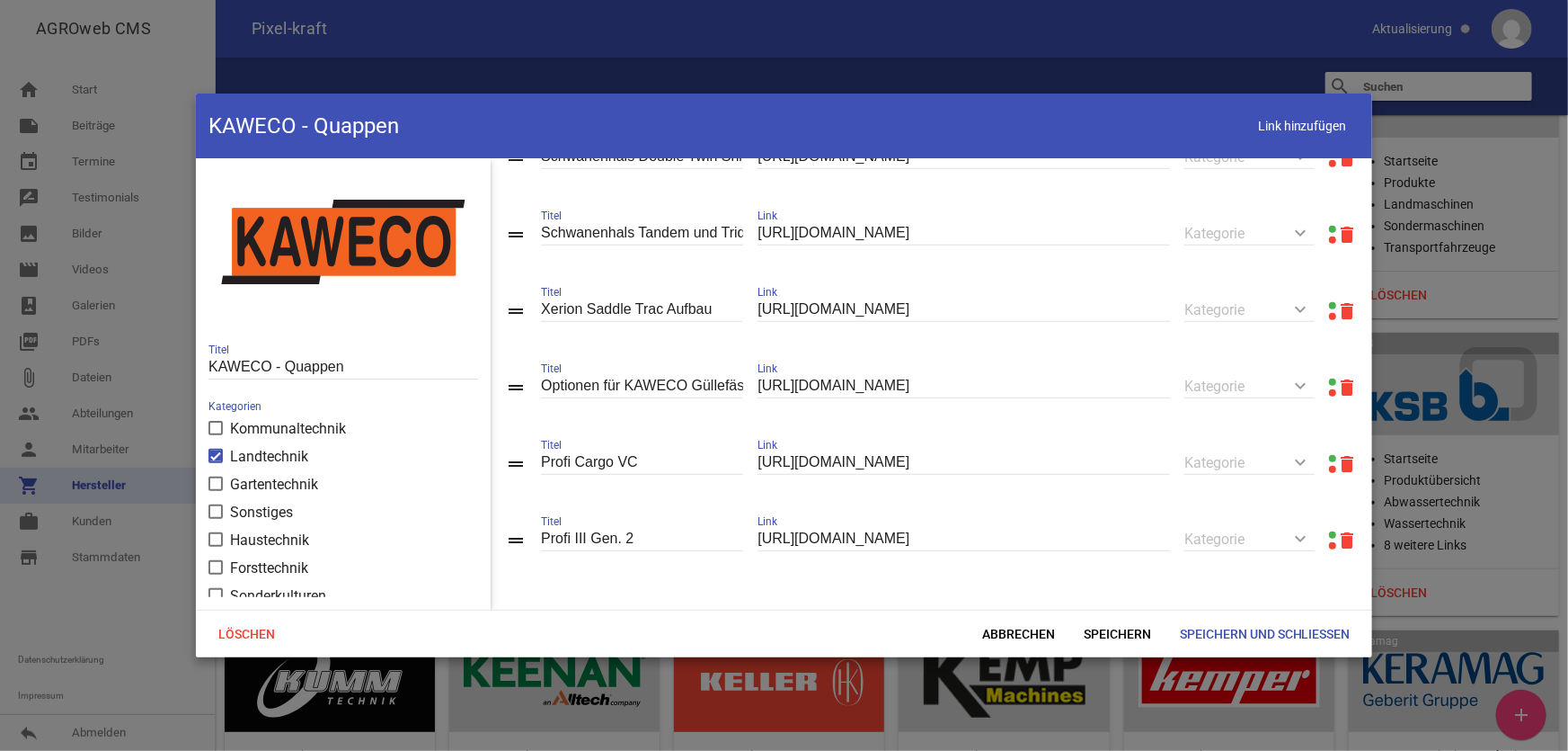
click at [1330, 226] on link at bounding box center [1333, 230] width 7 height 7
click at [1330, 302] on link at bounding box center [1333, 305] width 7 height 7
click at [1330, 377] on div at bounding box center [1333, 388] width 7 height 22
click at [1330, 379] on link at bounding box center [1333, 382] width 7 height 7
click at [1330, 457] on link at bounding box center [1333, 459] width 7 height 7
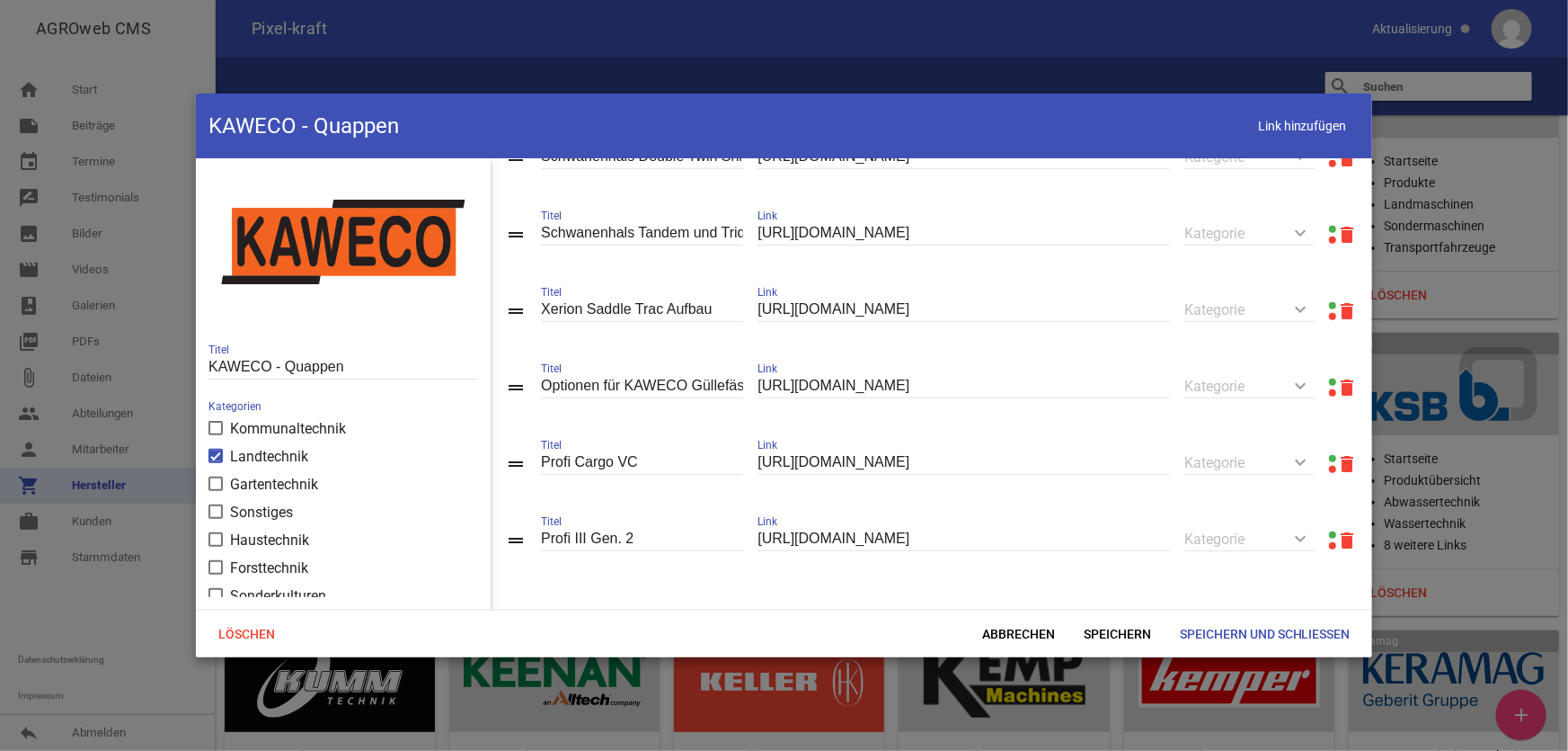
click at [1330, 532] on link at bounding box center [1333, 535] width 7 height 7
click at [1300, 640] on span "Speichern und Schließen" at bounding box center [1265, 634] width 200 height 33
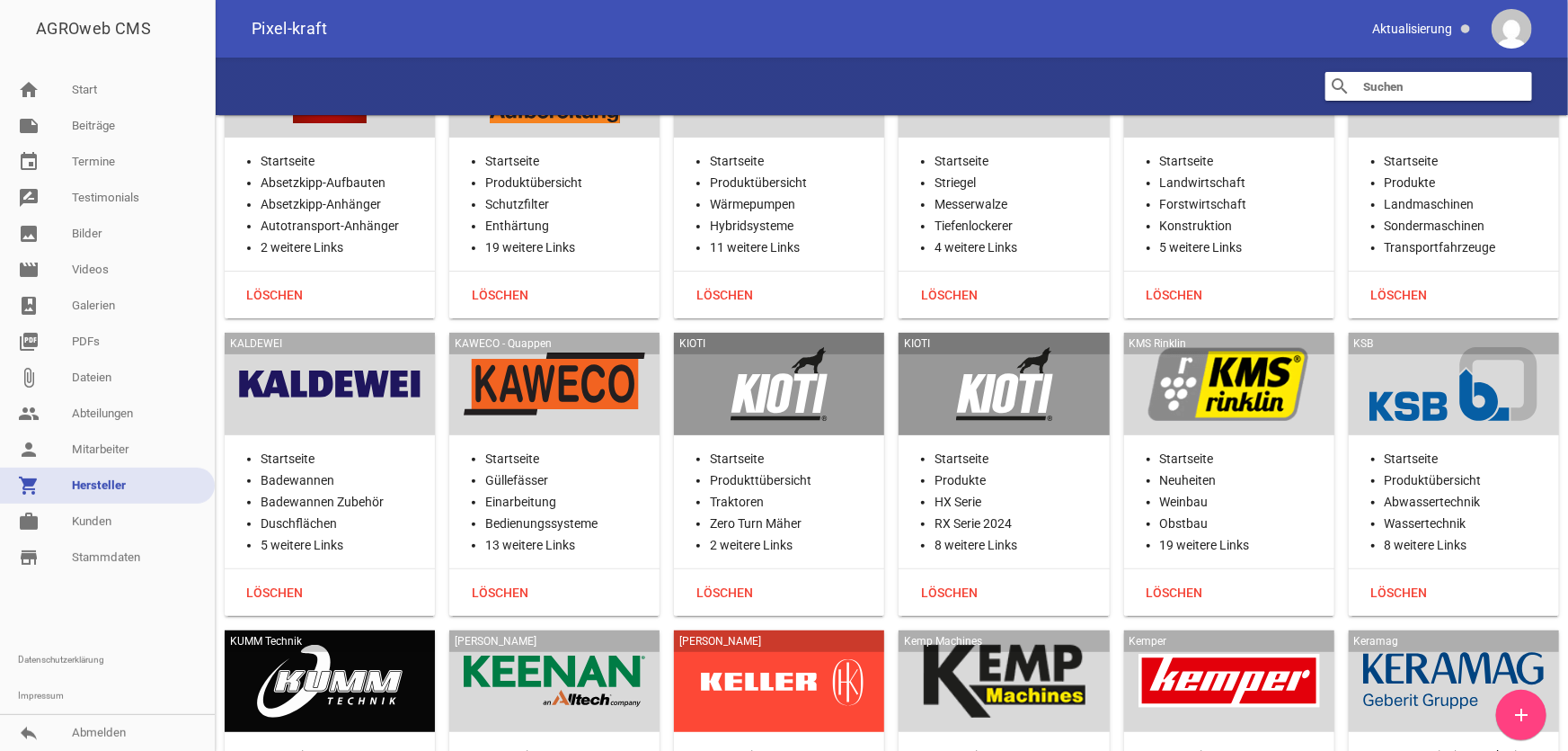
click at [780, 448] on li "Startseite" at bounding box center [797, 459] width 174 height 22
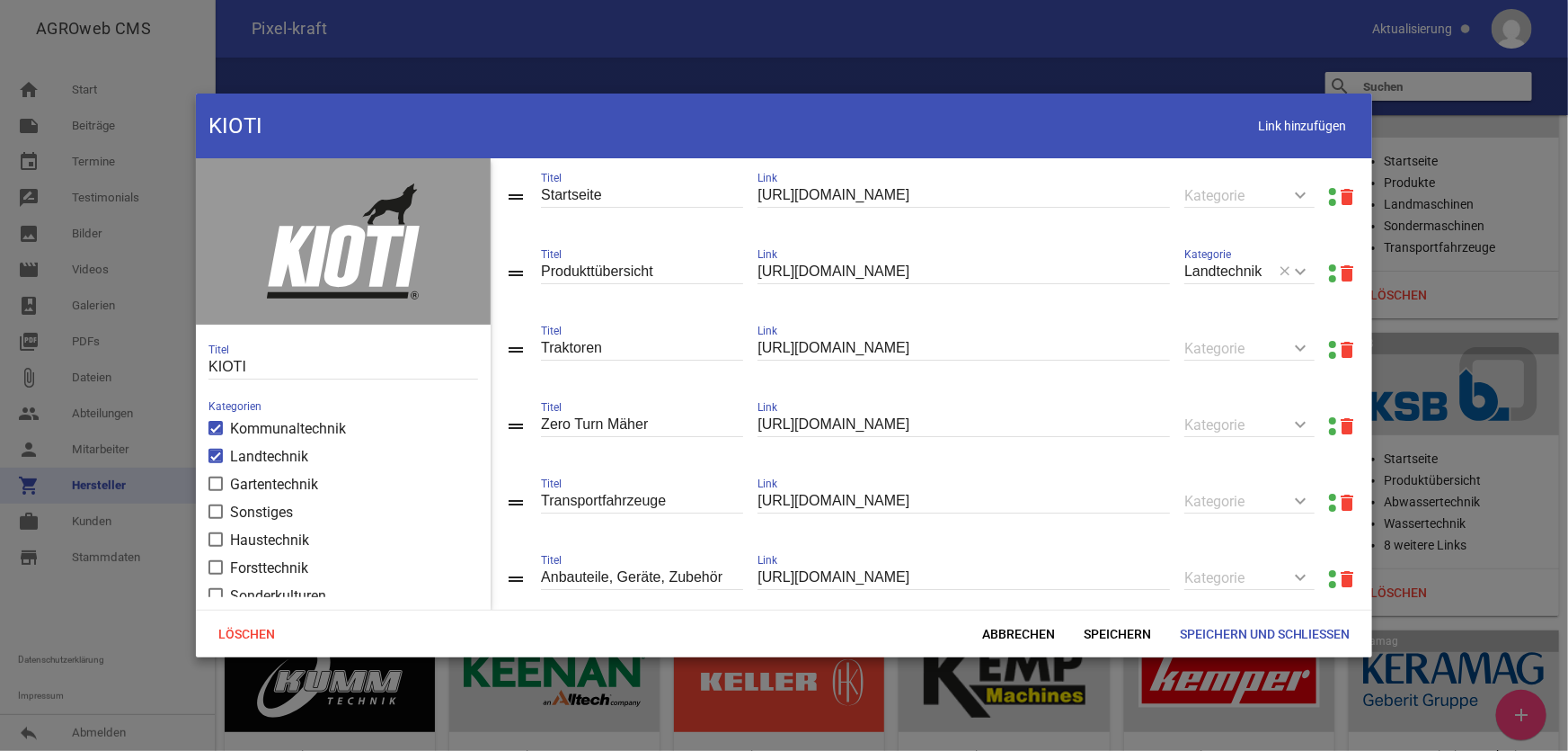
click at [1330, 268] on link at bounding box center [1333, 268] width 7 height 7
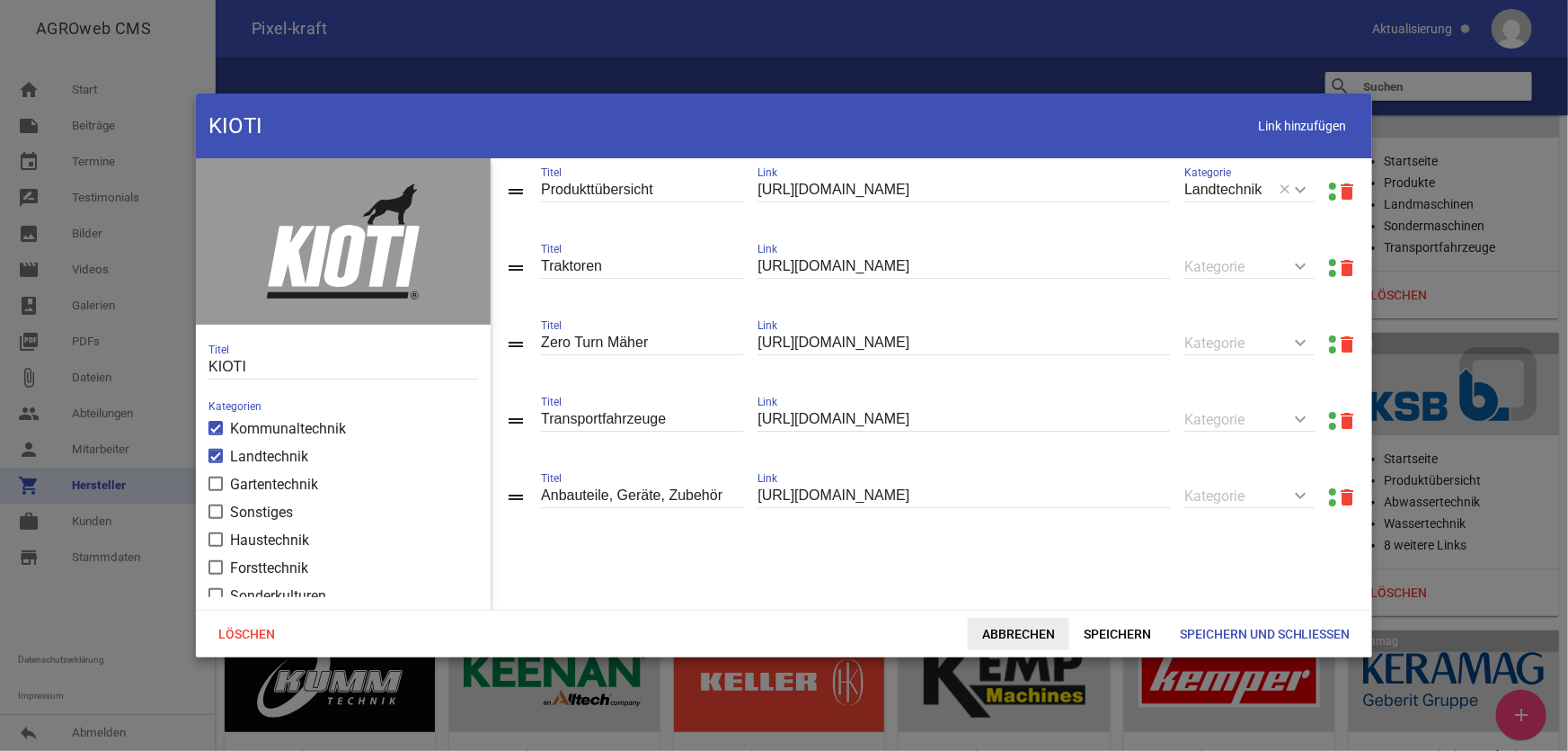
click at [1018, 632] on span "Abbrechen" at bounding box center [1019, 634] width 101 height 33
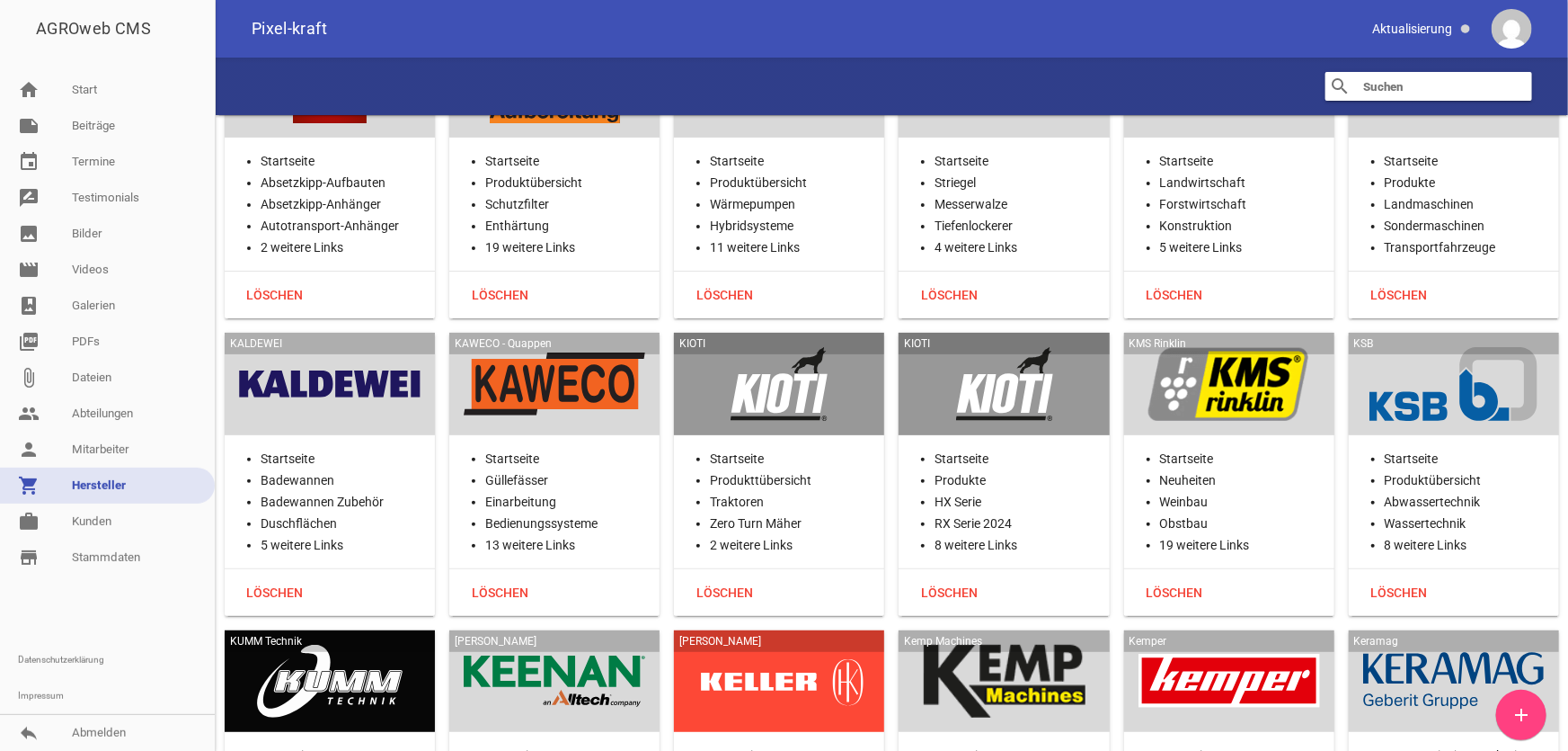
click at [1255, 347] on div at bounding box center [1229, 384] width 182 height 74
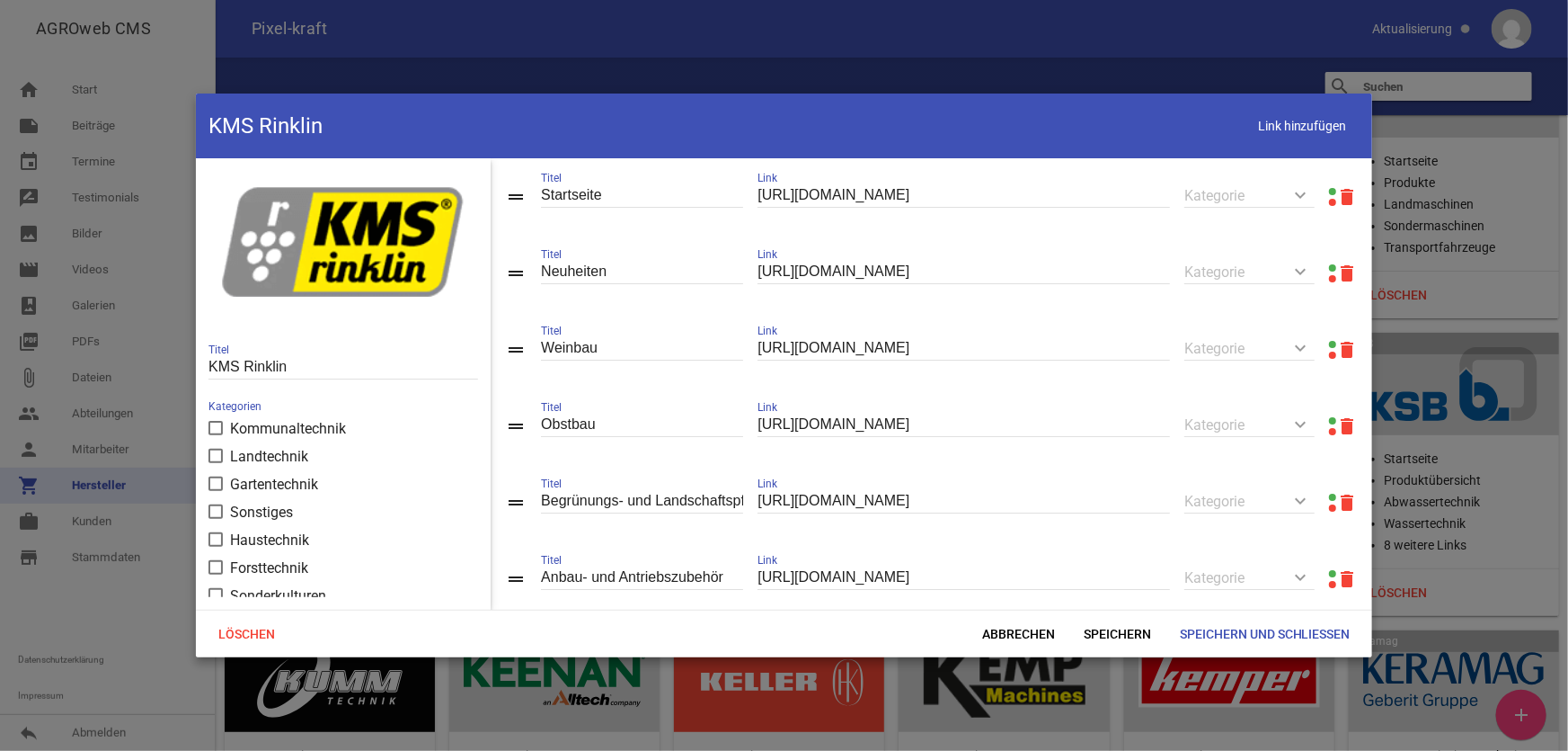
click at [1330, 189] on link at bounding box center [1333, 192] width 7 height 7
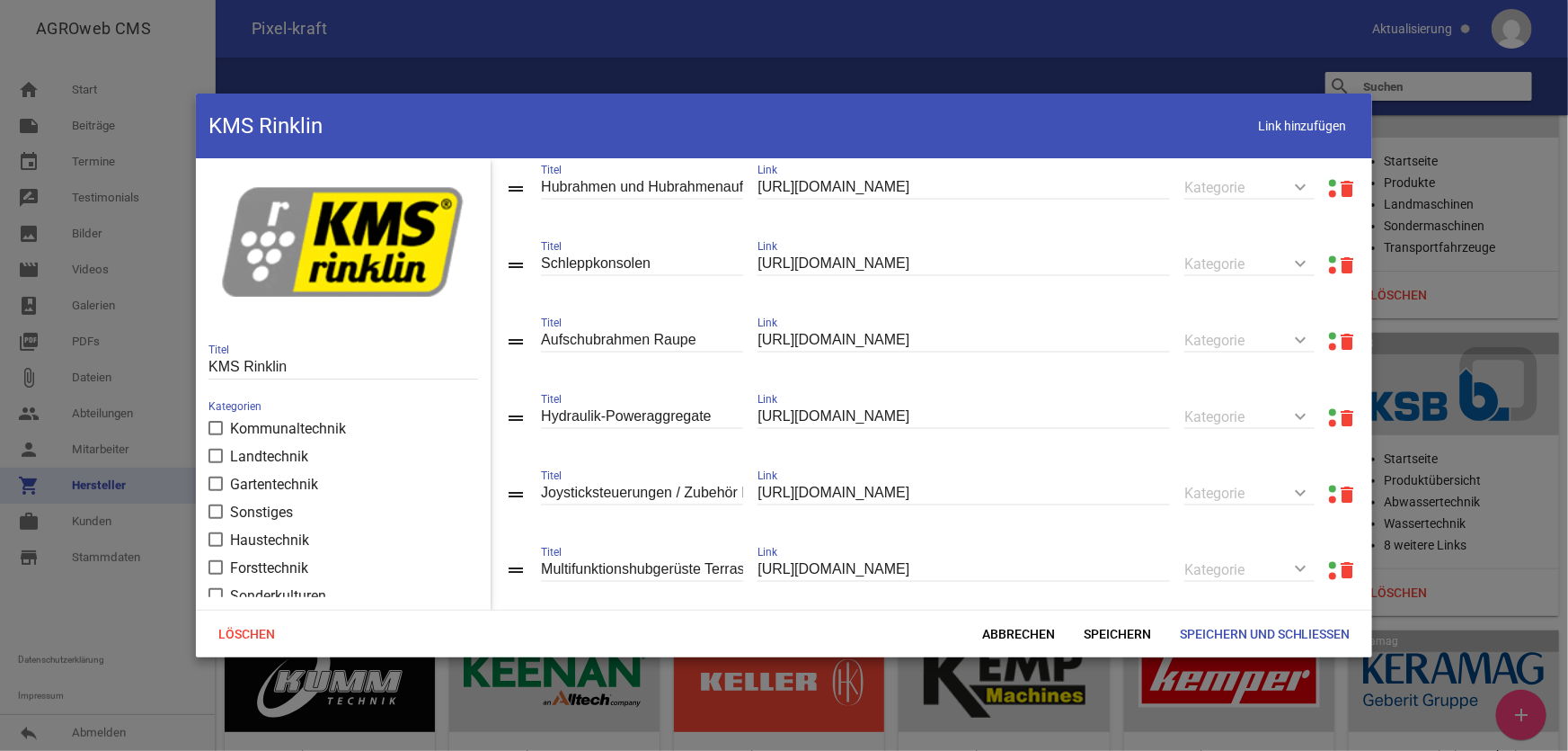
scroll to position [1327, 0]
click at [1021, 635] on span "Abbrechen" at bounding box center [1019, 634] width 101 height 33
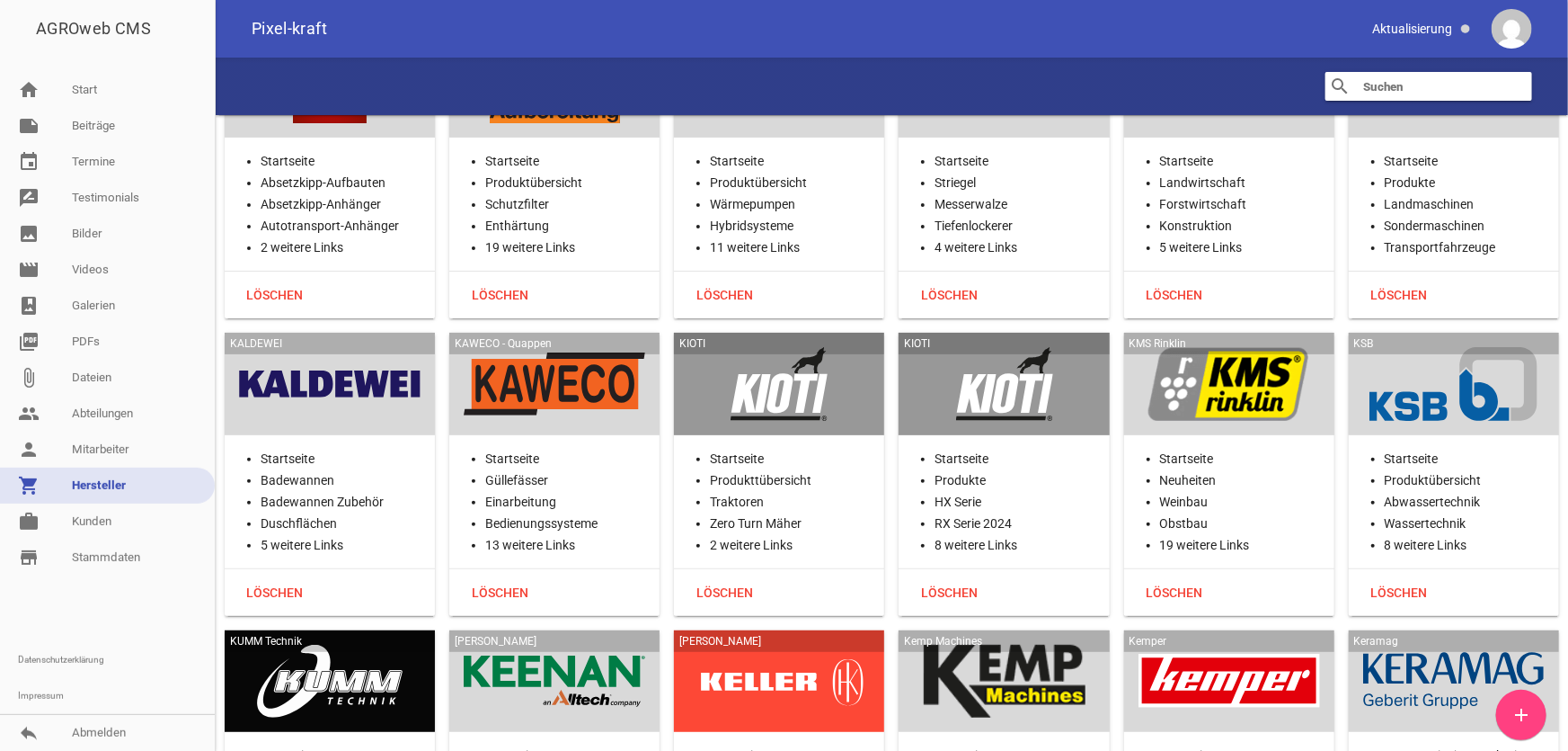
click at [1494, 347] on div at bounding box center [1454, 384] width 182 height 74
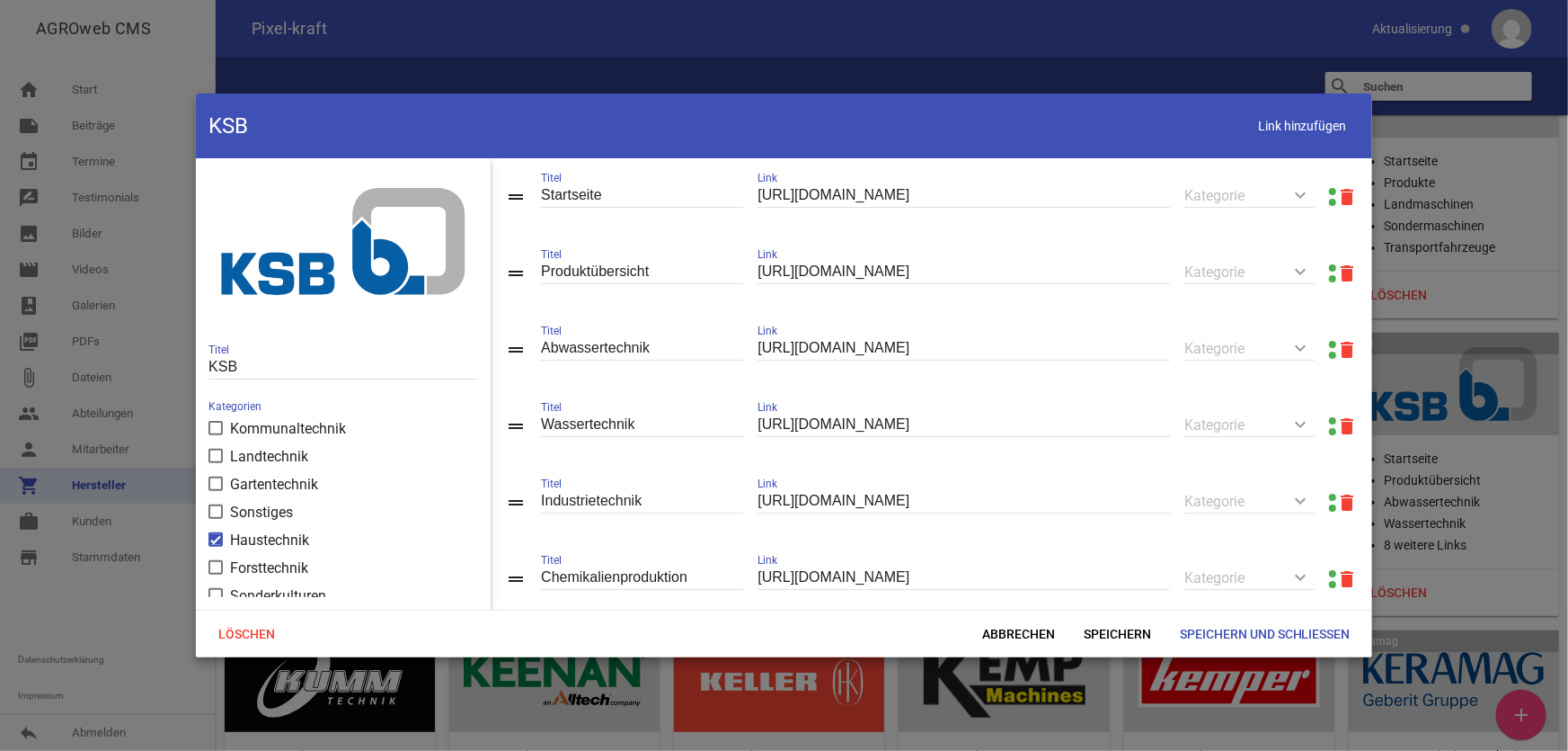
click at [1330, 269] on link at bounding box center [1333, 268] width 7 height 7
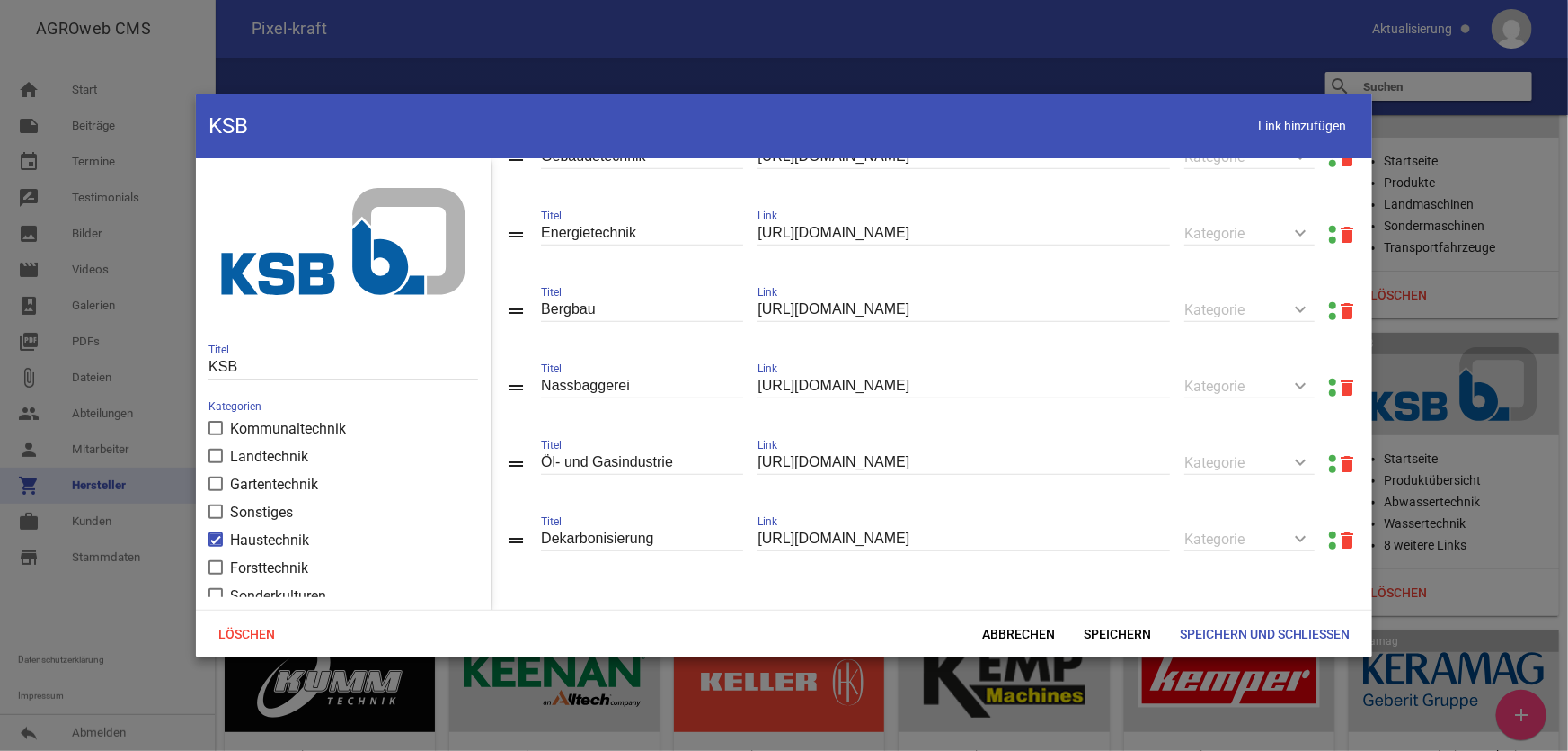
scroll to position [506, 0]
click at [1022, 634] on span "Abbrechen" at bounding box center [1019, 634] width 101 height 33
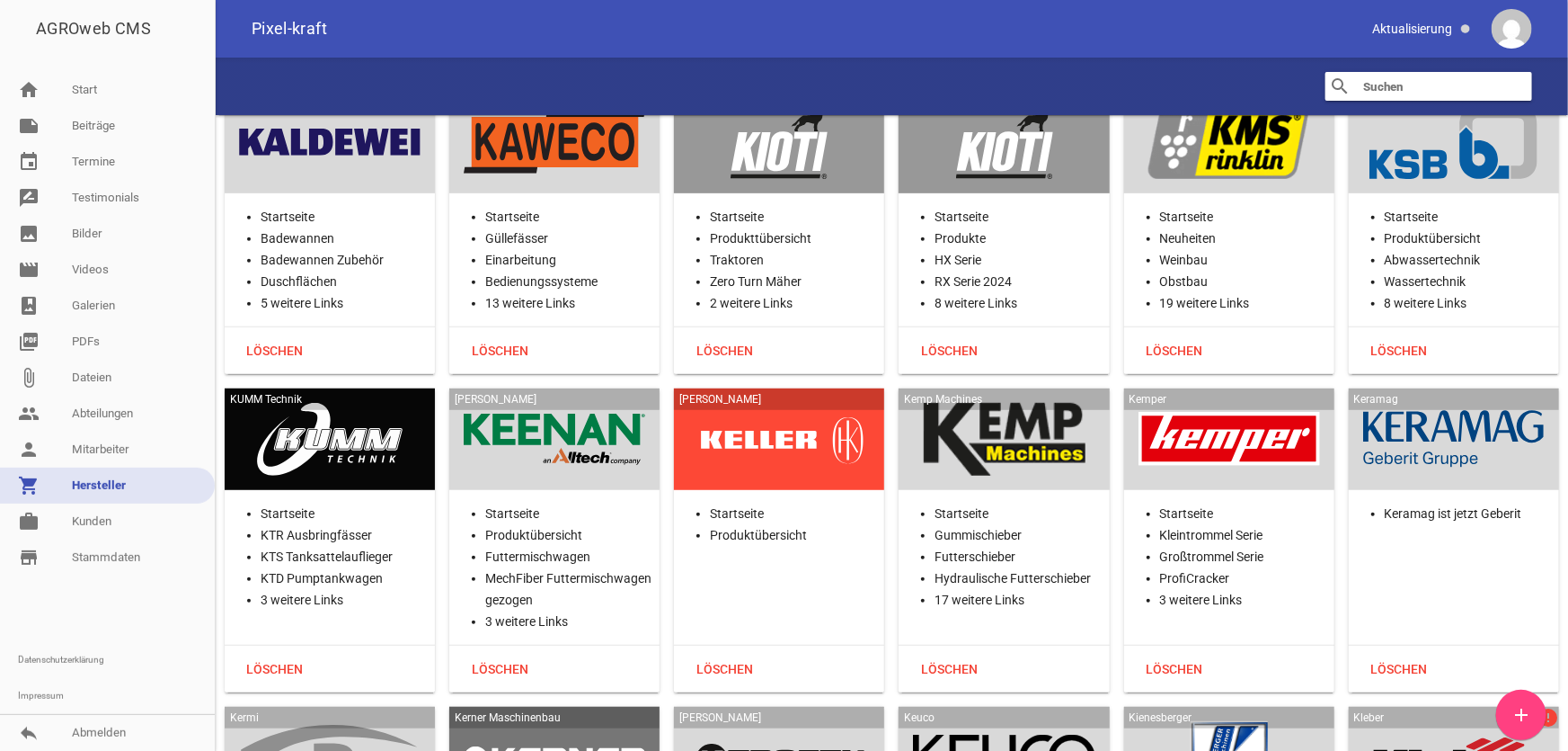
scroll to position [21145, 0]
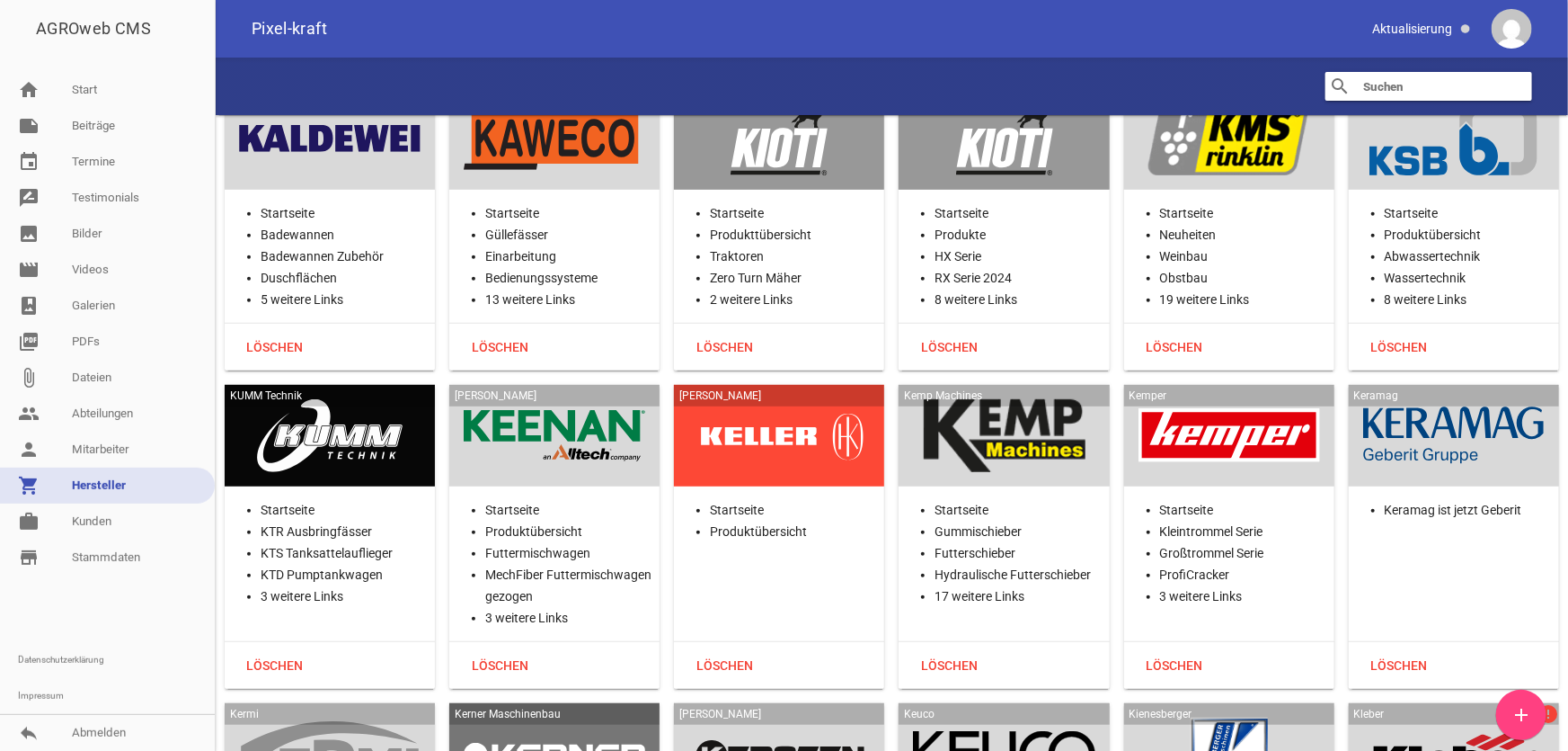
click at [357, 399] on div at bounding box center [330, 437] width 182 height 74
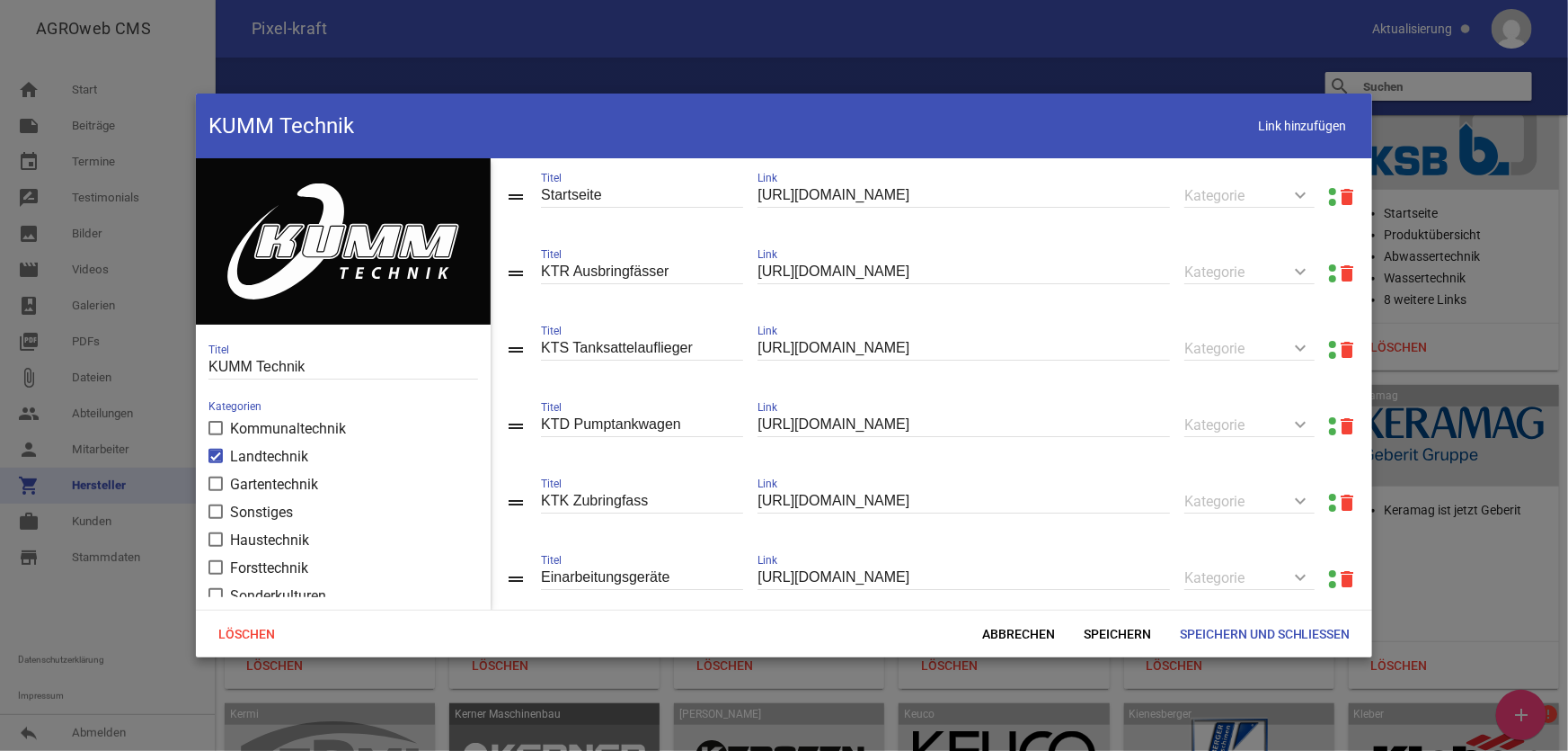
click at [1330, 191] on link at bounding box center [1333, 192] width 7 height 7
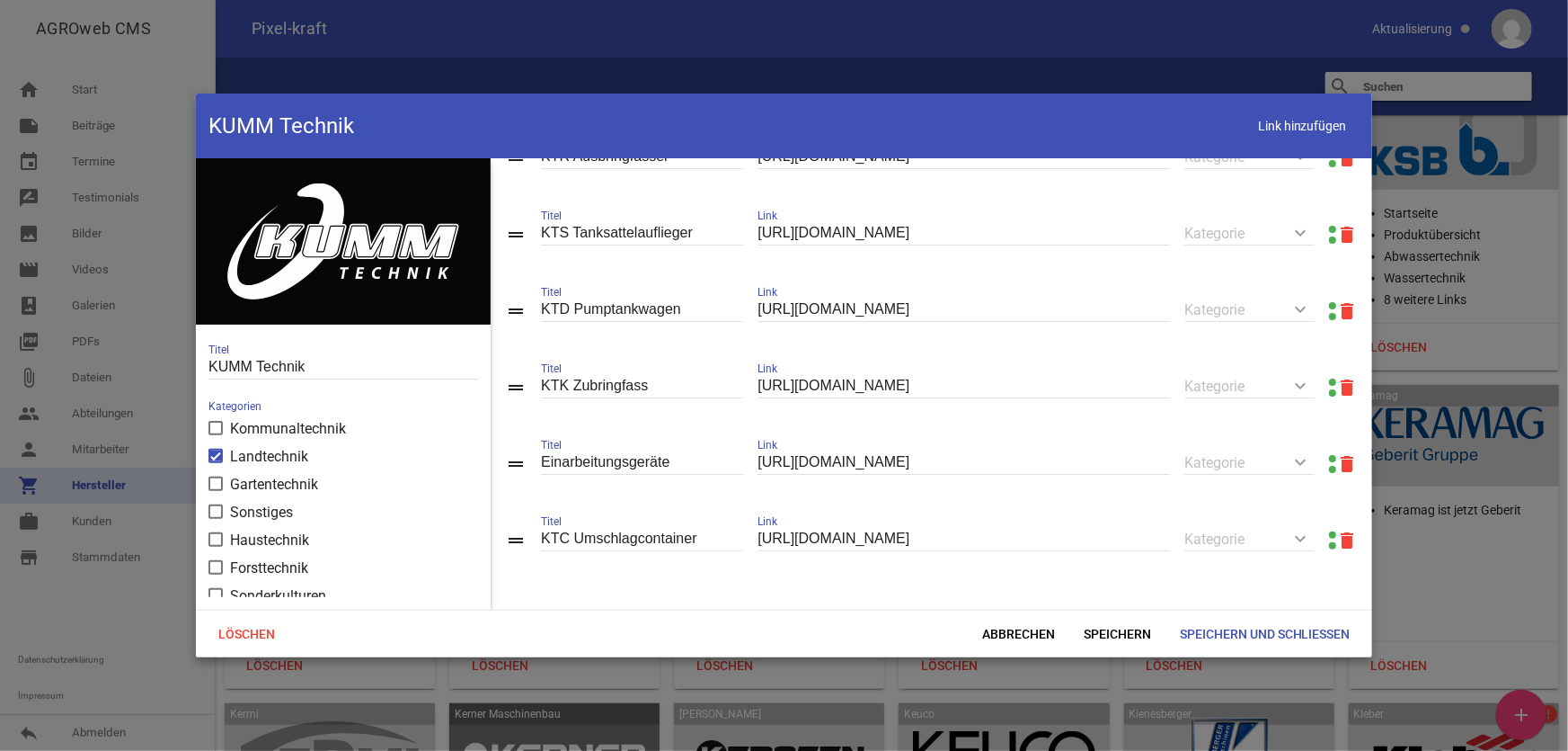
scroll to position [119, 0]
click at [1004, 627] on span "Abbrechen" at bounding box center [1019, 634] width 101 height 33
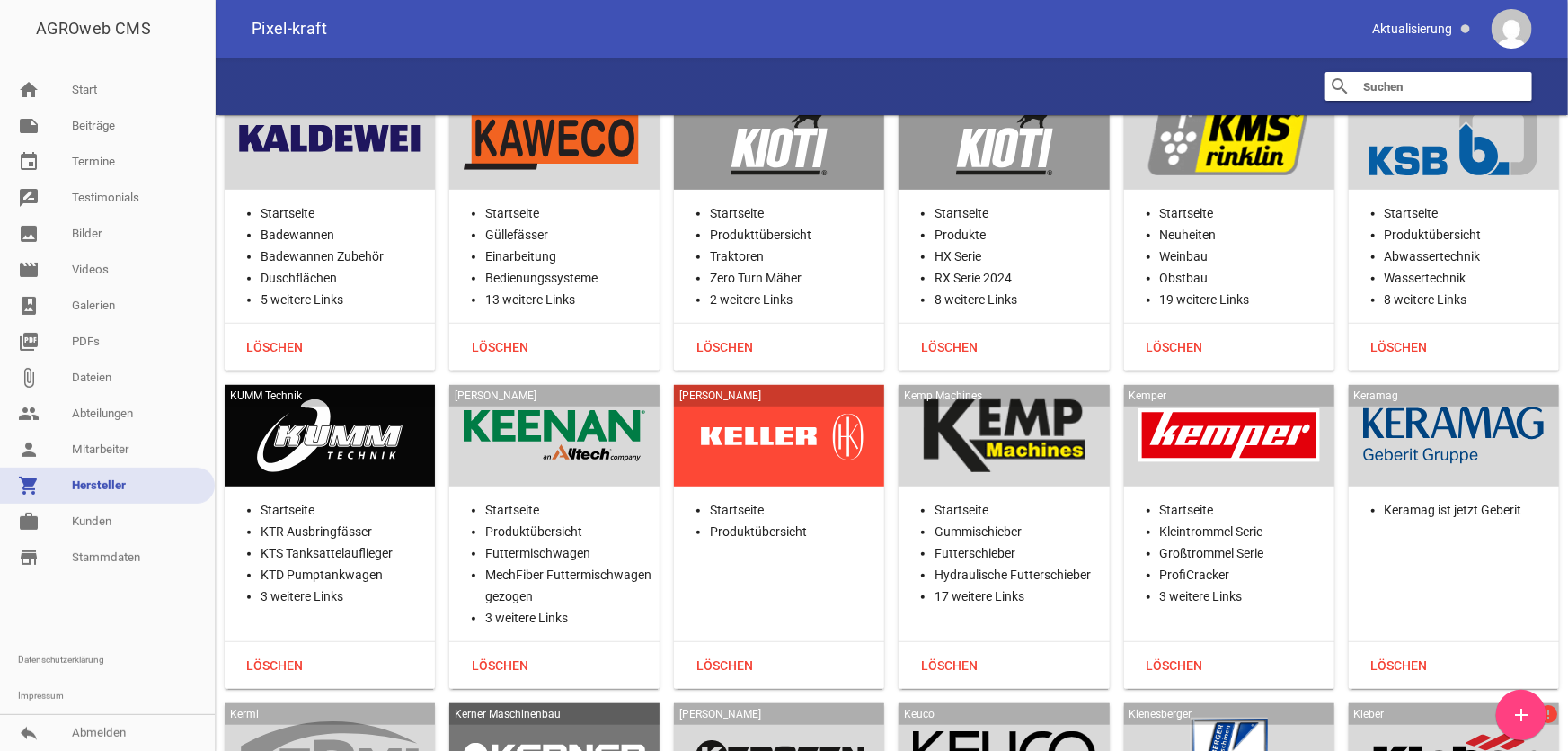
click at [574, 399] on div at bounding box center [554, 437] width 182 height 74
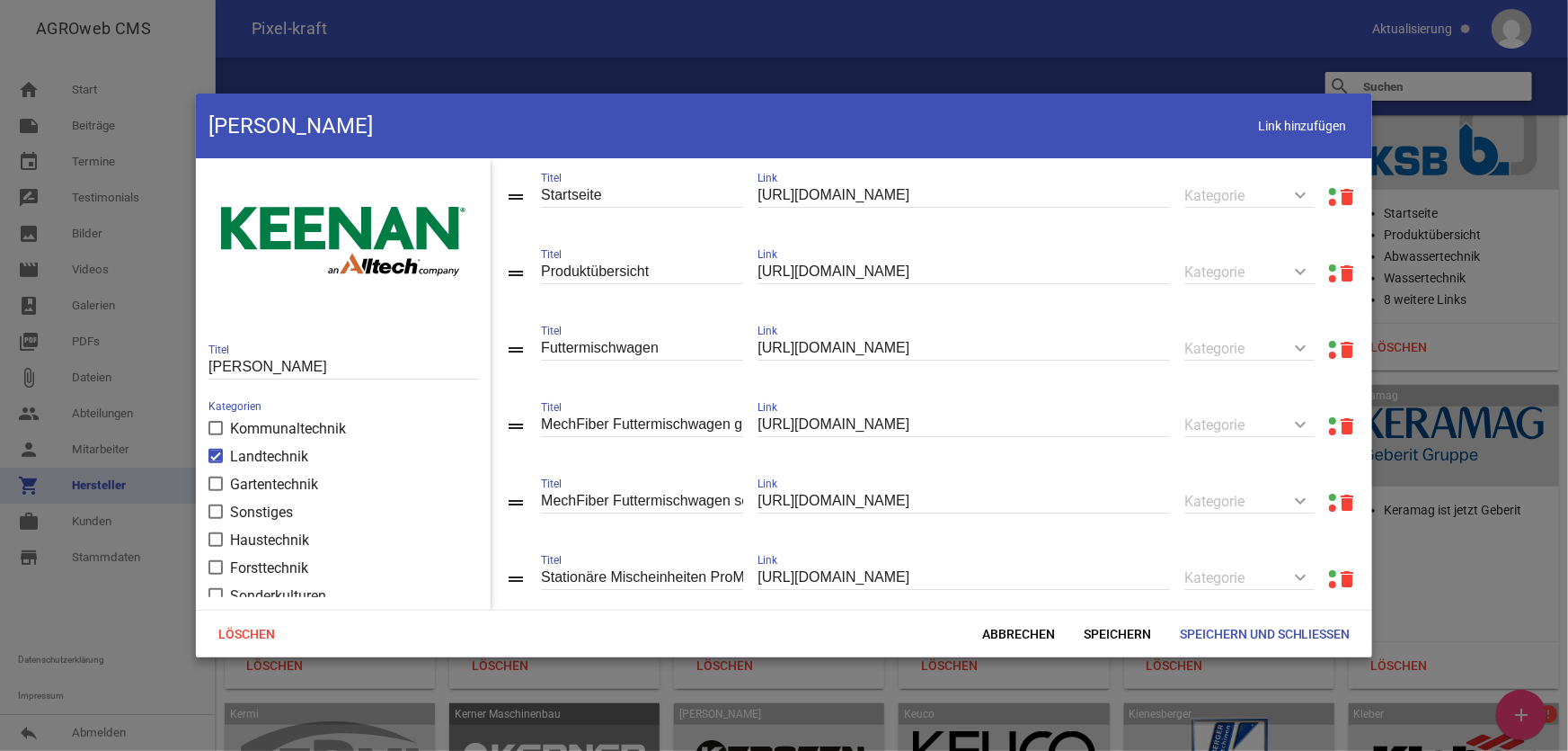
click at [1330, 267] on link at bounding box center [1333, 268] width 7 height 7
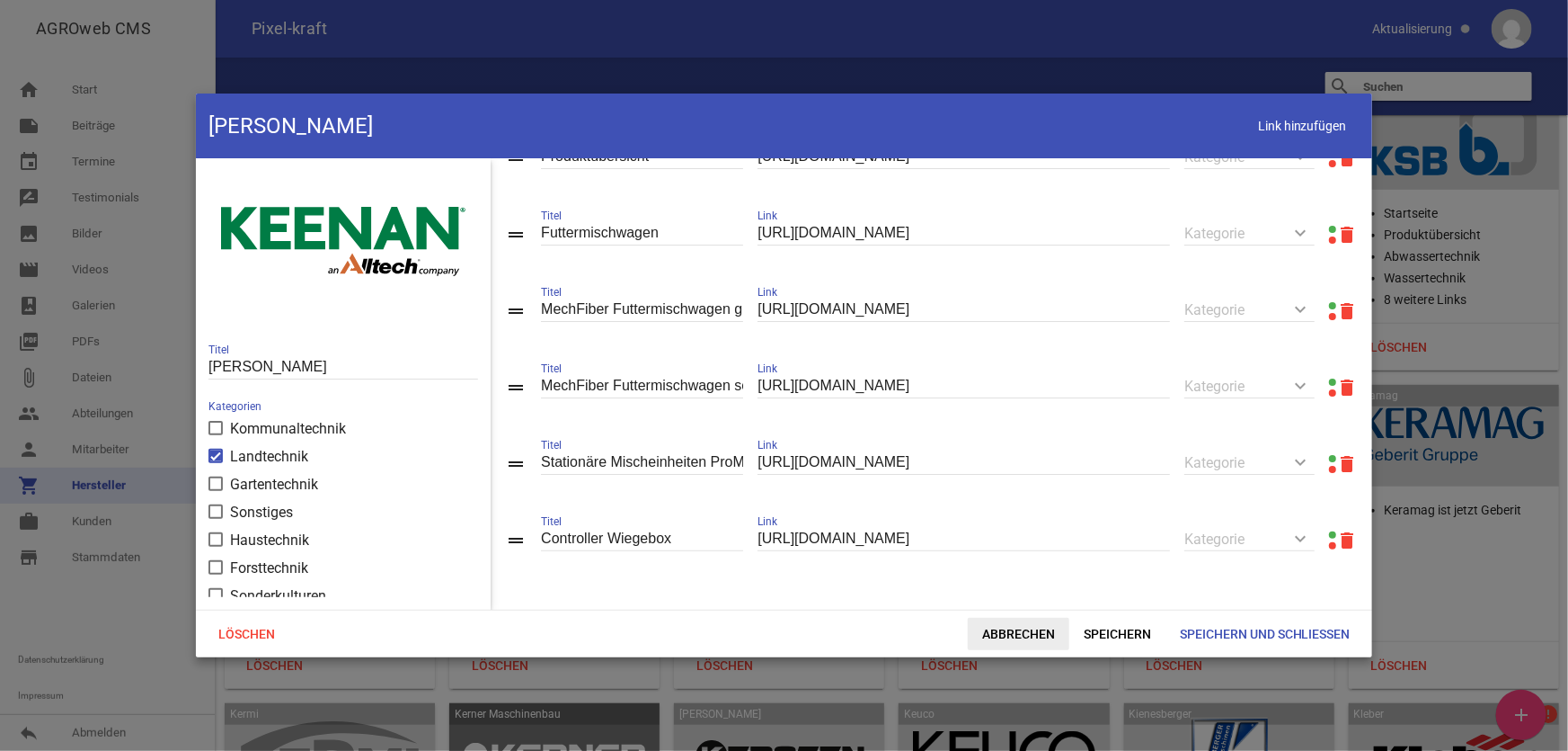
click at [996, 635] on span "Abbrechen" at bounding box center [1019, 634] width 101 height 33
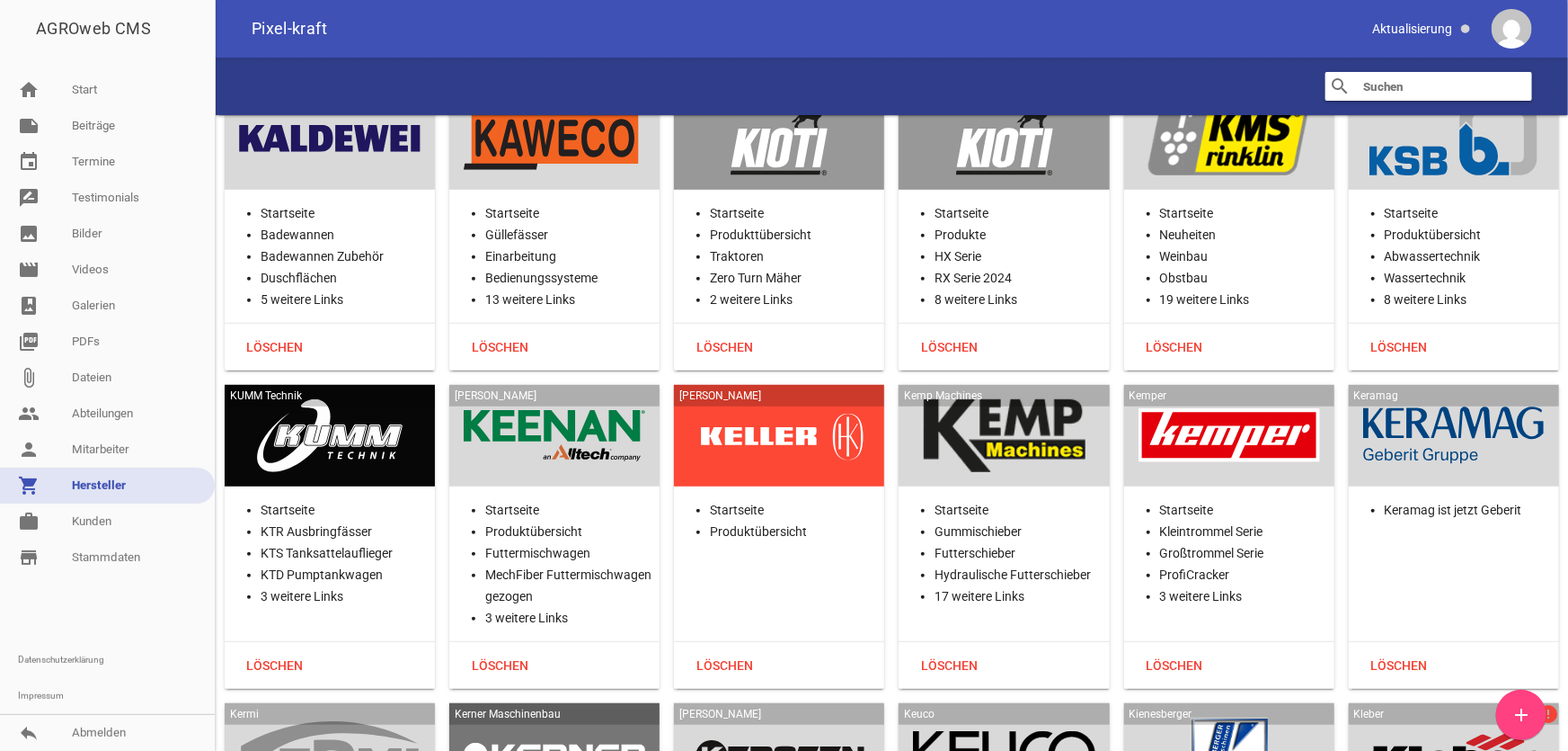
click at [826, 395] on div "[PERSON_NAME]" at bounding box center [779, 436] width 210 height 102
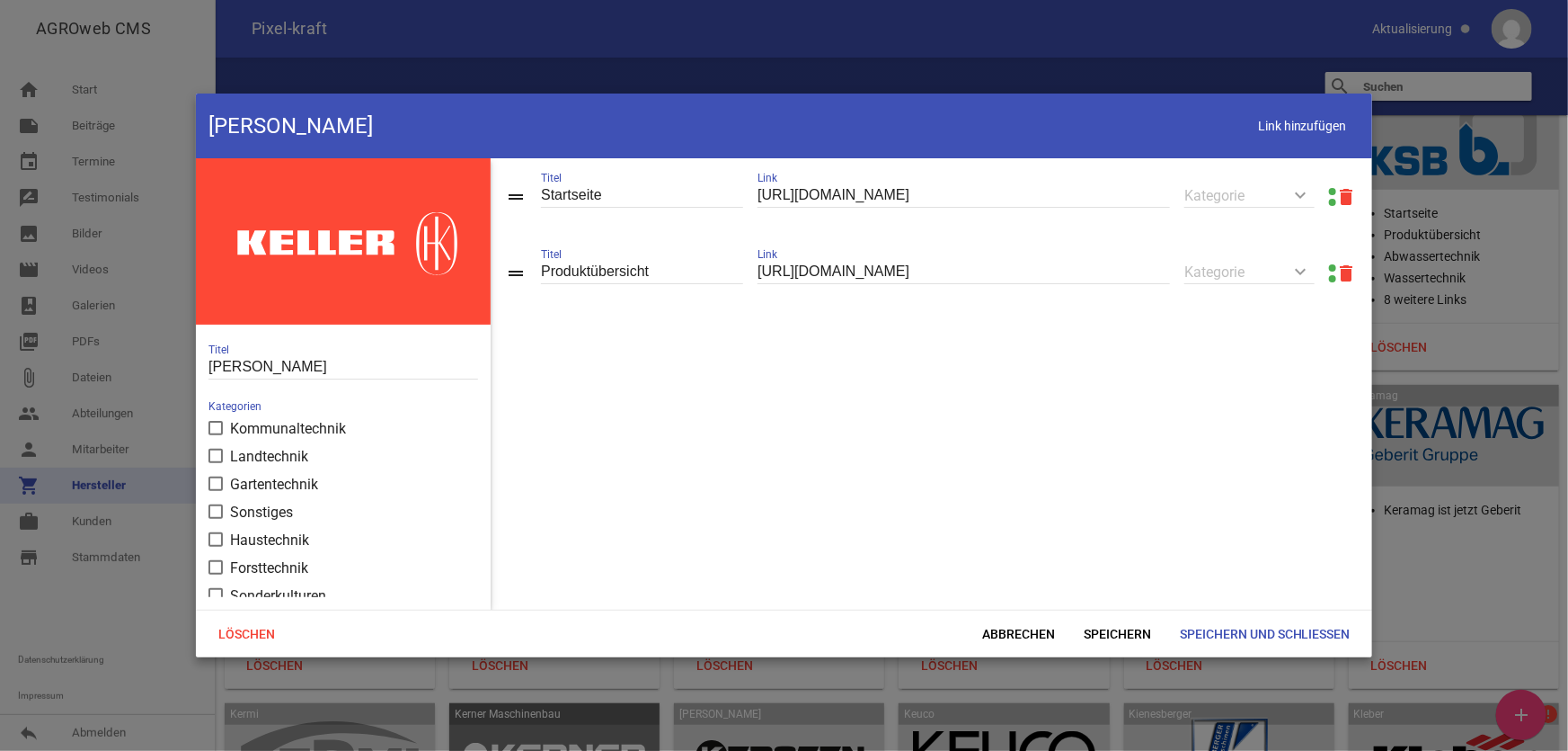
click at [1330, 267] on link at bounding box center [1333, 268] width 7 height 7
click at [1012, 631] on span "Abbrechen" at bounding box center [1019, 634] width 101 height 33
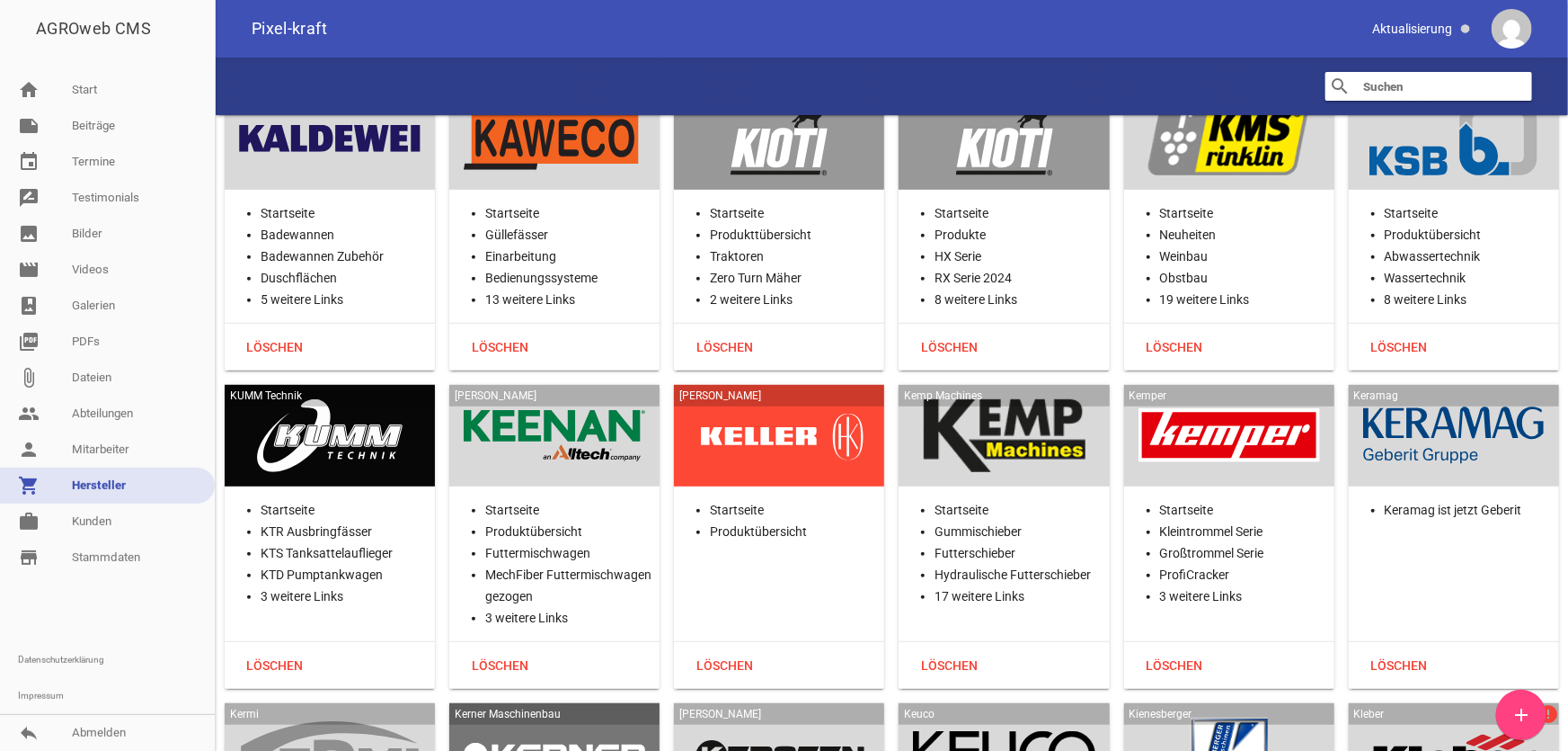
click at [961, 399] on div at bounding box center [1003, 437] width 182 height 74
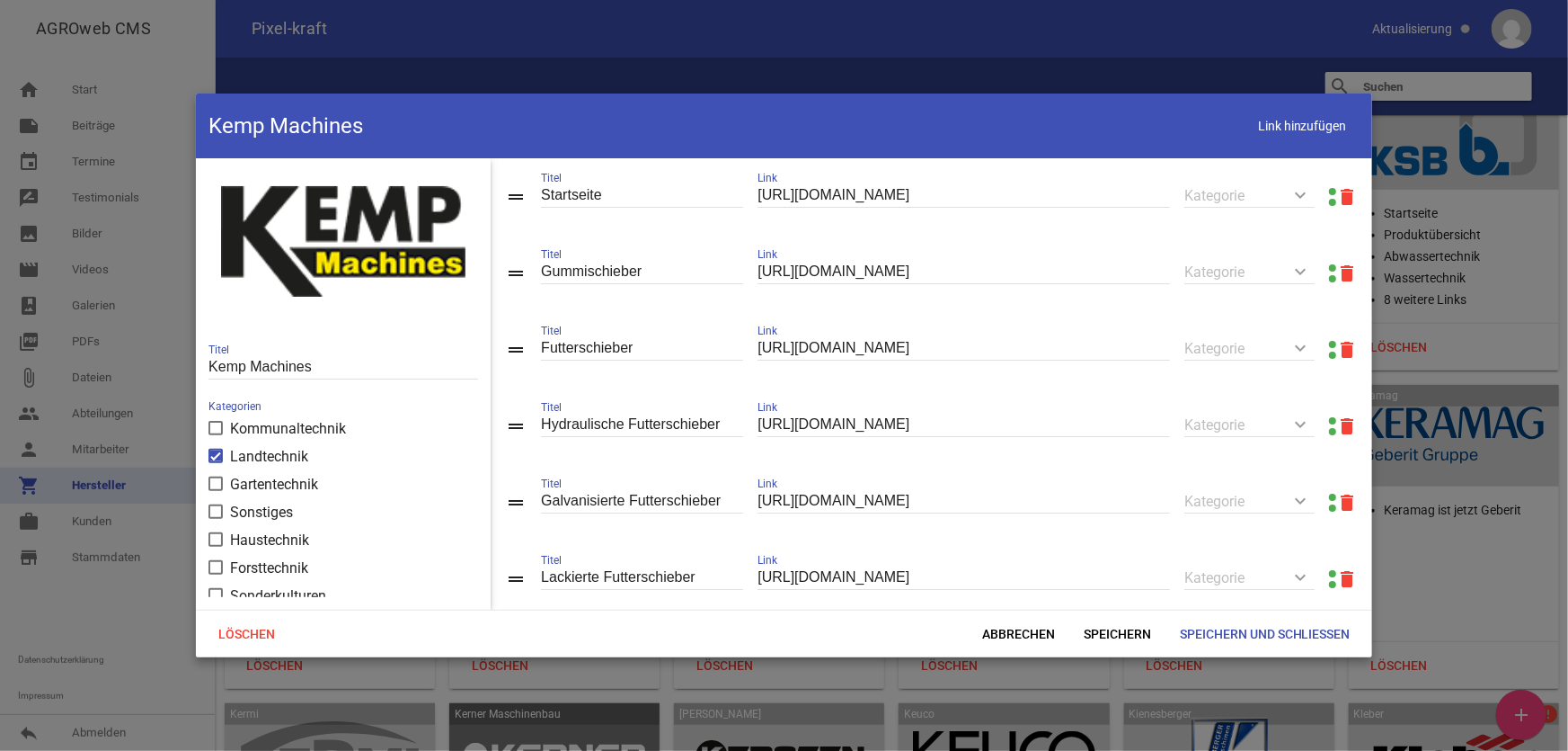
click at [1330, 190] on link at bounding box center [1333, 192] width 7 height 7
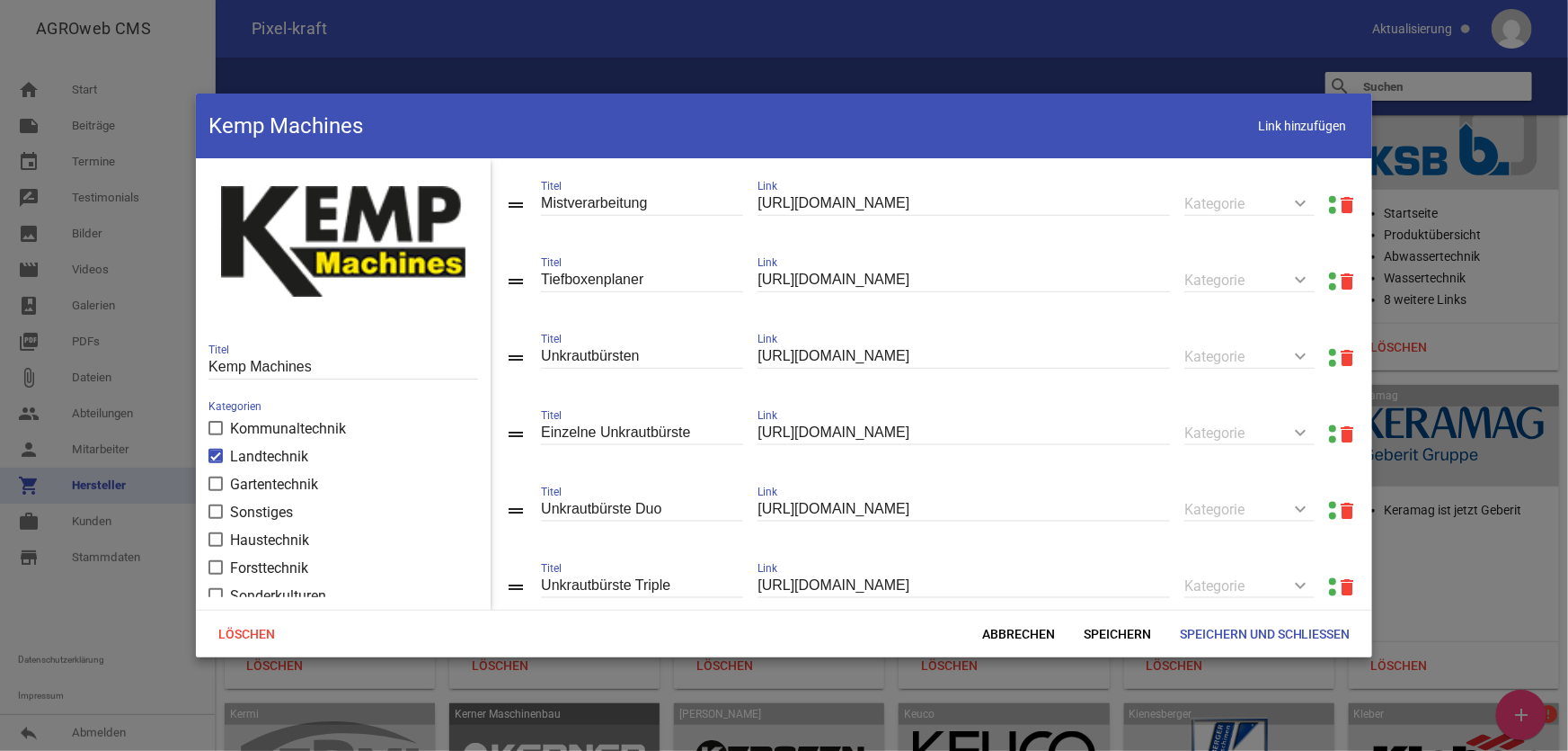
scroll to position [1202, 0]
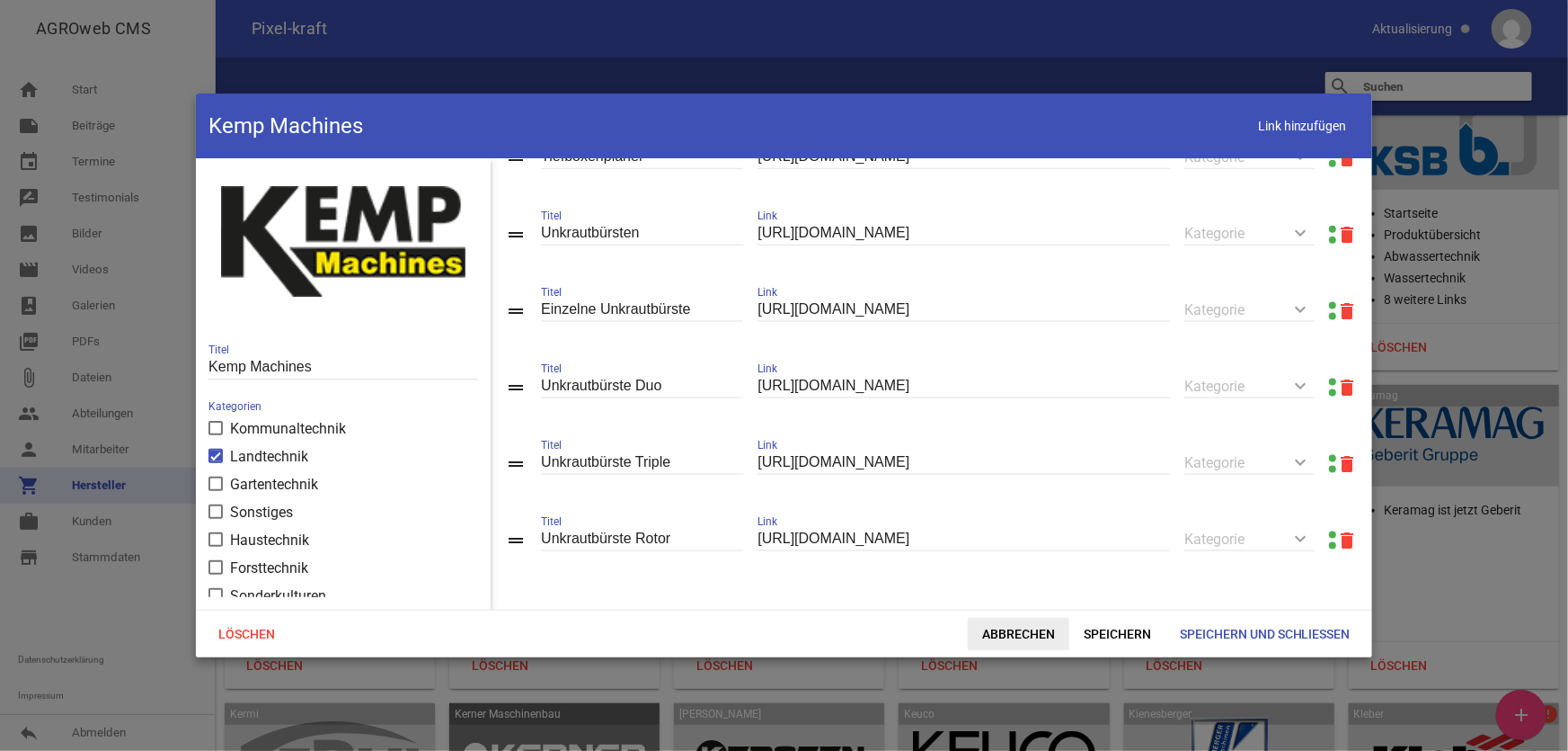
click at [1000, 637] on span "Abbrechen" at bounding box center [1019, 634] width 101 height 33
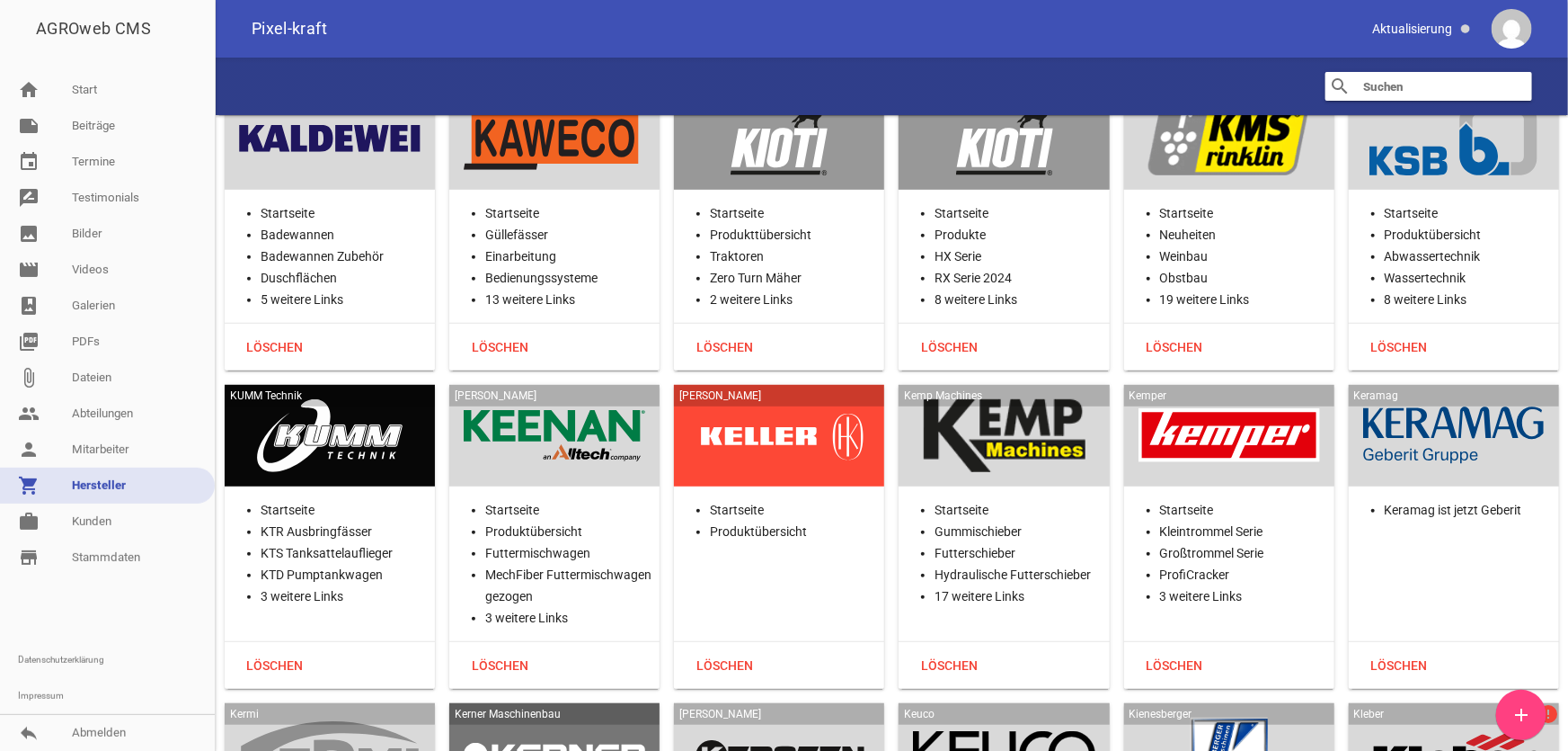
click at [1259, 399] on div at bounding box center [1229, 437] width 182 height 74
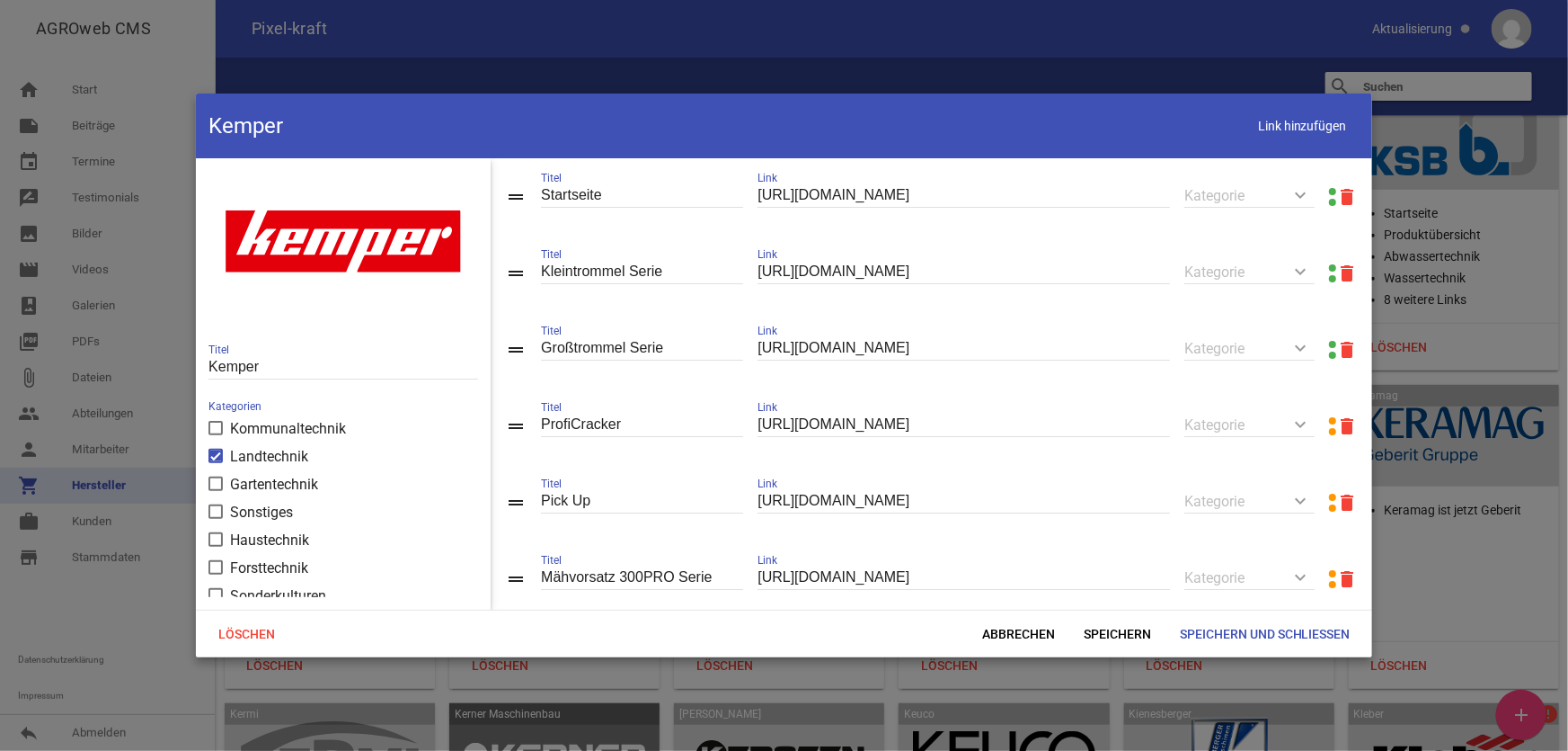
click at [1330, 189] on link at bounding box center [1333, 192] width 7 height 7
click at [1018, 176] on div "[URL][DOMAIN_NAME] Link" at bounding box center [964, 196] width 413 height 62
drag, startPoint x: 1015, startPoint y: 202, endPoint x: 714, endPoint y: 201, distance: 301.0
click at [701, 199] on div "drag_handle Startseite Titel [URL][DOMAIN_NAME] Link keyboard_arrow_down Katego…" at bounding box center [931, 196] width 882 height 77
paste input "text"
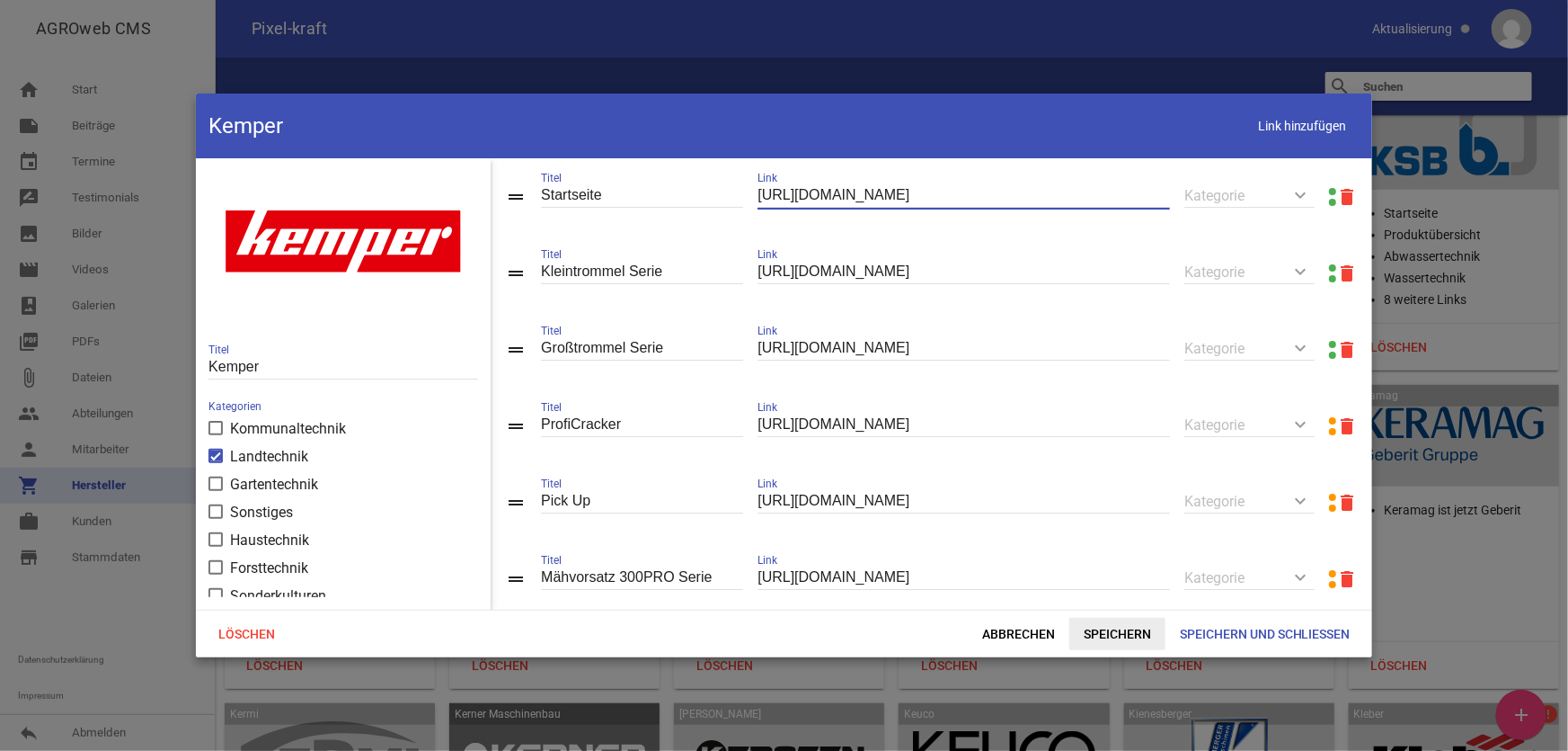
type input "[URL][DOMAIN_NAME]"
click at [1109, 631] on span "Speichern" at bounding box center [1117, 634] width 96 height 33
click at [1337, 268] on icon "delete" at bounding box center [1348, 274] width 22 height 22
click at [1021, 637] on span "Abbrechen" at bounding box center [1019, 634] width 101 height 33
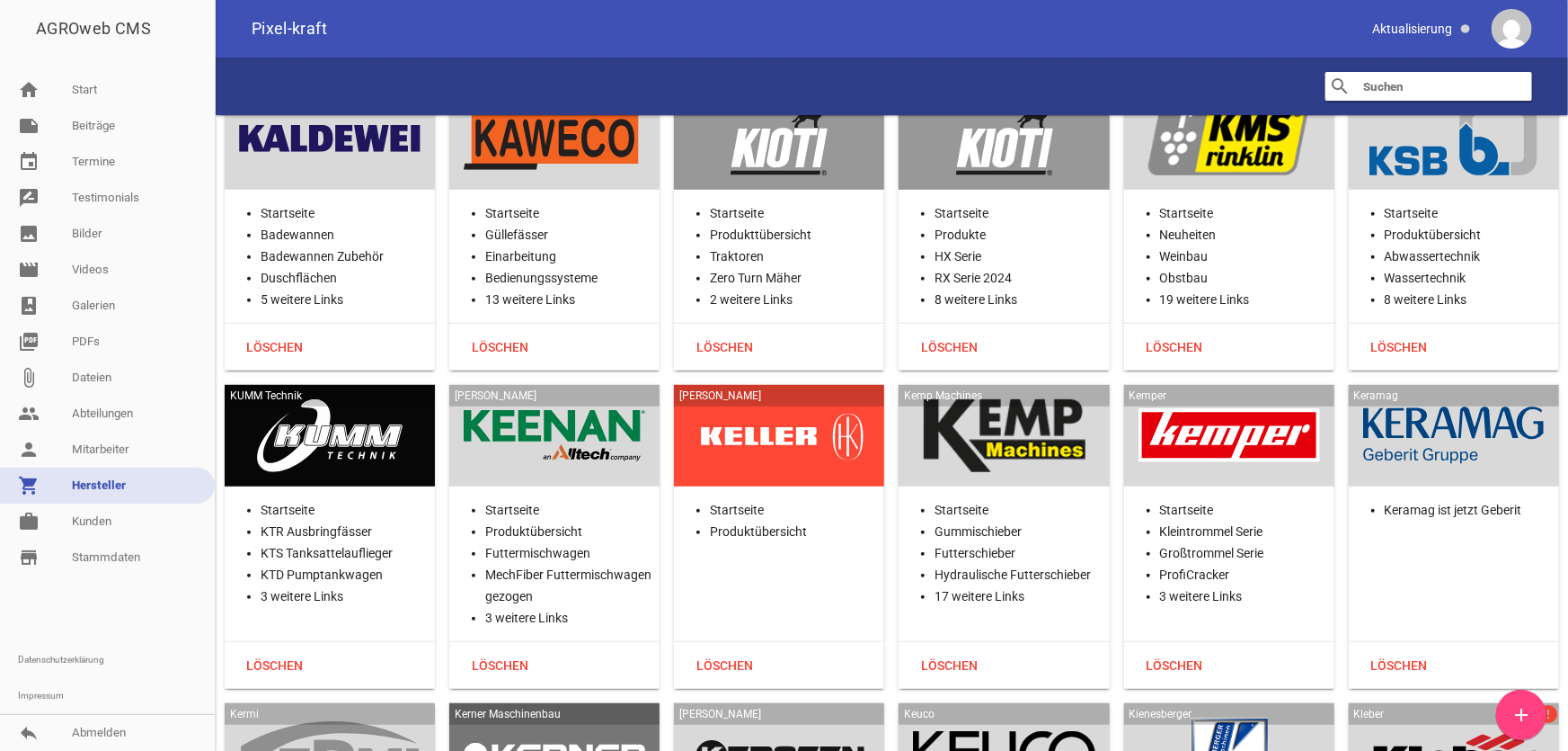
click at [1229, 399] on div at bounding box center [1229, 437] width 182 height 74
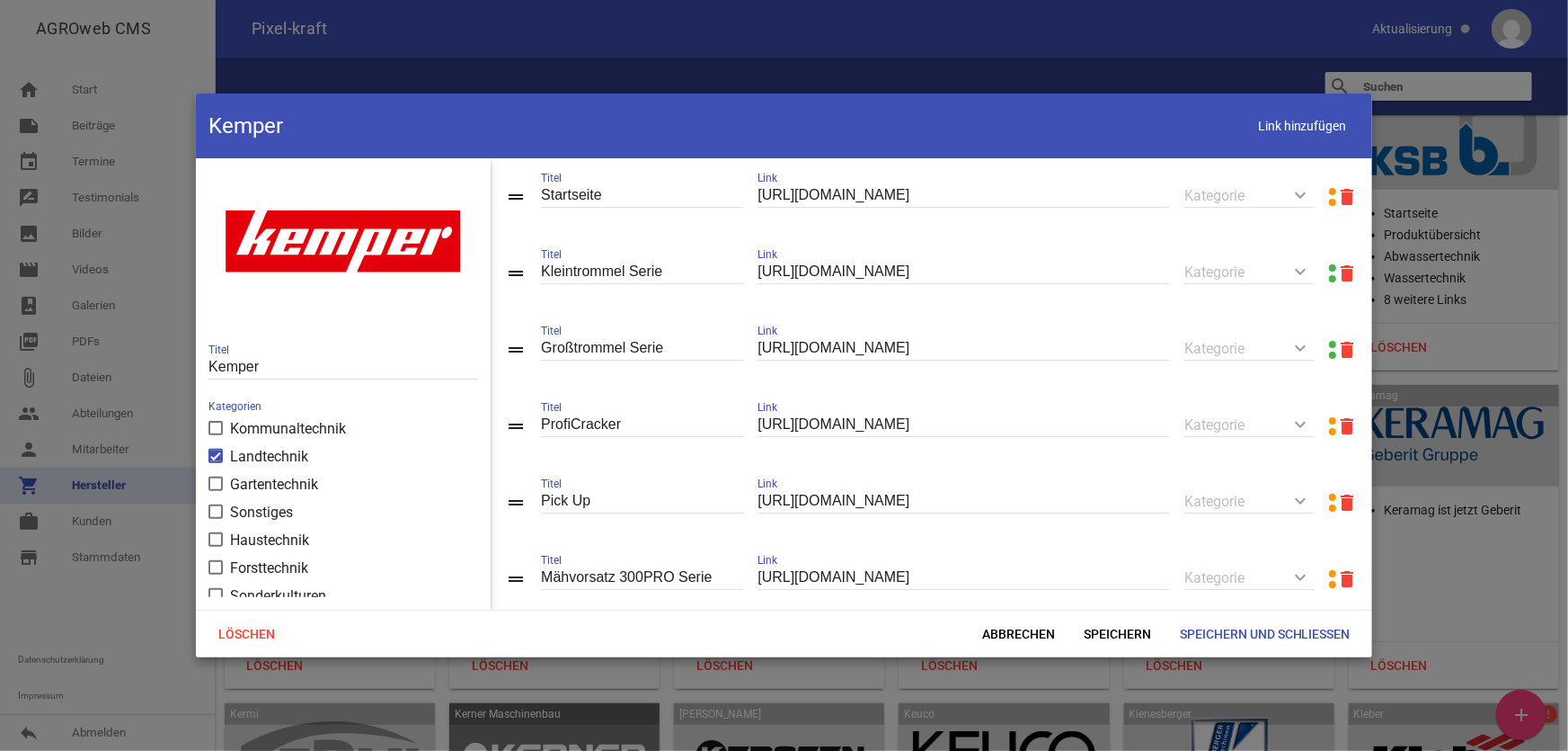
click at [1330, 268] on link at bounding box center [1333, 268] width 7 height 7
click at [1058, 268] on input "[URL][DOMAIN_NAME]" at bounding box center [964, 272] width 413 height 24
paste input "produkte/maehvorsaetze/kleintrommelserie/uebersicht-300pro"
type input "[URL][DOMAIN_NAME]"
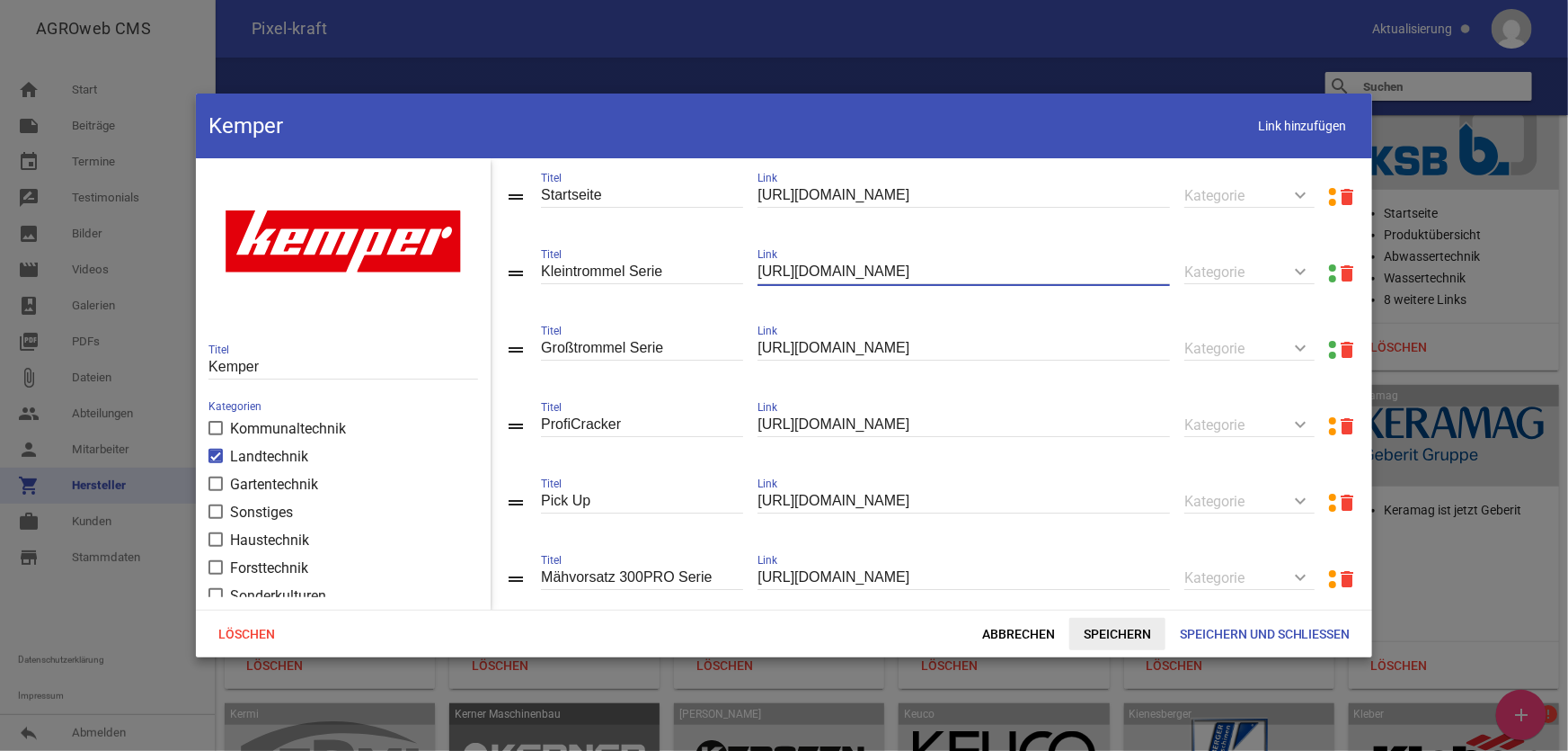
click at [1104, 632] on span "Speichern" at bounding box center [1117, 634] width 96 height 33
click at [871, 355] on input "[URL][DOMAIN_NAME]" at bounding box center [964, 348] width 413 height 24
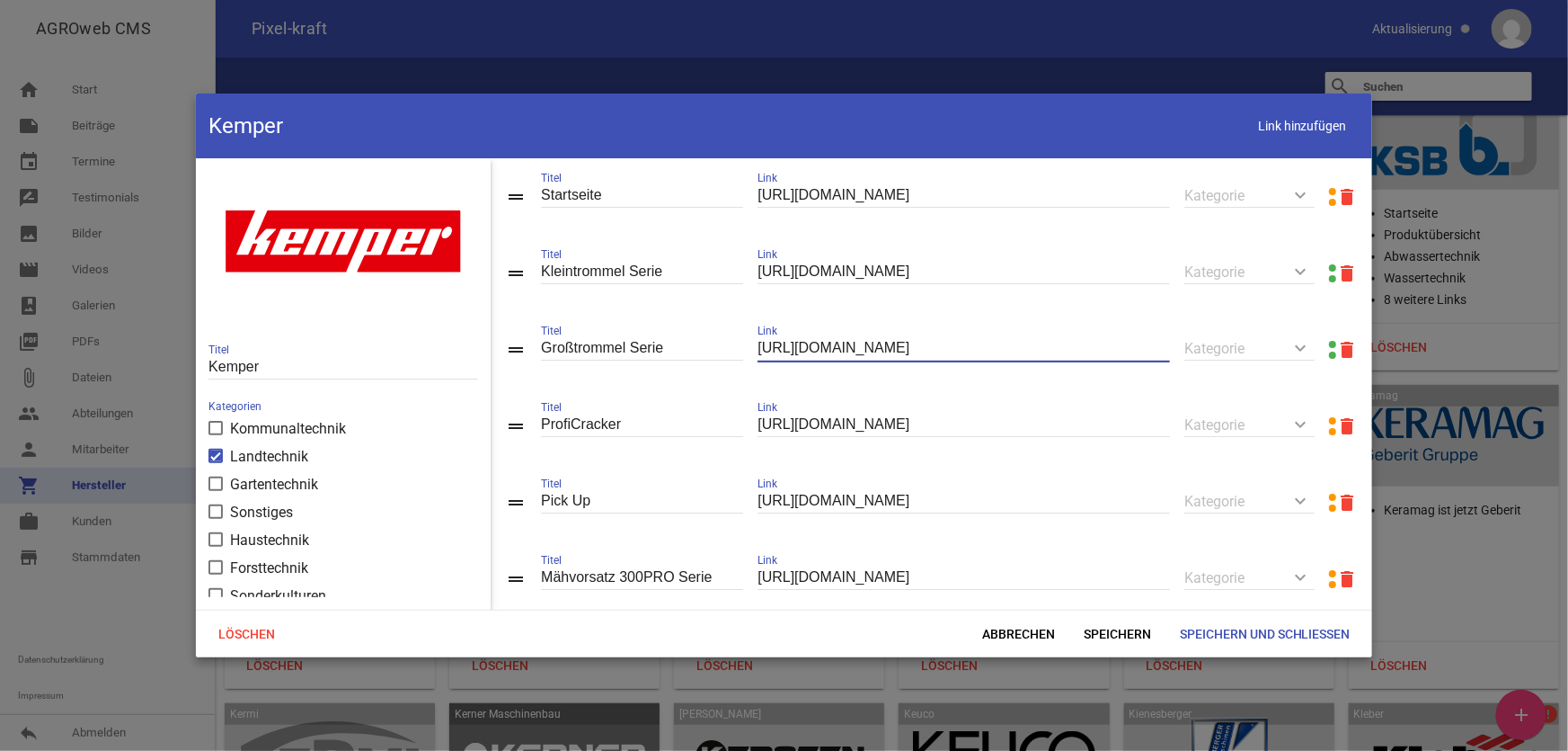
paste input "produkte/maehvorsaetze/grosstrommelserie/uebersicht-400pro"
type input "[URL][DOMAIN_NAME]"
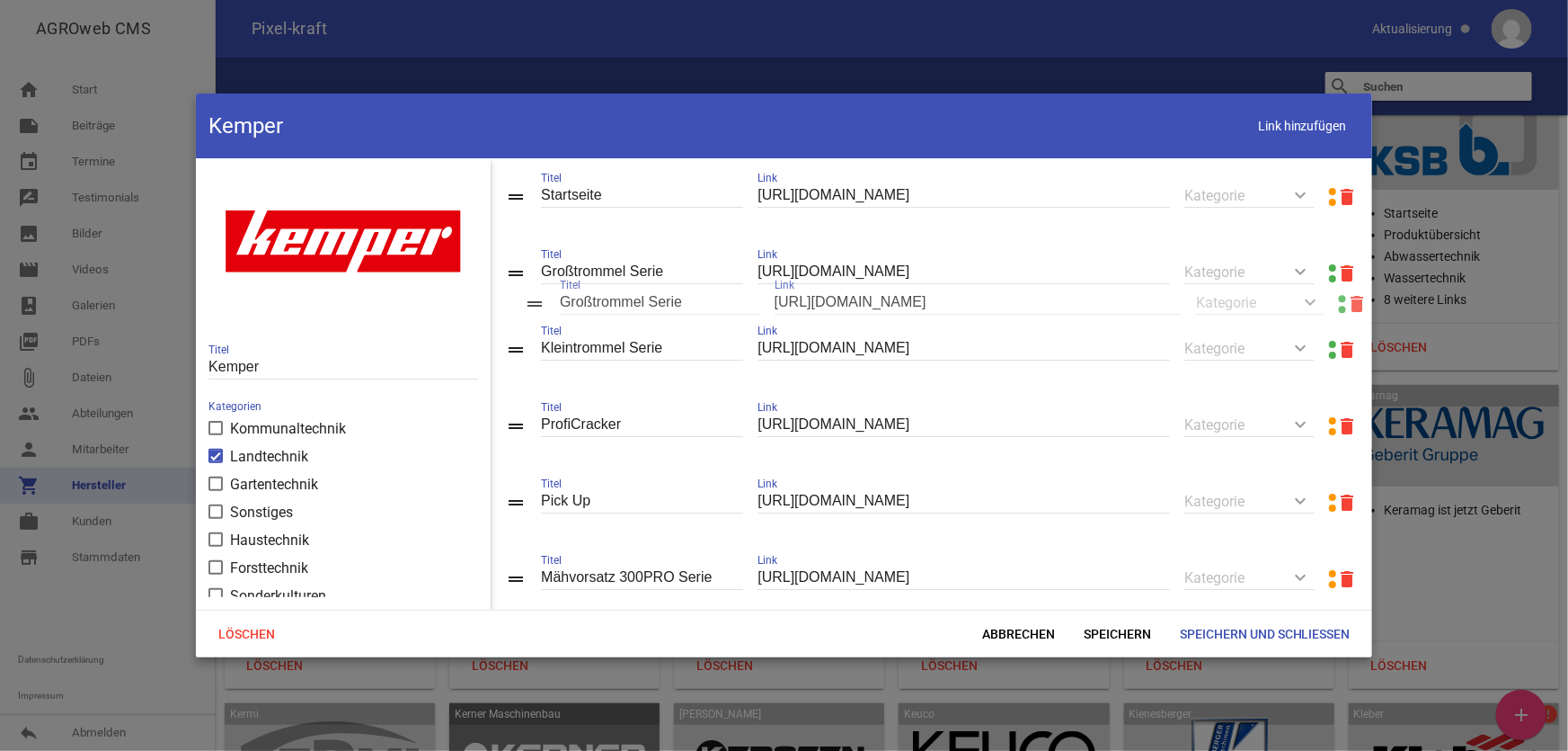
drag, startPoint x: 522, startPoint y: 350, endPoint x: 541, endPoint y: 302, distance: 51.6
click at [1083, 634] on span "Speichern" at bounding box center [1117, 634] width 96 height 33
click at [1036, 521] on div "[URL][DOMAIN_NAME] Link" at bounding box center [964, 502] width 413 height 62
click at [1052, 500] on input "[URL][DOMAIN_NAME]" at bounding box center [964, 501] width 413 height 24
drag, startPoint x: 518, startPoint y: 505, endPoint x: 529, endPoint y: 443, distance: 63.0
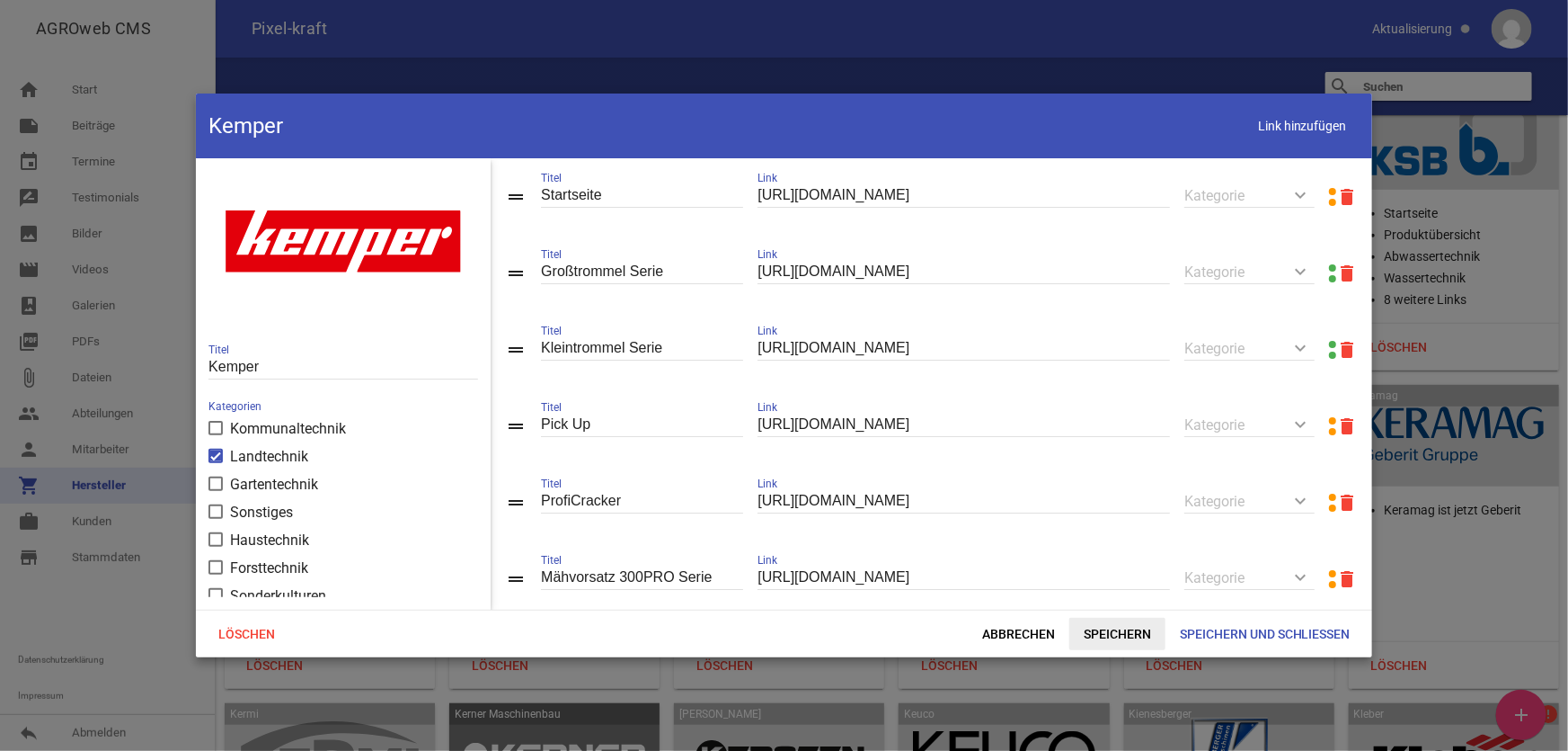
click at [1120, 630] on span "Speichern" at bounding box center [1117, 634] width 96 height 33
click at [1330, 497] on link at bounding box center [1333, 497] width 7 height 7
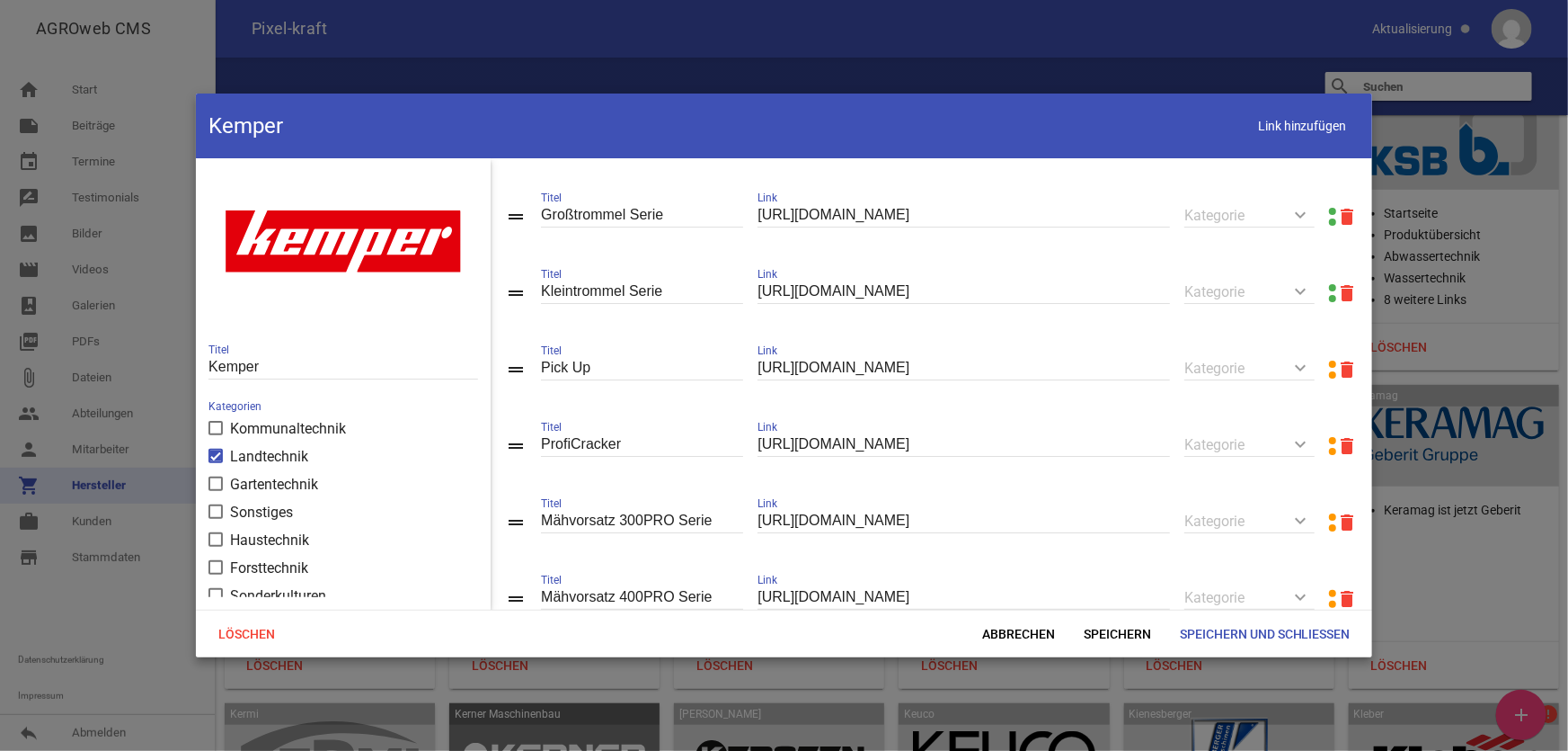
scroll to position [119, 0]
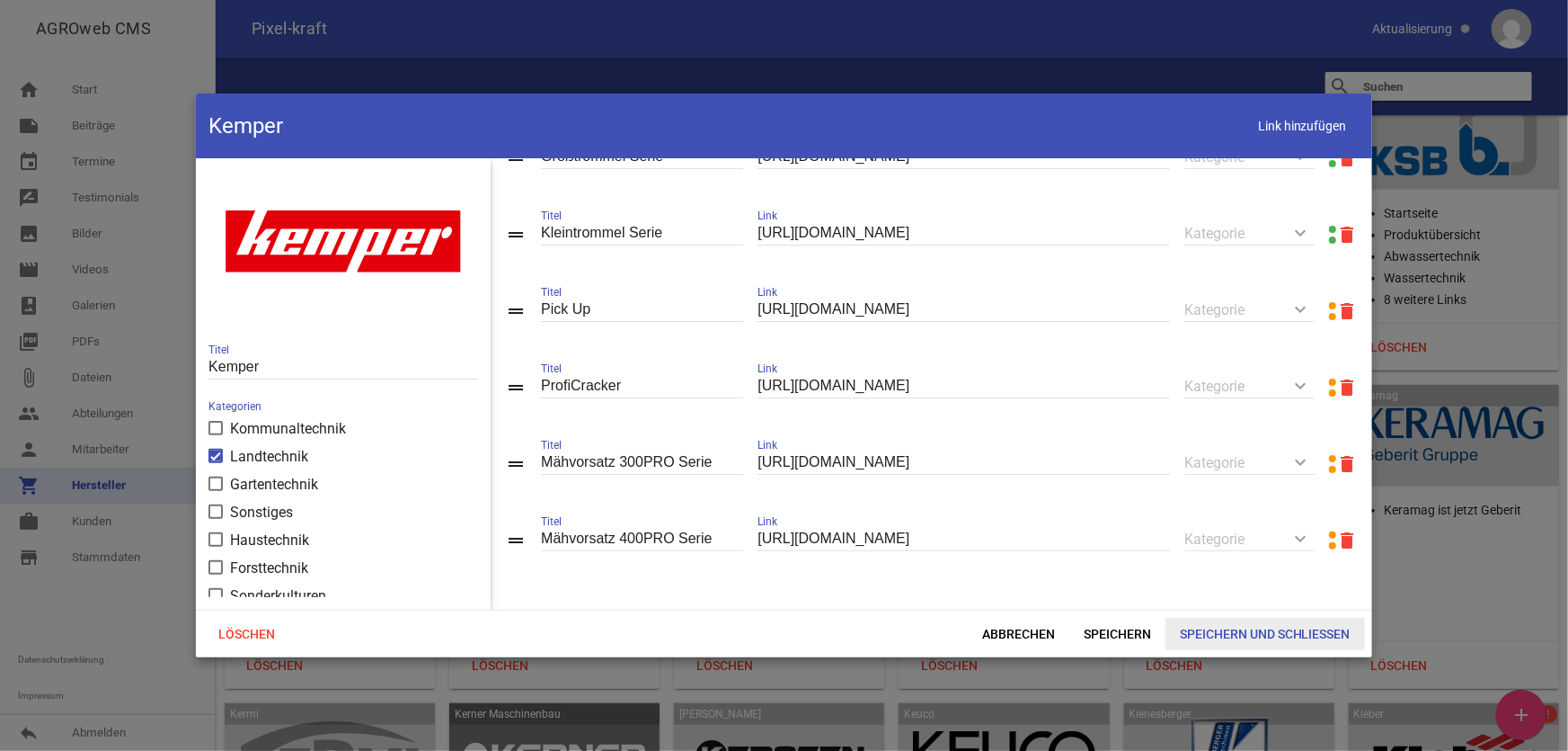
click at [1277, 640] on span "Speichern und Schließen" at bounding box center [1265, 634] width 200 height 33
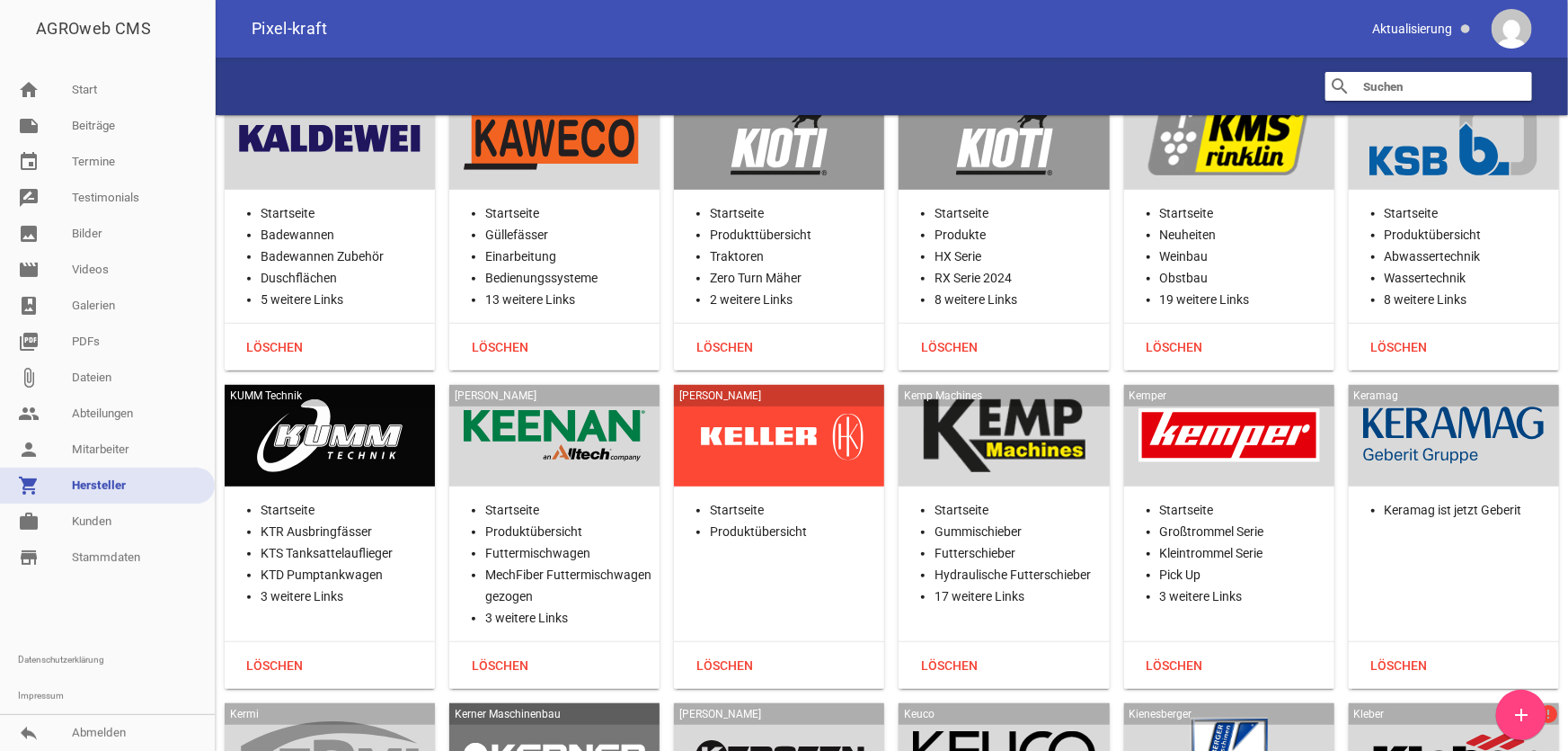
click at [1482, 399] on div at bounding box center [1454, 437] width 182 height 74
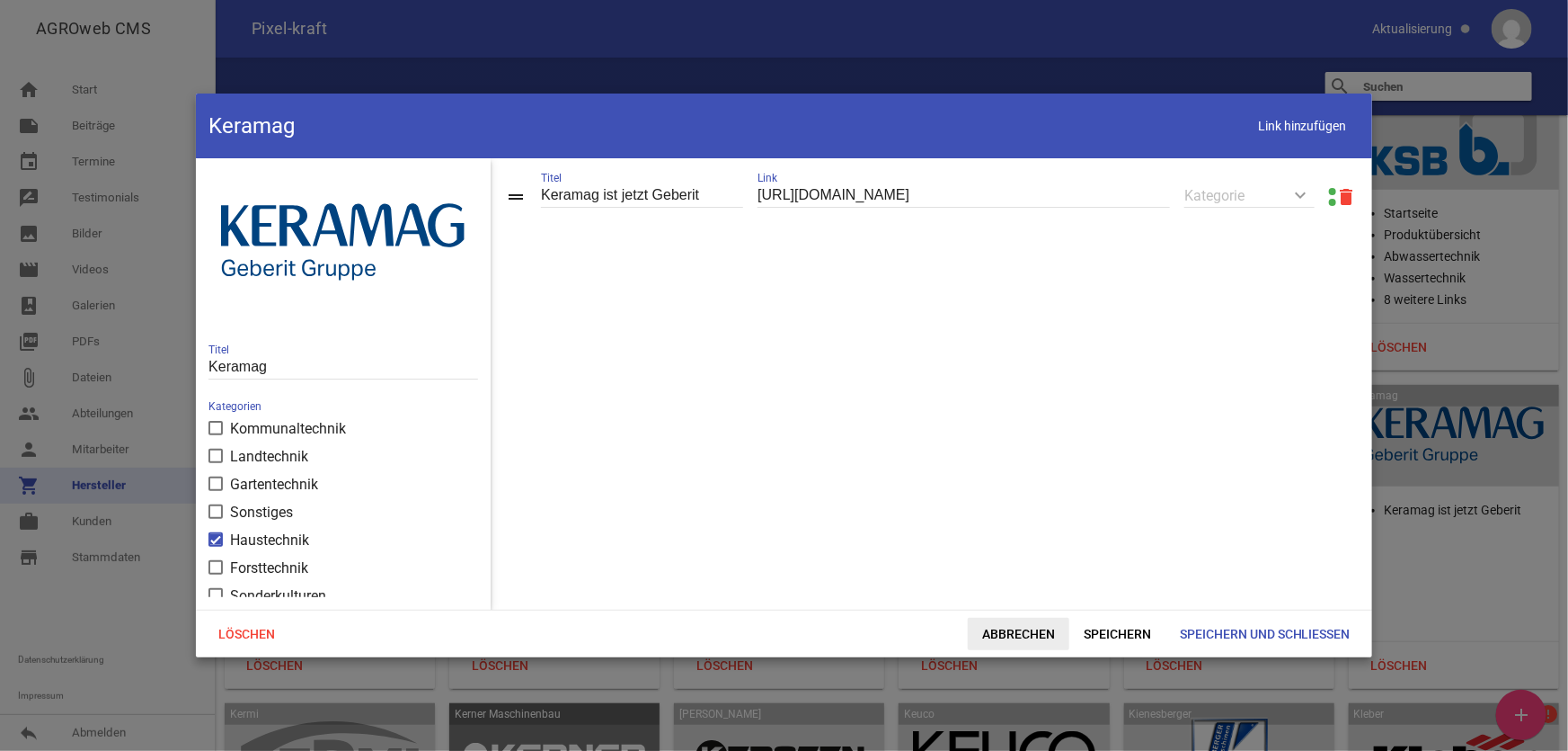
click at [982, 634] on span "Abbrechen" at bounding box center [1019, 634] width 101 height 33
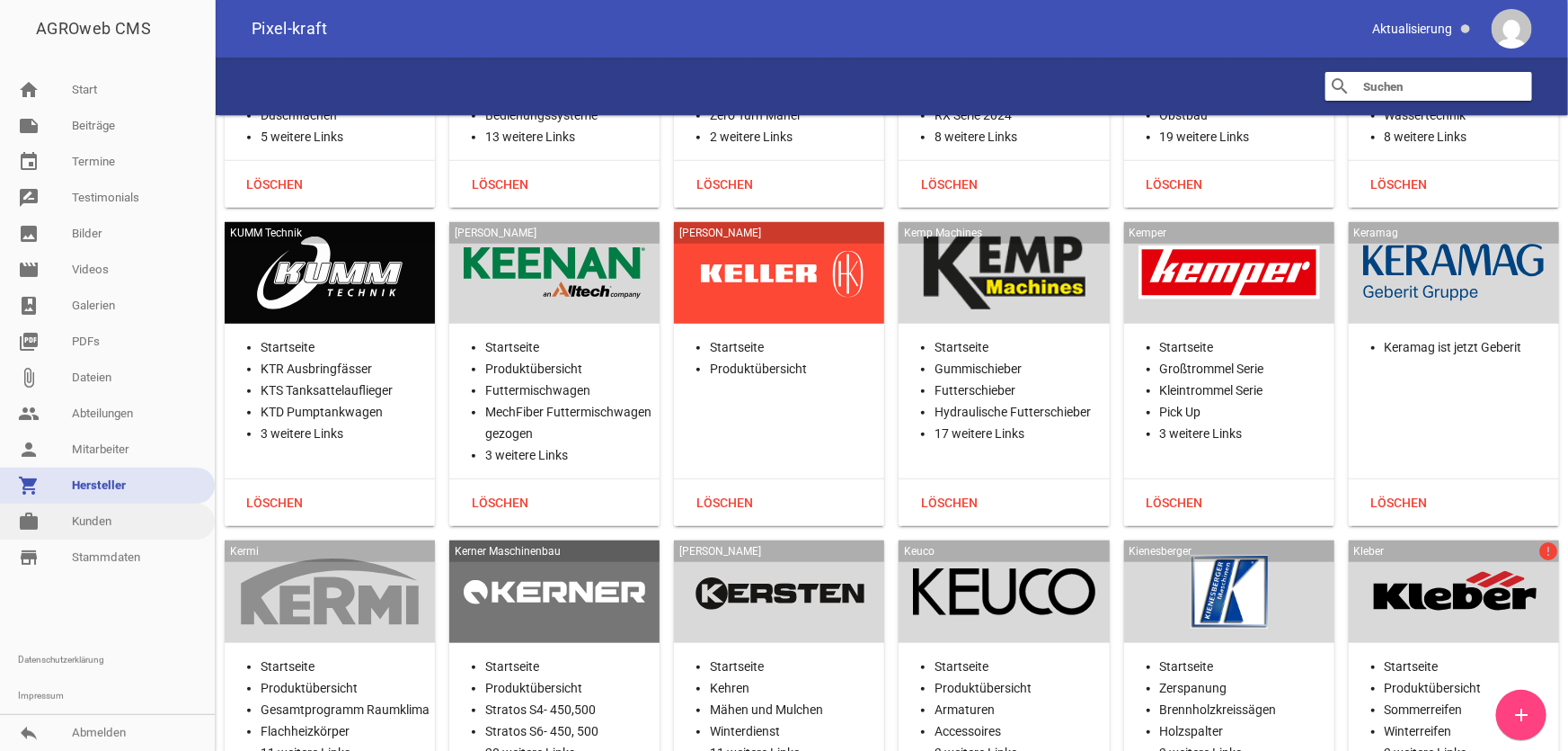
scroll to position [21309, 0]
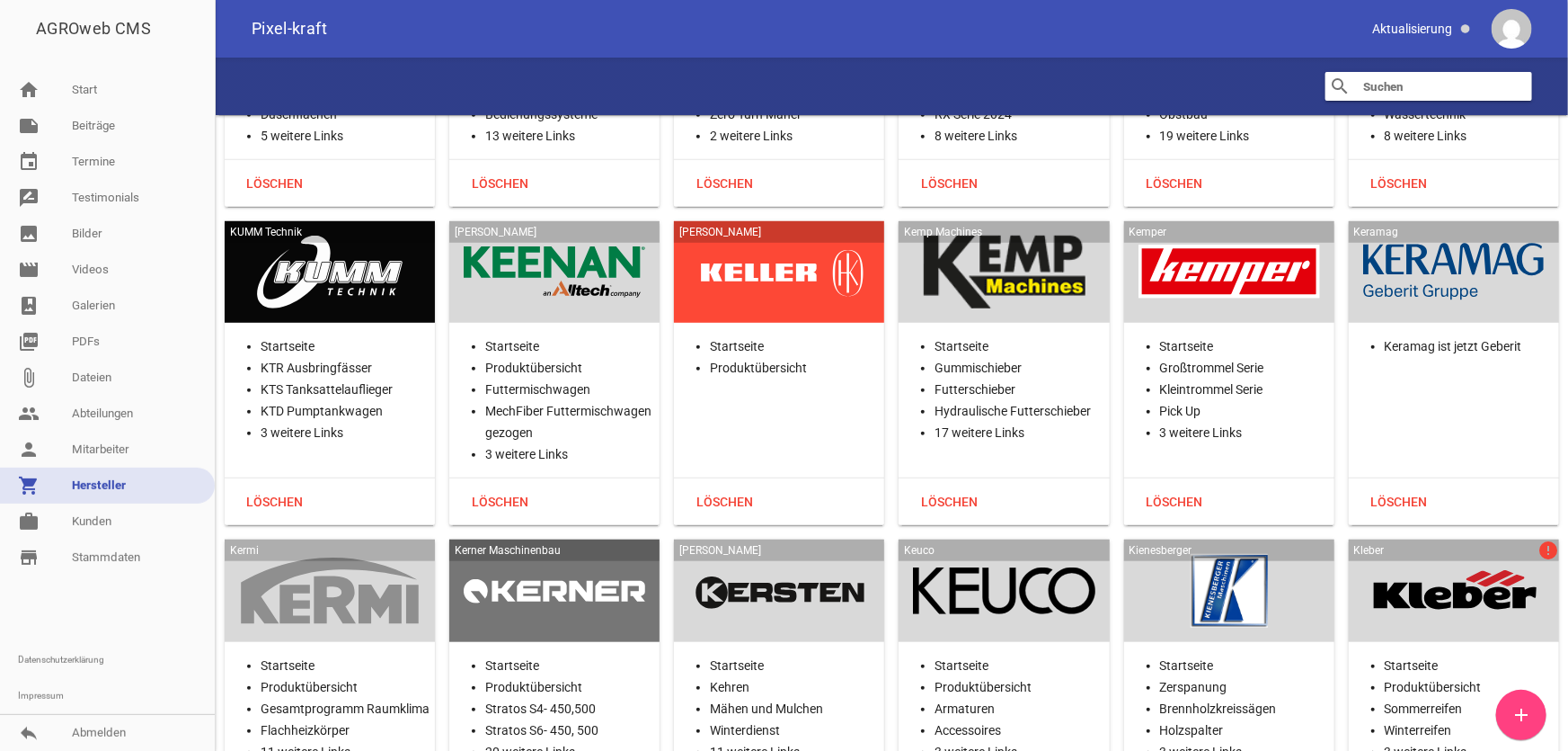
click at [350, 554] on div at bounding box center [330, 591] width 182 height 74
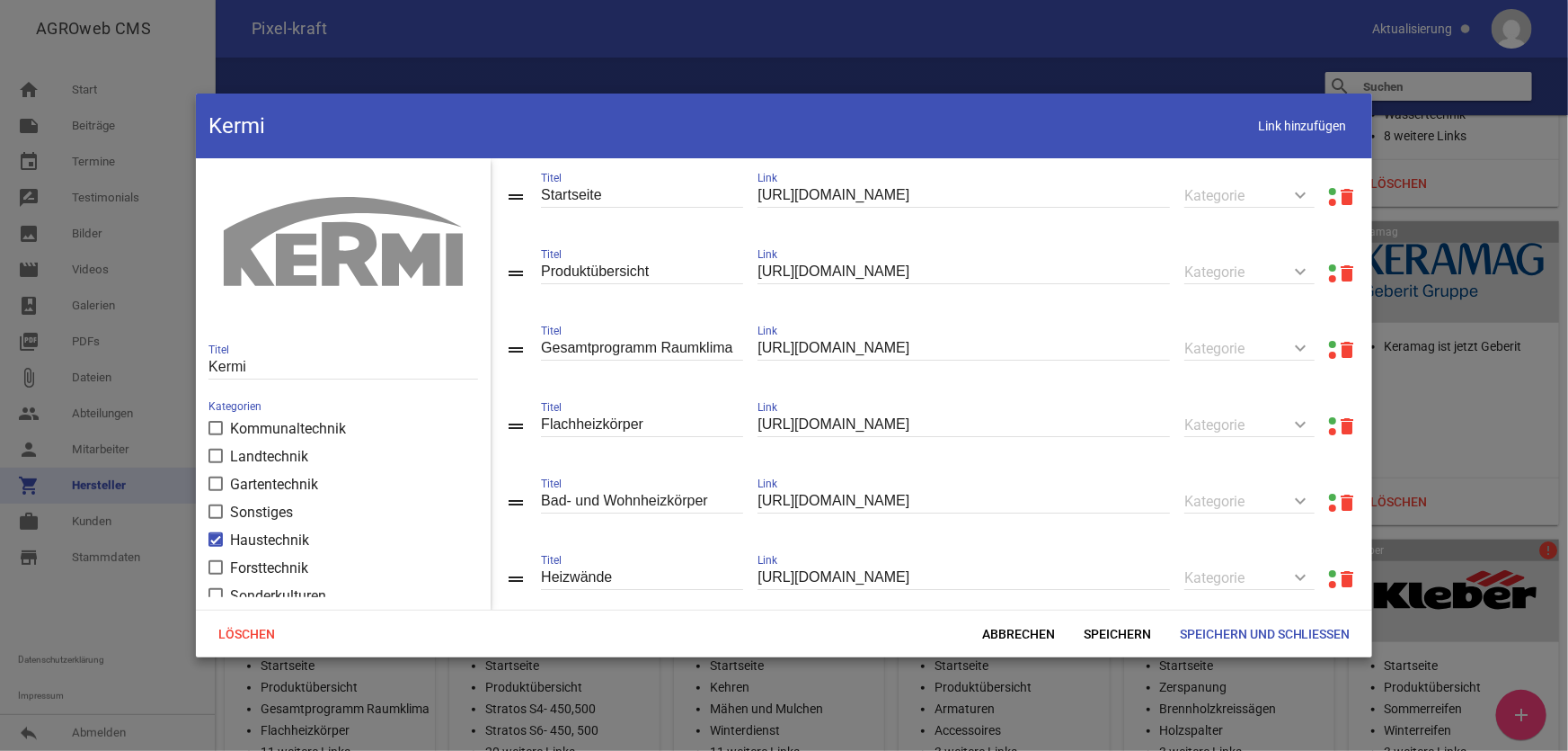
click at [1330, 268] on link at bounding box center [1333, 268] width 7 height 7
drag, startPoint x: 521, startPoint y: 504, endPoint x: 537, endPoint y: 362, distance: 142.9
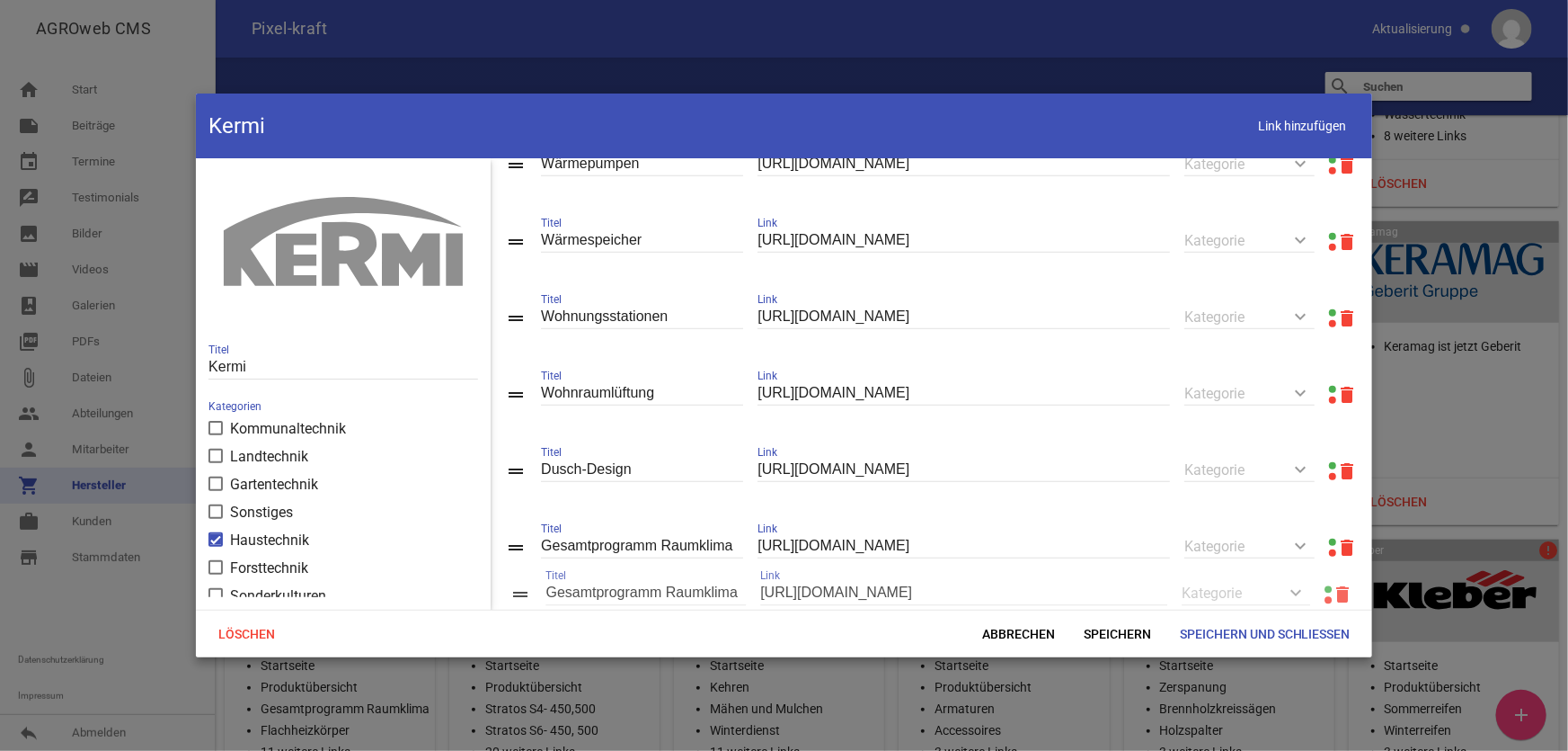
scroll to position [738, 0]
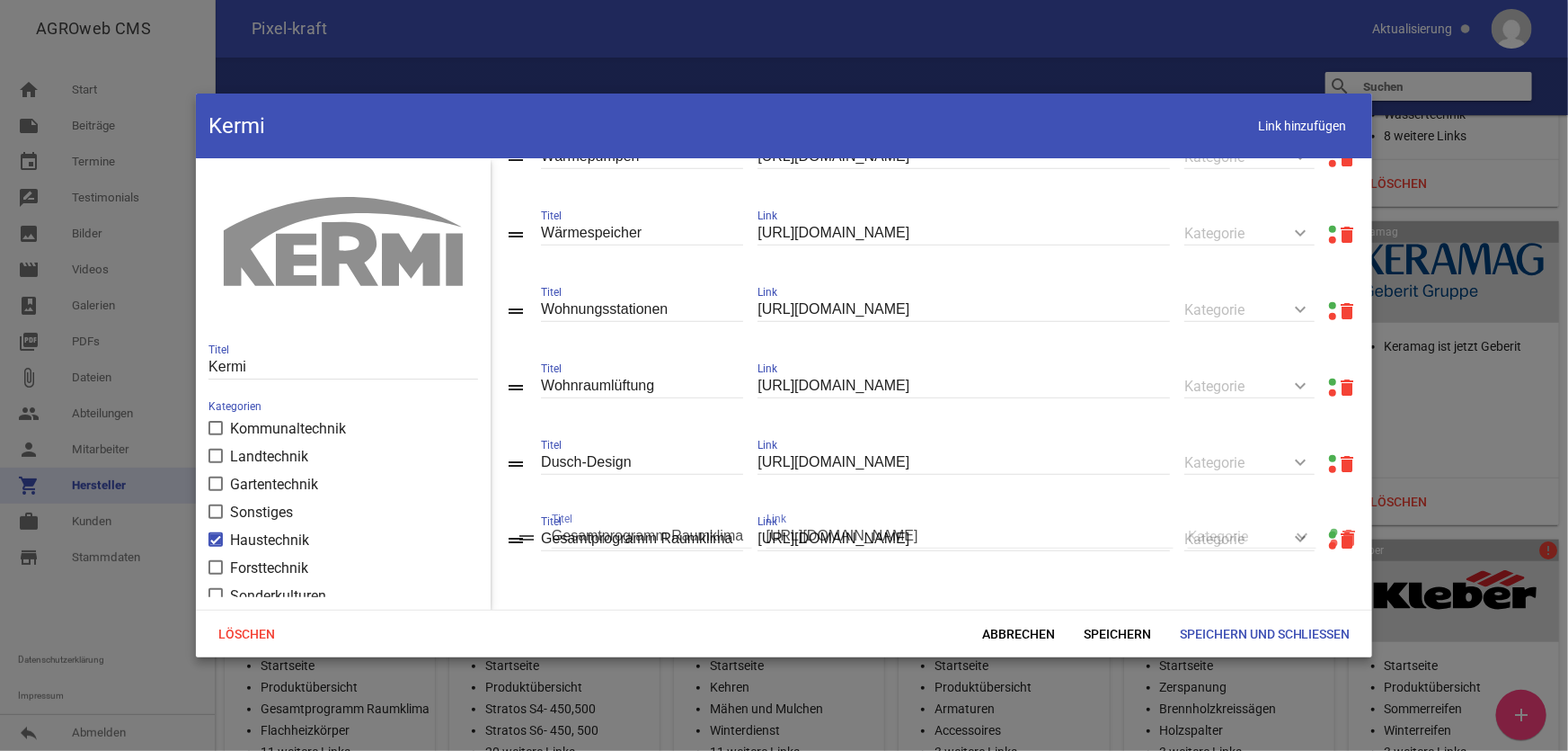
drag, startPoint x: 516, startPoint y: 425, endPoint x: 527, endPoint y: 533, distance: 108.6
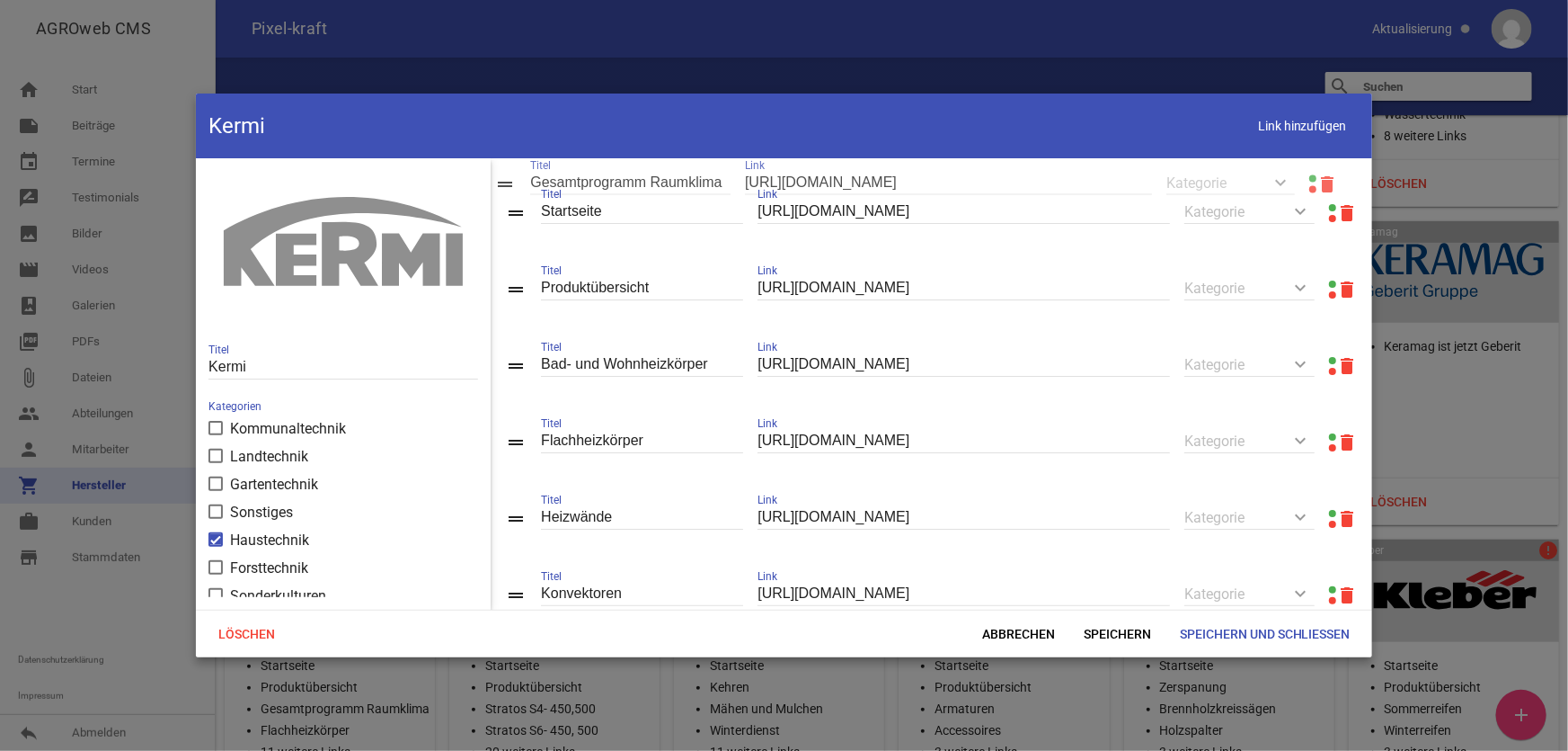
scroll to position [0, 0]
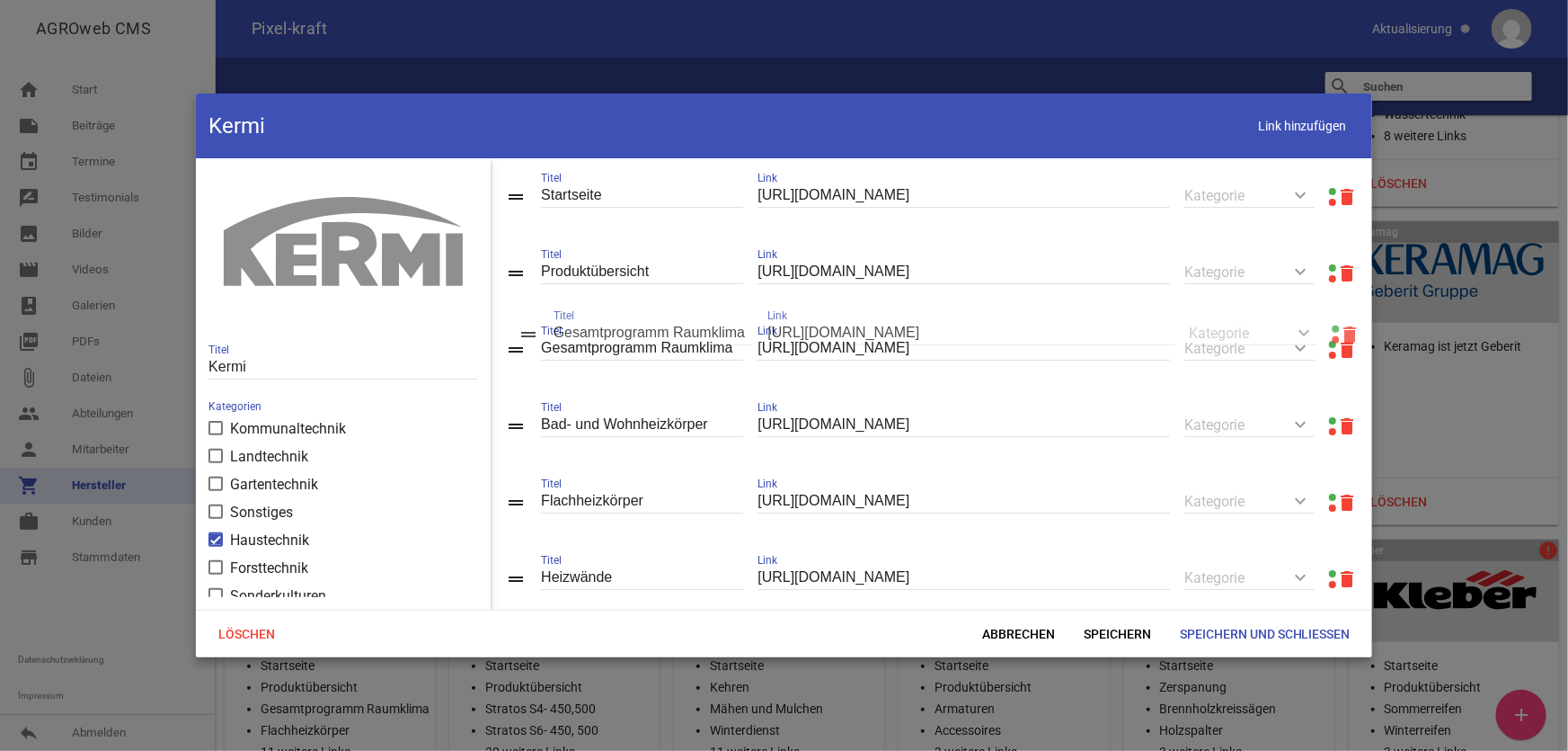
drag, startPoint x: 510, startPoint y: 540, endPoint x: 522, endPoint y: 334, distance: 206.3
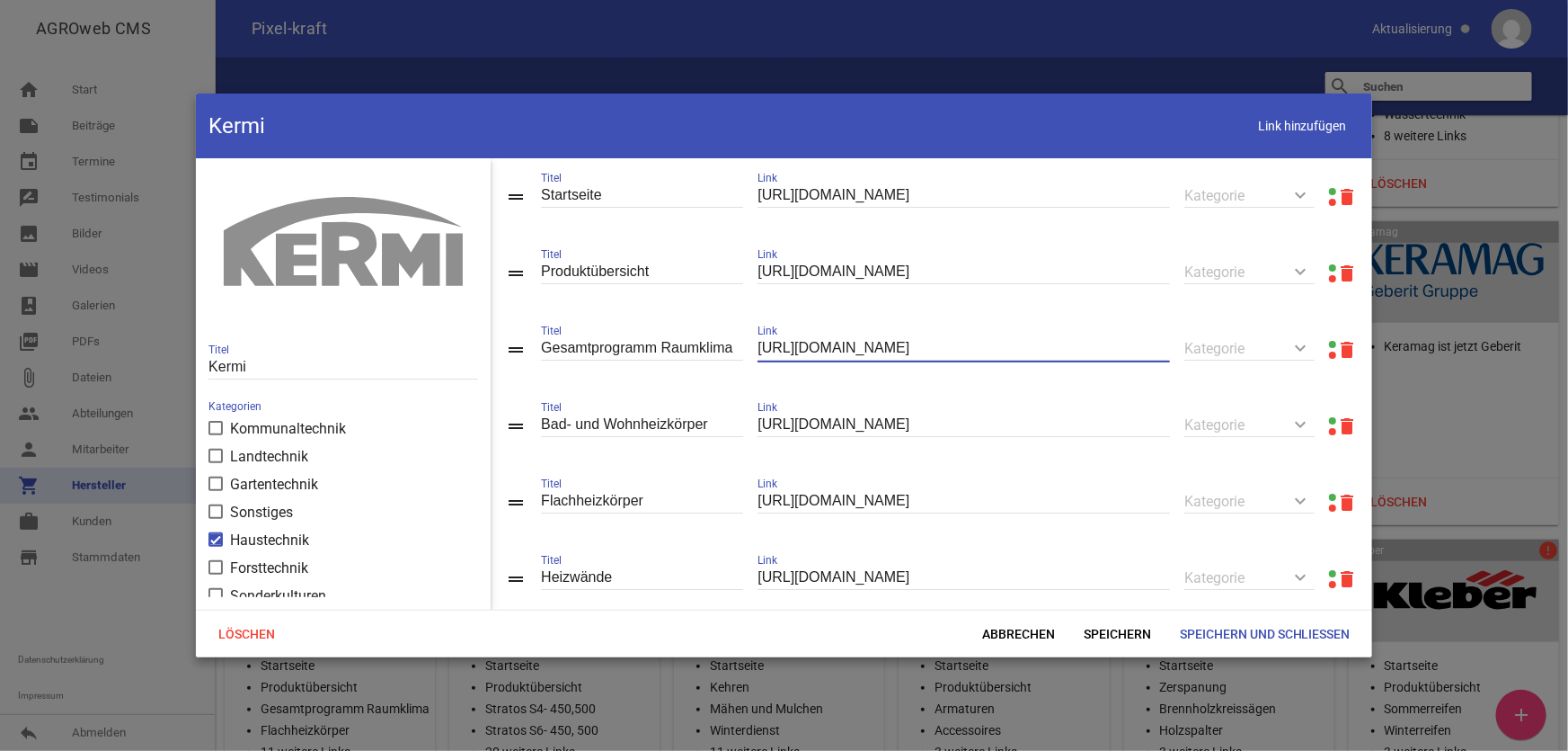
drag, startPoint x: 967, startPoint y: 339, endPoint x: 697, endPoint y: 342, distance: 270.0
click at [697, 342] on div "drag_handle Gesamtprogramm Raumklima Titel [URL][DOMAIN_NAME] Link keyboard_arr…" at bounding box center [931, 349] width 882 height 77
paste input "produkte/"
type input "[URL][DOMAIN_NAME]"
click at [1102, 629] on span "Speichern" at bounding box center [1117, 634] width 96 height 33
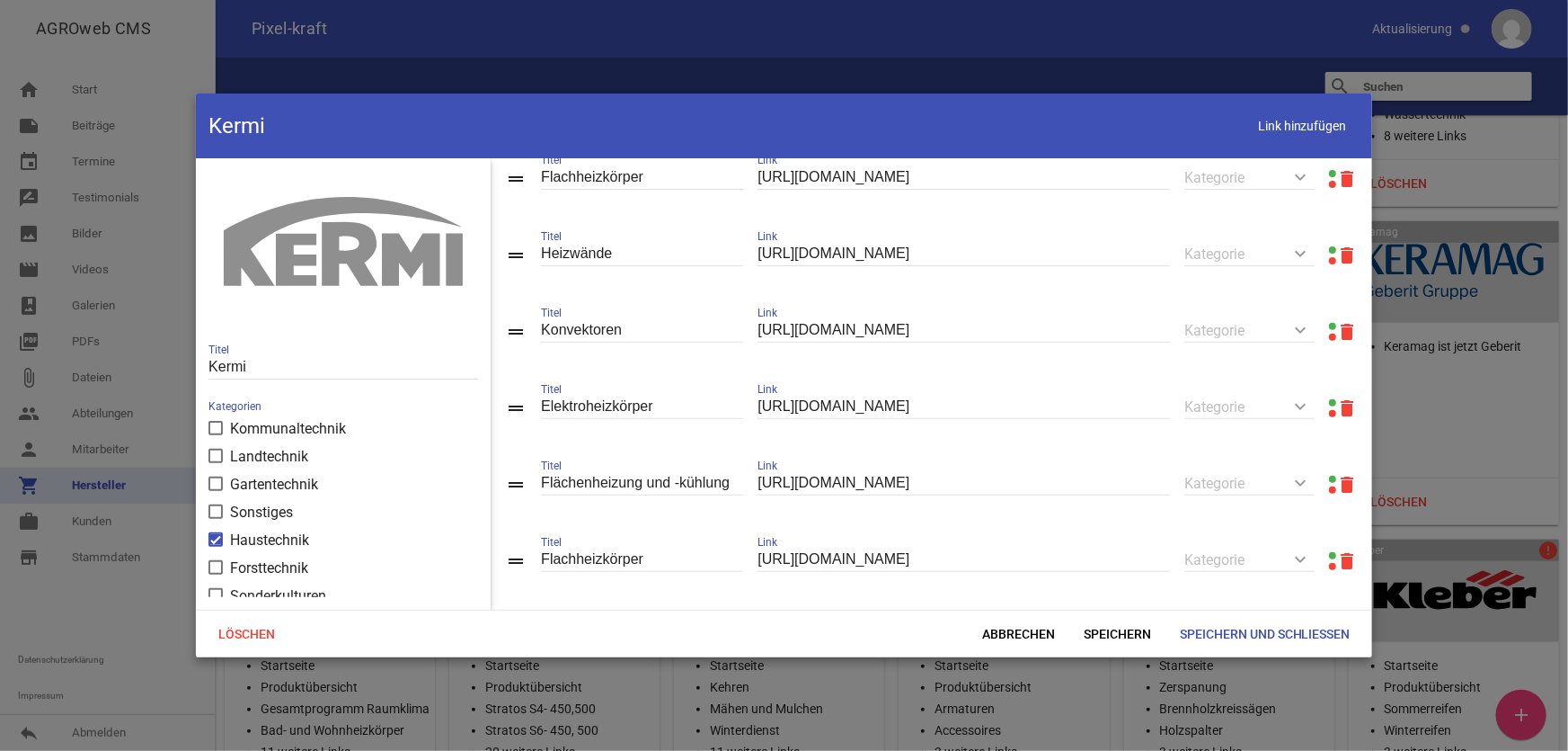
scroll to position [326, 0]
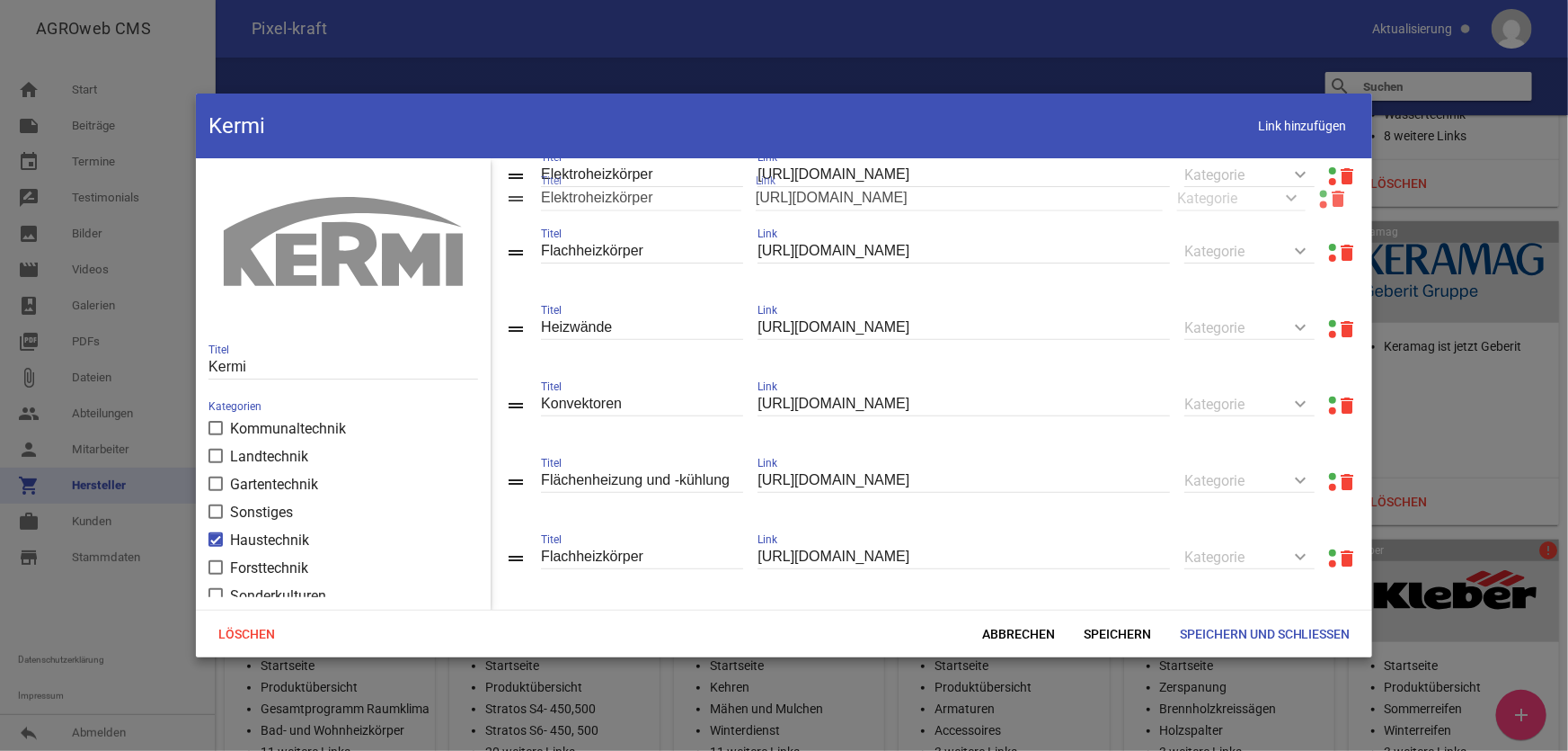
drag, startPoint x: 521, startPoint y: 417, endPoint x: 521, endPoint y: 203, distance: 214.0
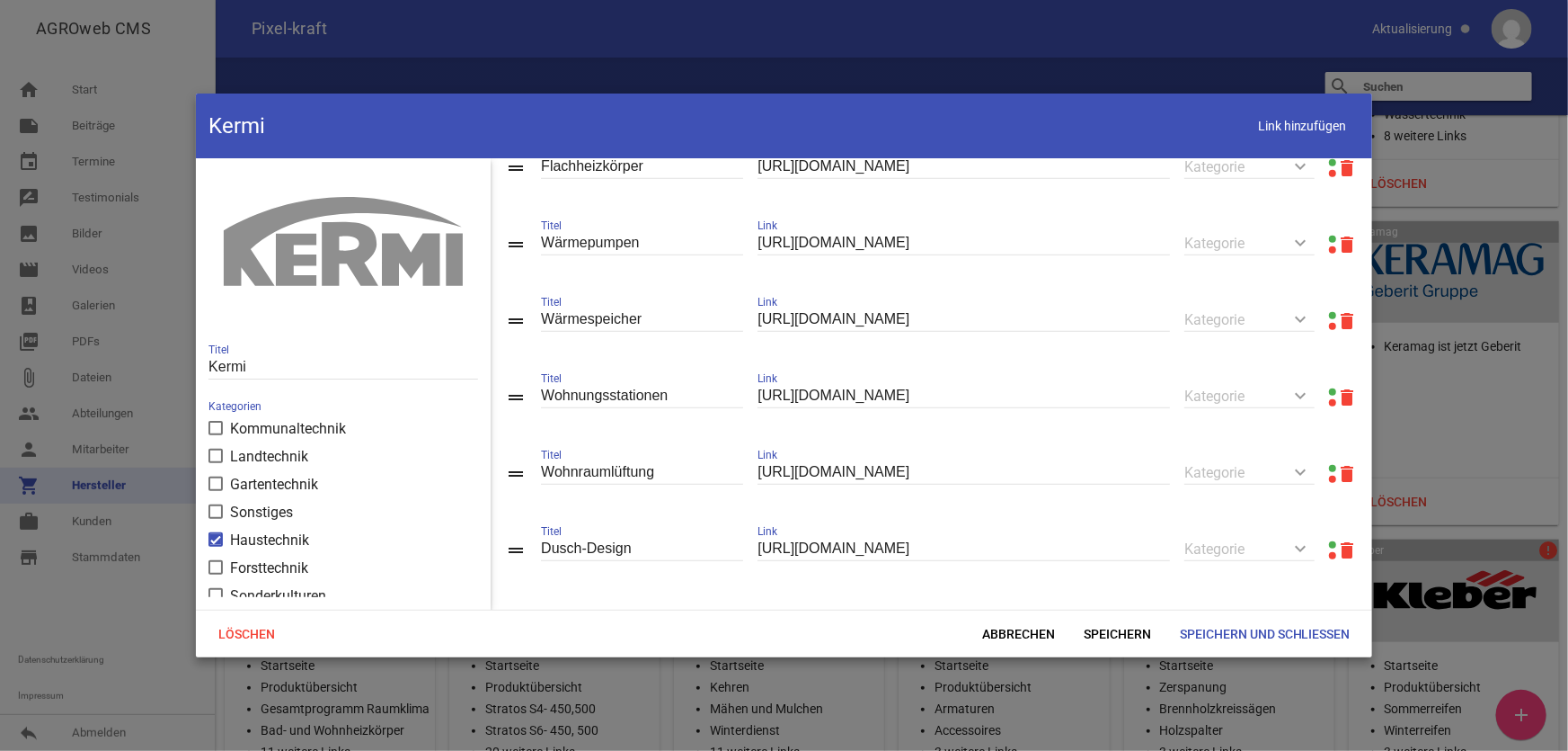
scroll to position [736, 0]
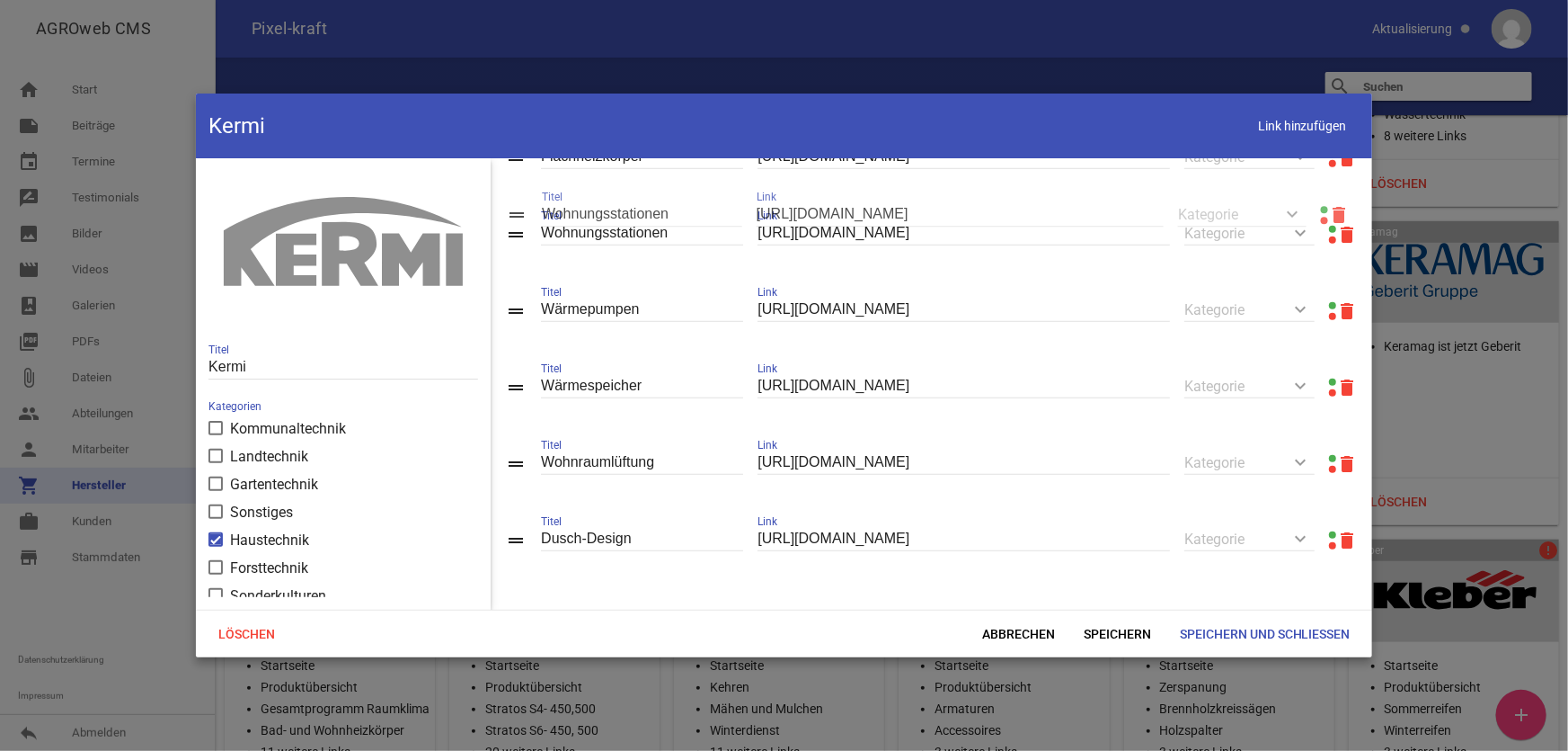
drag, startPoint x: 516, startPoint y: 391, endPoint x: 517, endPoint y: 218, distance: 173.0
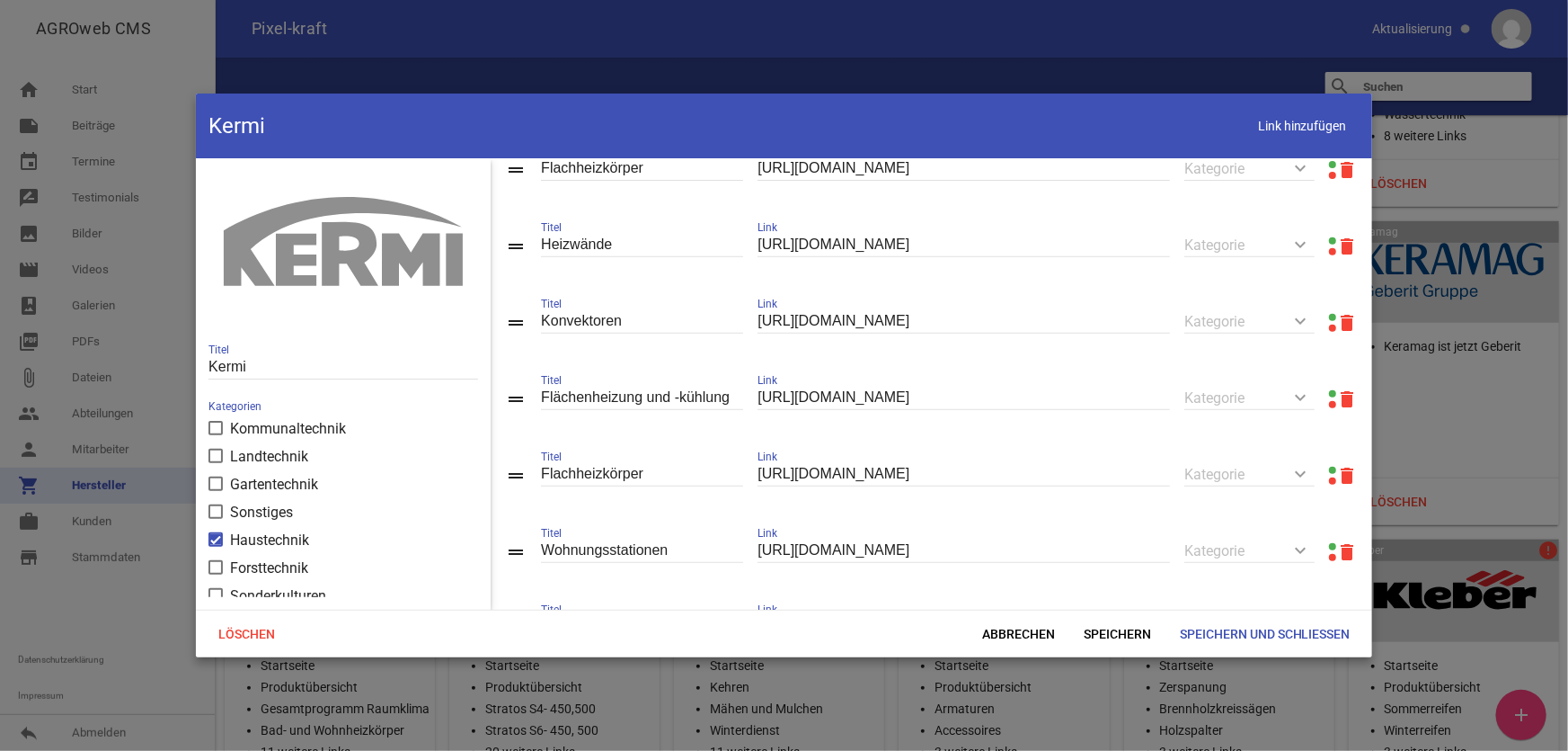
scroll to position [408, 0]
drag, startPoint x: 514, startPoint y: 563, endPoint x: 527, endPoint y: 395, distance: 168.5
click at [1110, 631] on span "Speichern" at bounding box center [1117, 634] width 96 height 33
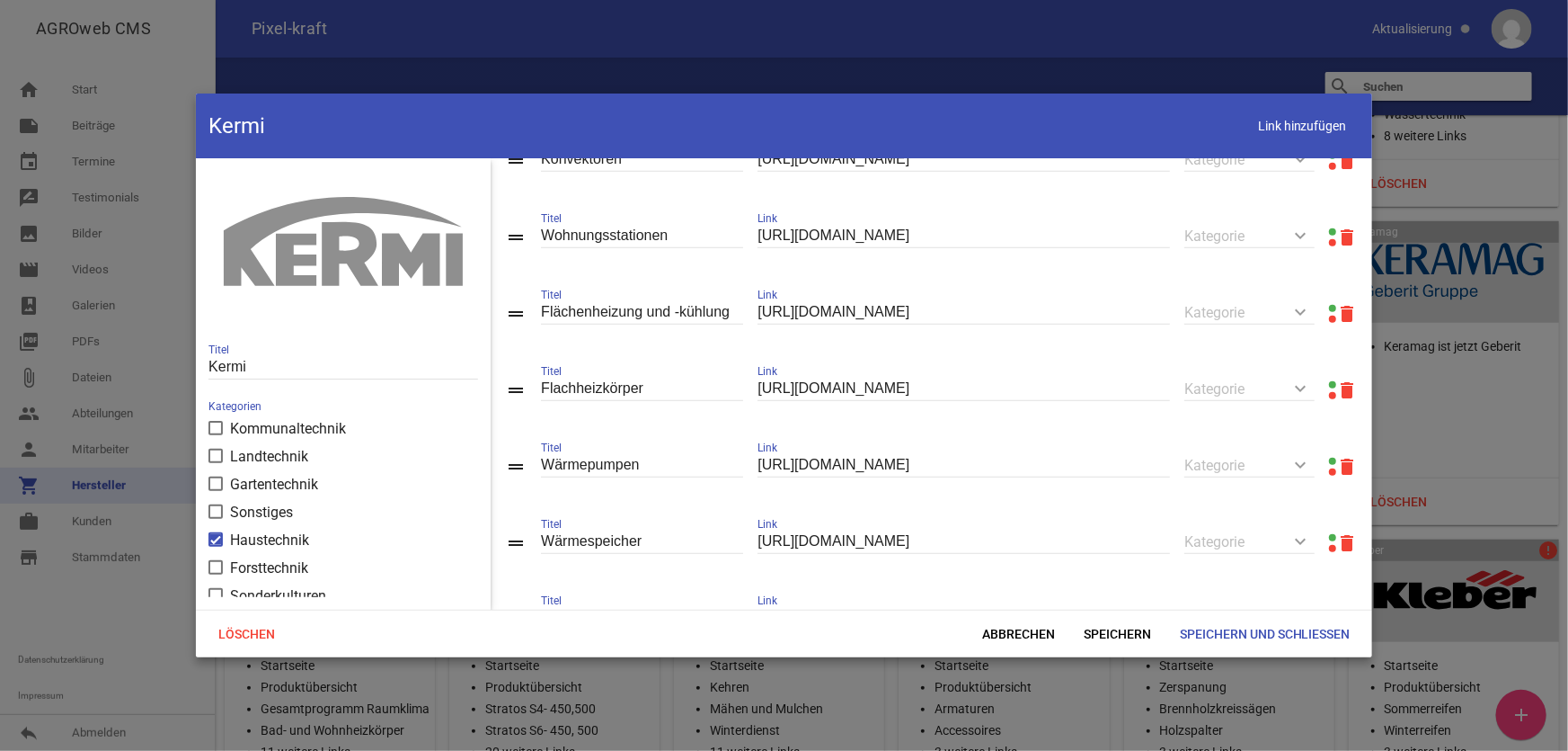
scroll to position [572, 0]
click at [1339, 394] on icon "delete" at bounding box center [1348, 390] width 22 height 22
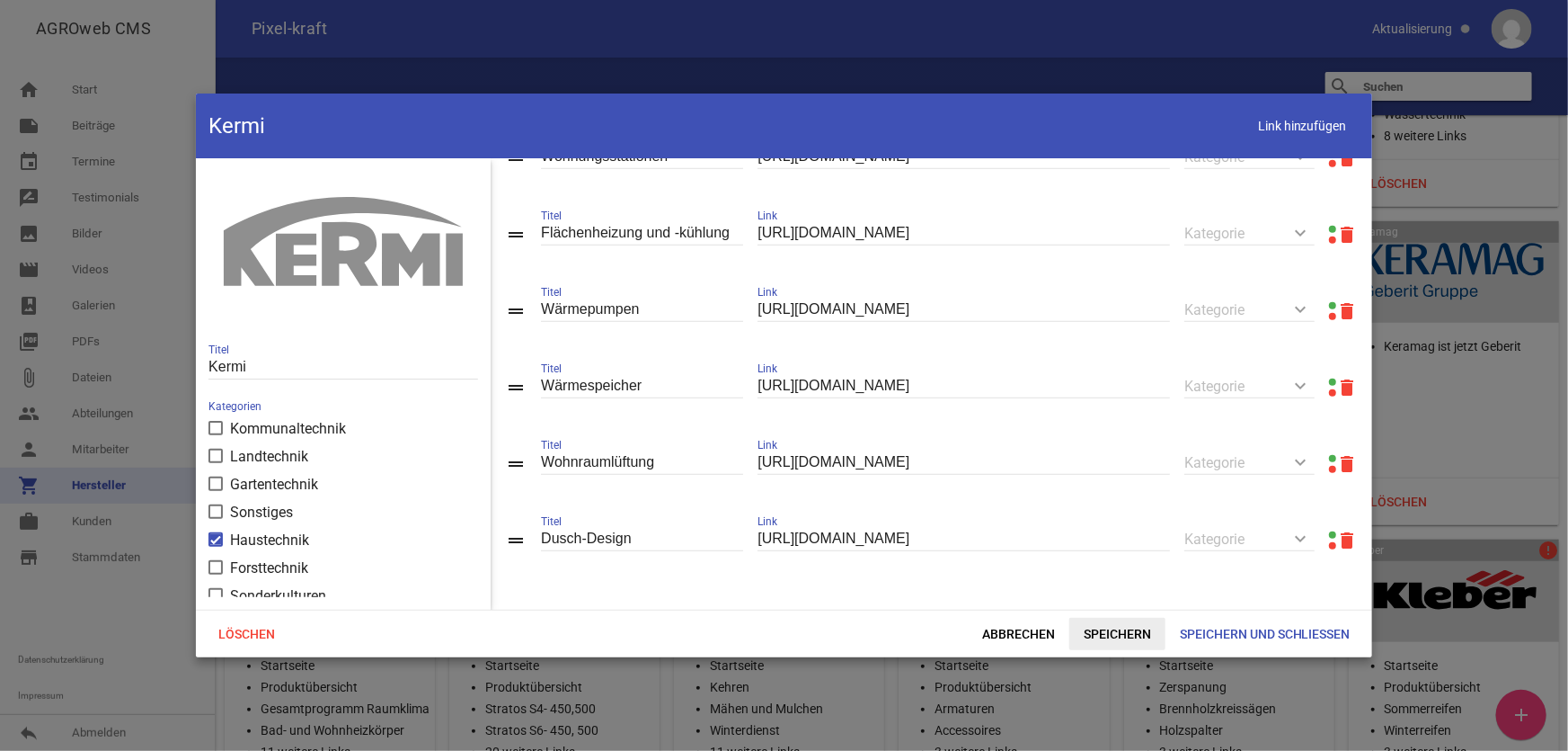
click at [1109, 640] on span "Speichern" at bounding box center [1117, 634] width 96 height 33
click at [1223, 639] on span "Speichern und Schließen" at bounding box center [1265, 634] width 200 height 33
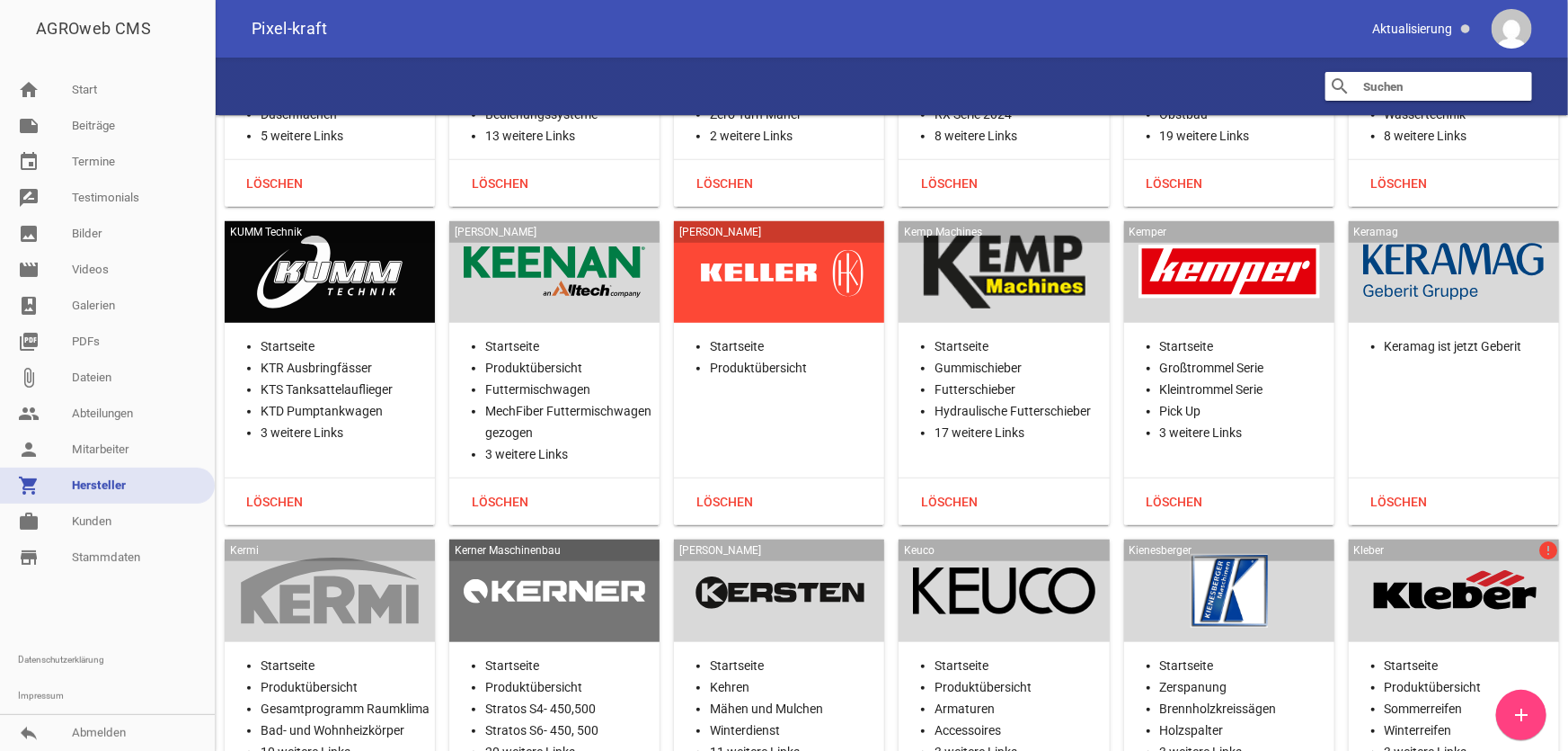
click at [574, 554] on div at bounding box center [554, 591] width 182 height 74
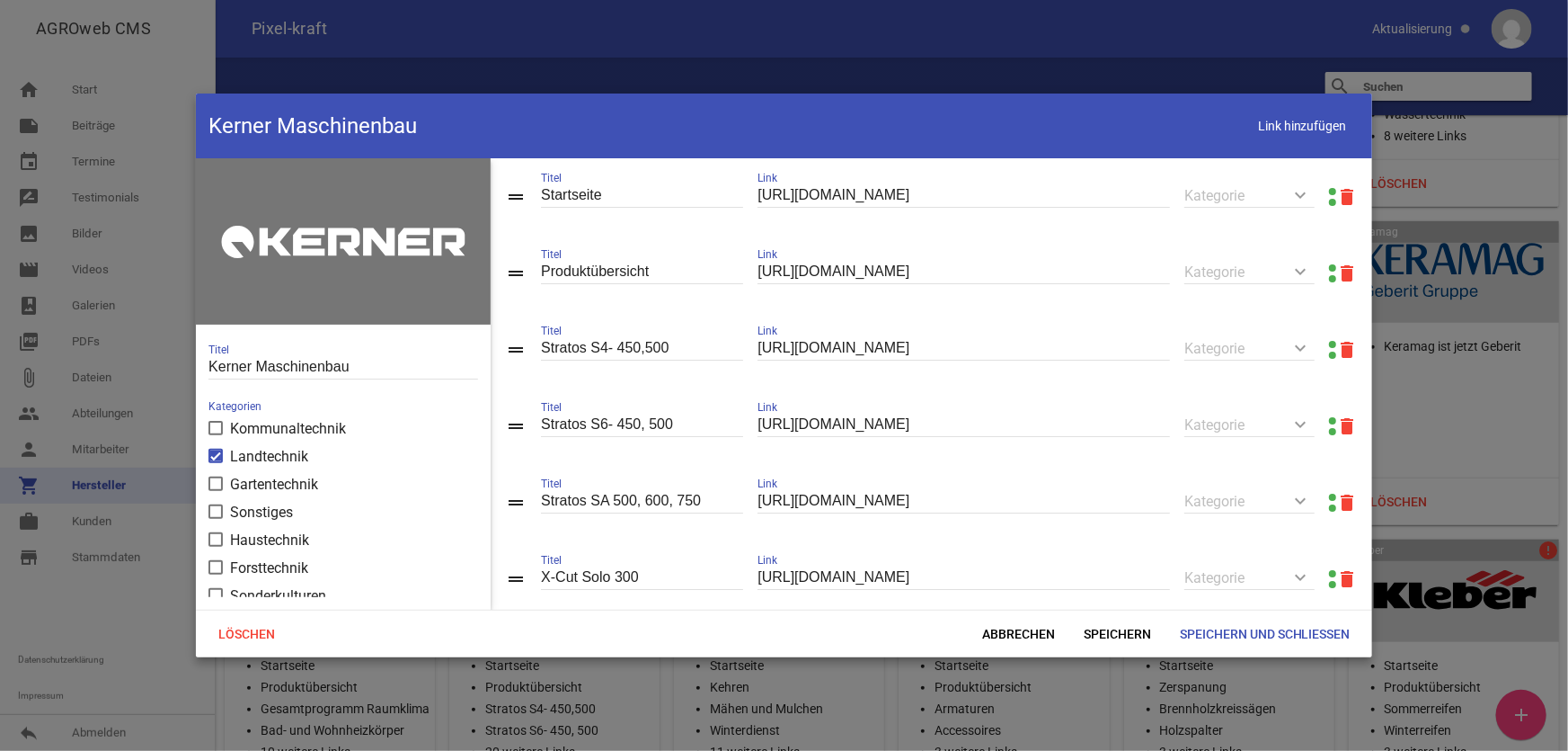
click at [1330, 266] on link at bounding box center [1333, 268] width 7 height 7
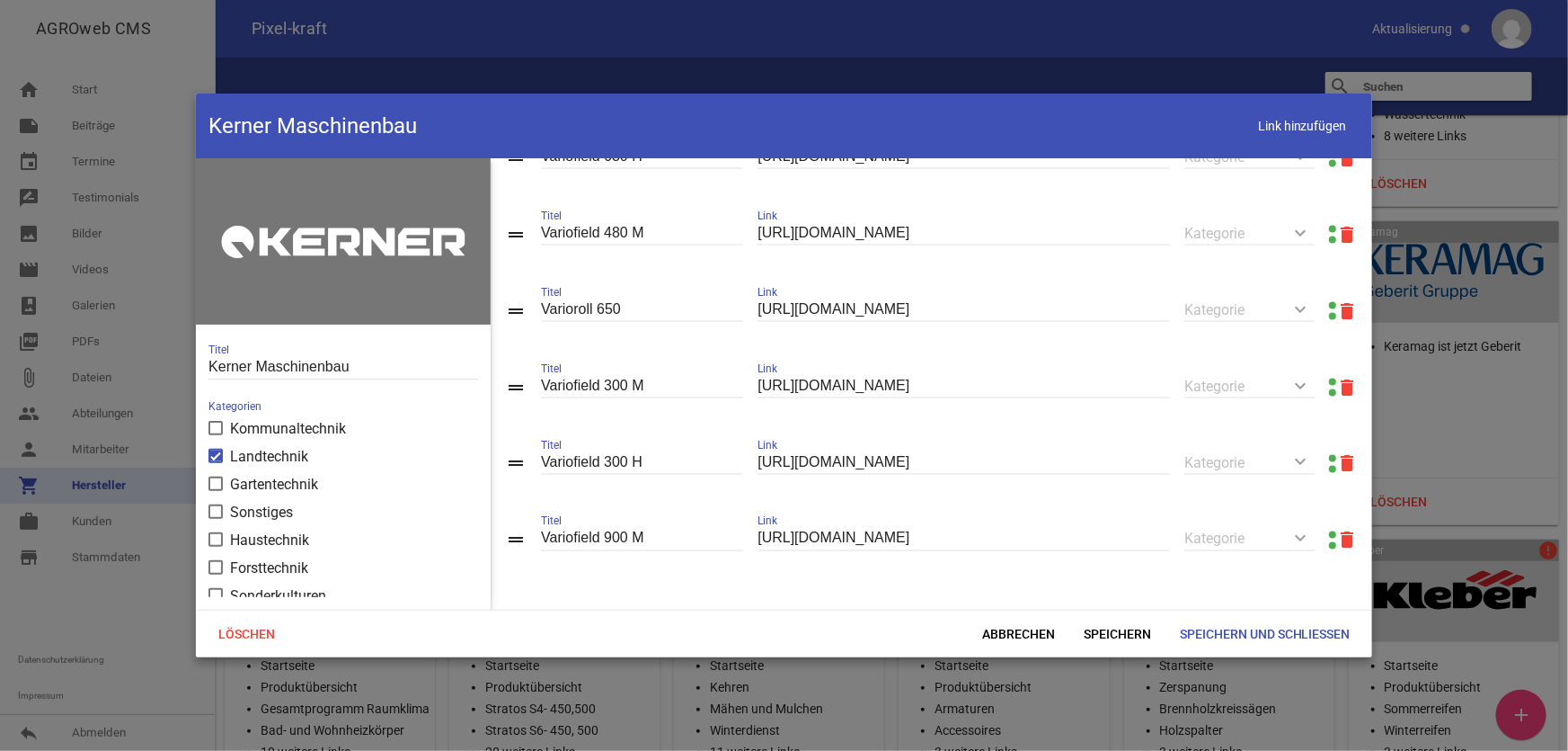
scroll to position [1434, 0]
click at [1016, 627] on span "Abbrechen" at bounding box center [1019, 634] width 101 height 33
